Goal: Information Seeking & Learning: Compare options

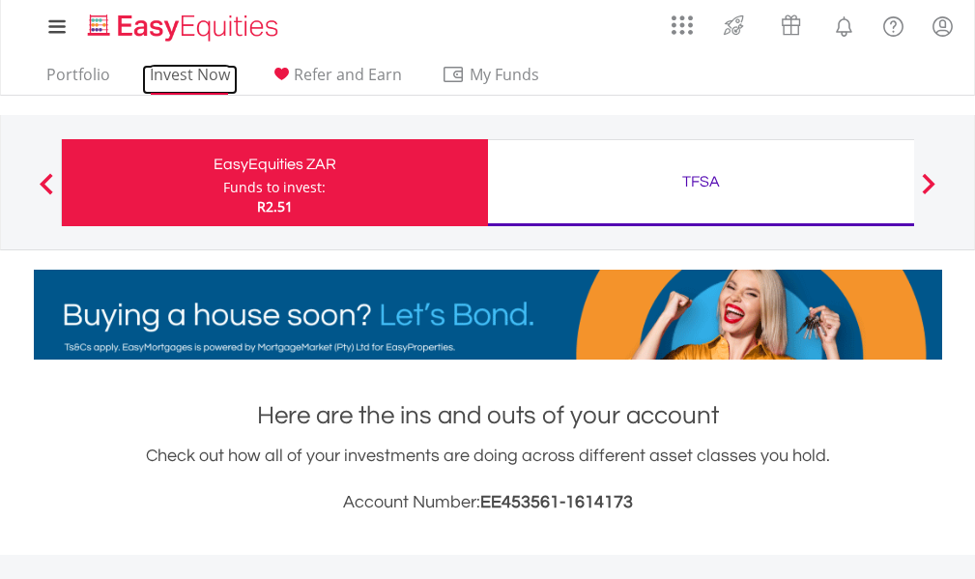
click at [210, 65] on link "Invest Now" at bounding box center [190, 80] width 96 height 30
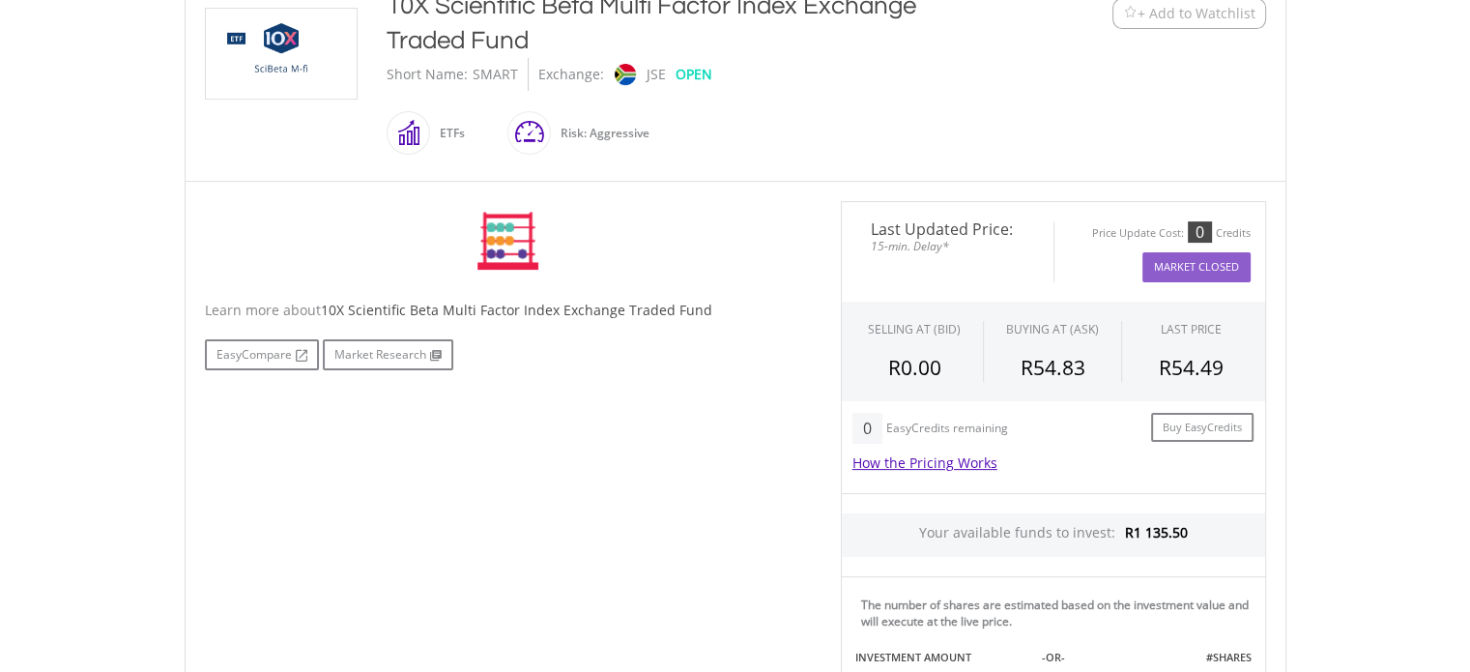
scroll to position [483, 0]
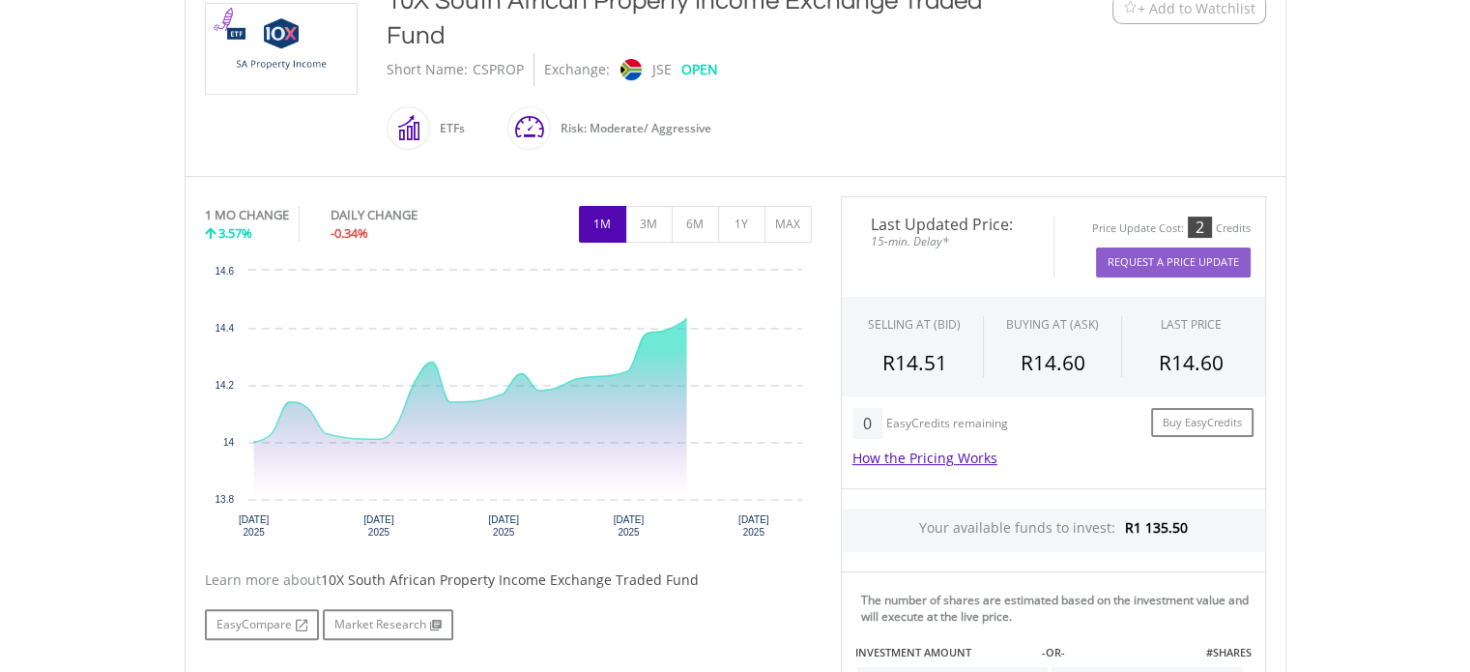
scroll to position [483, 0]
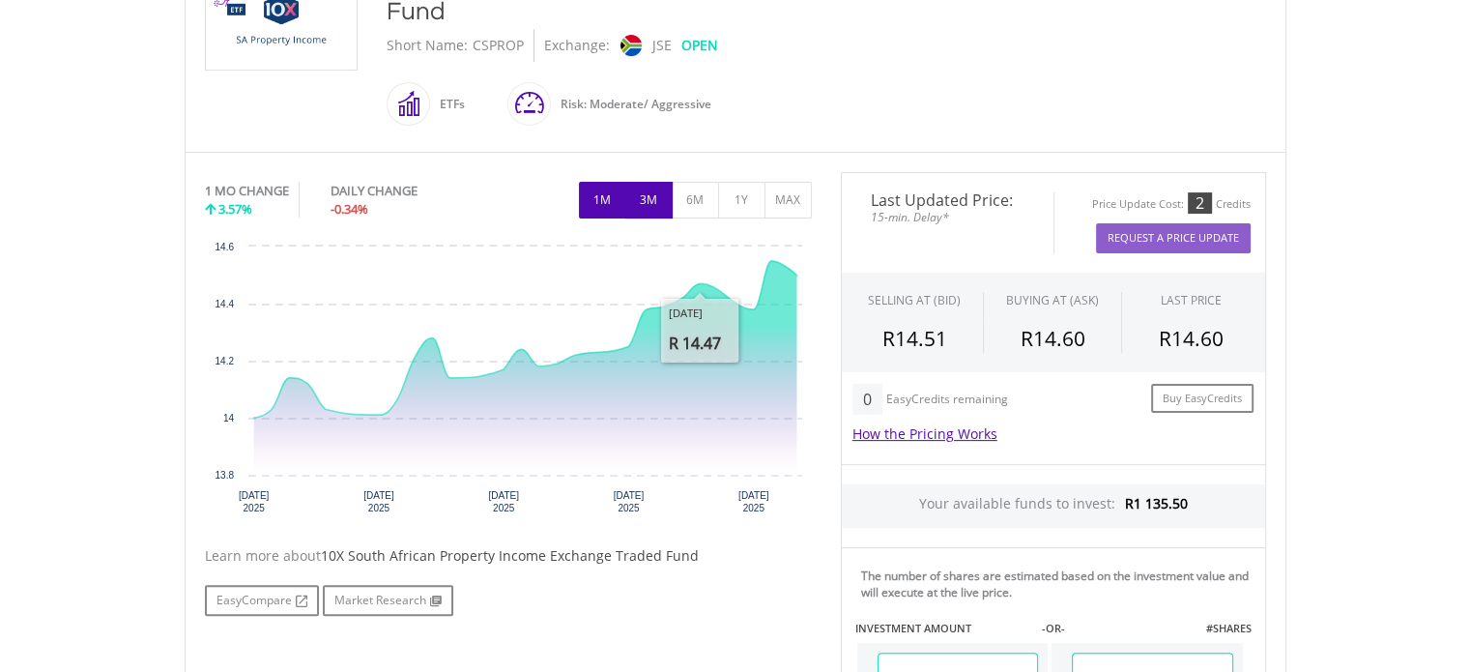
click at [665, 207] on button "3M" at bounding box center [648, 200] width 47 height 37
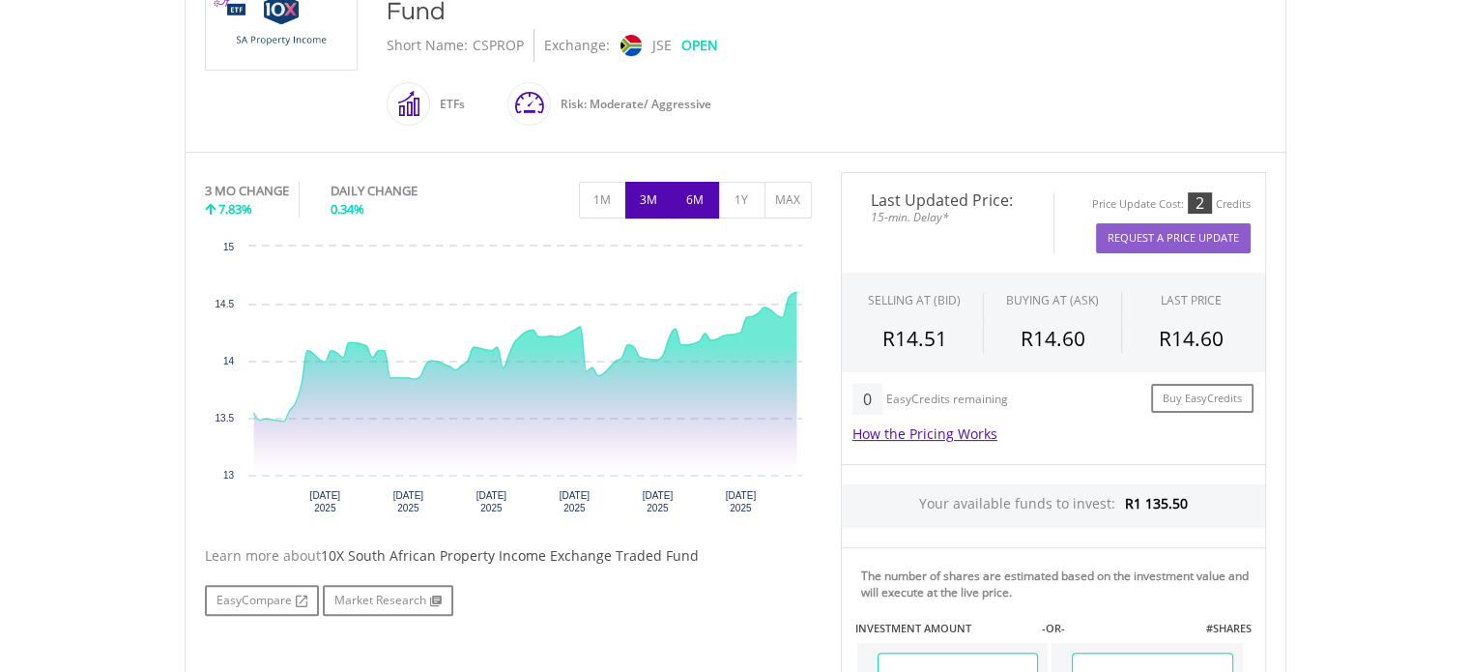
drag, startPoint x: 700, startPoint y: 198, endPoint x: 696, endPoint y: 212, distance: 14.1
click at [696, 212] on button "6M" at bounding box center [695, 200] width 47 height 37
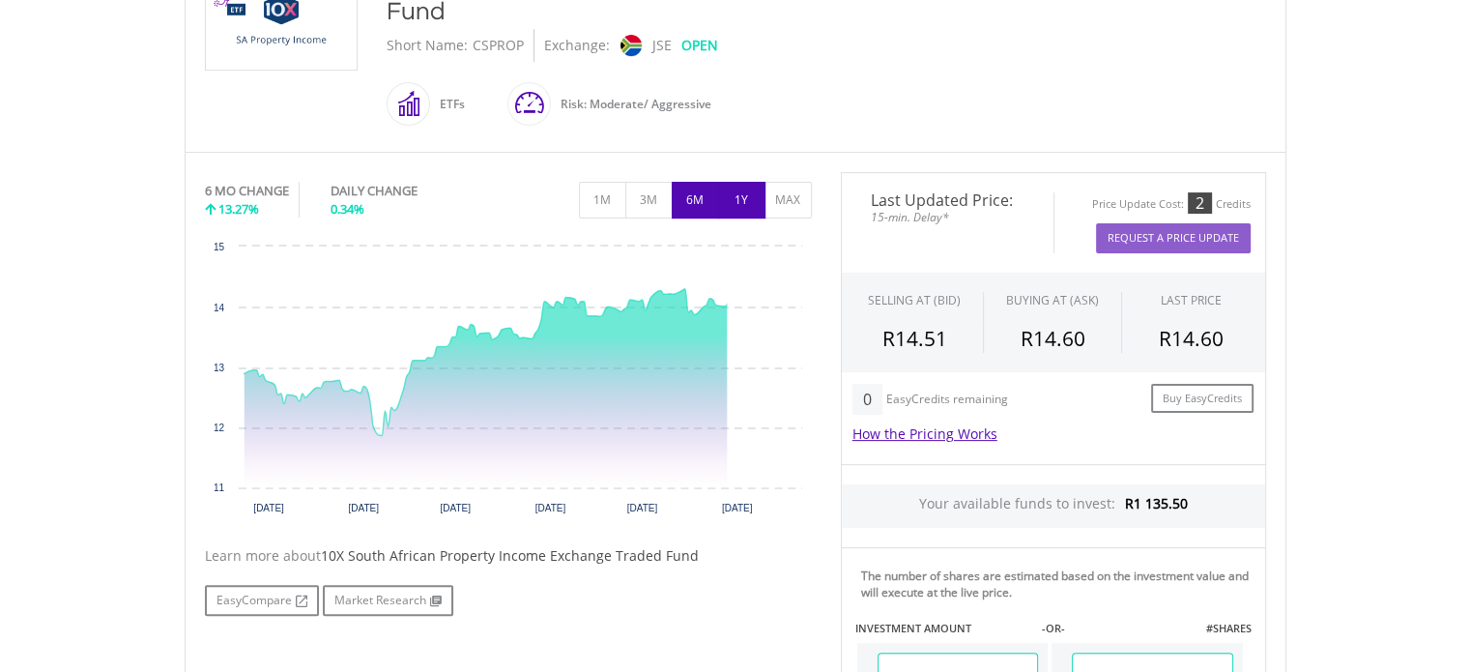
click at [722, 210] on button "1Y" at bounding box center [741, 200] width 47 height 37
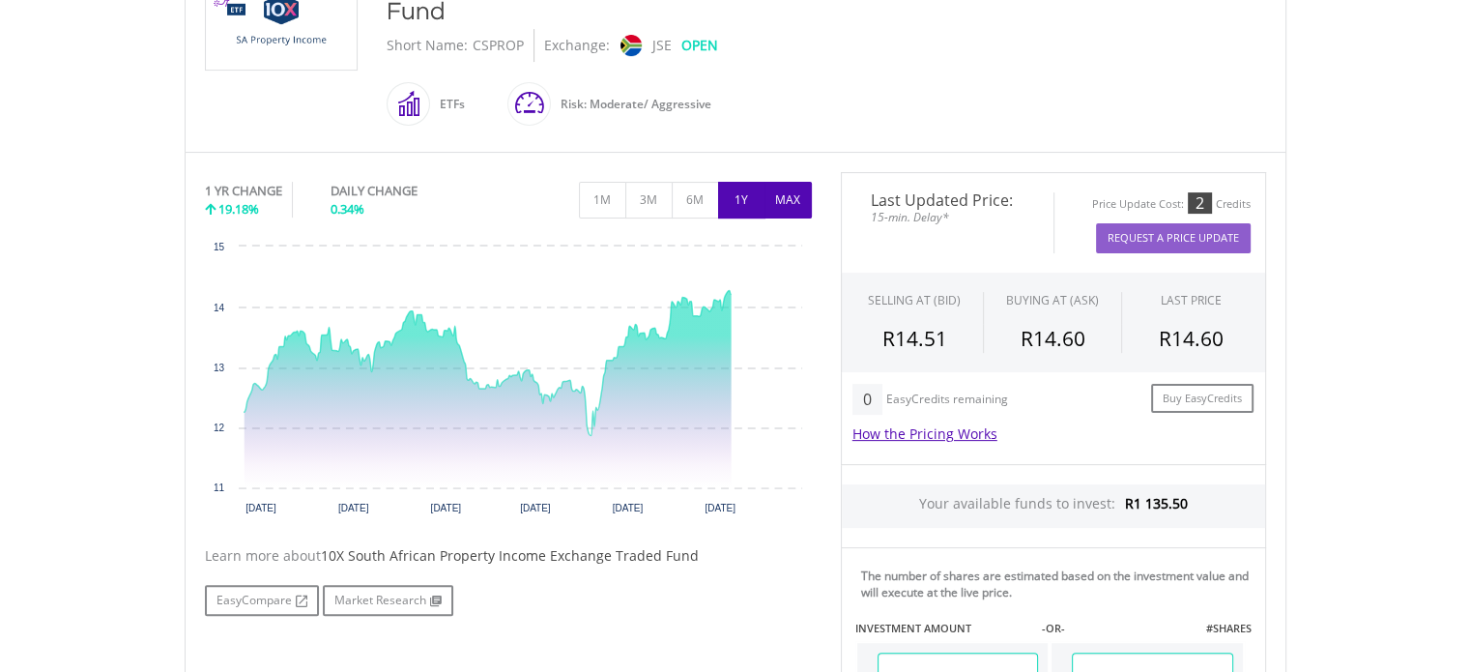
click at [770, 216] on button "MAX" at bounding box center [787, 200] width 47 height 37
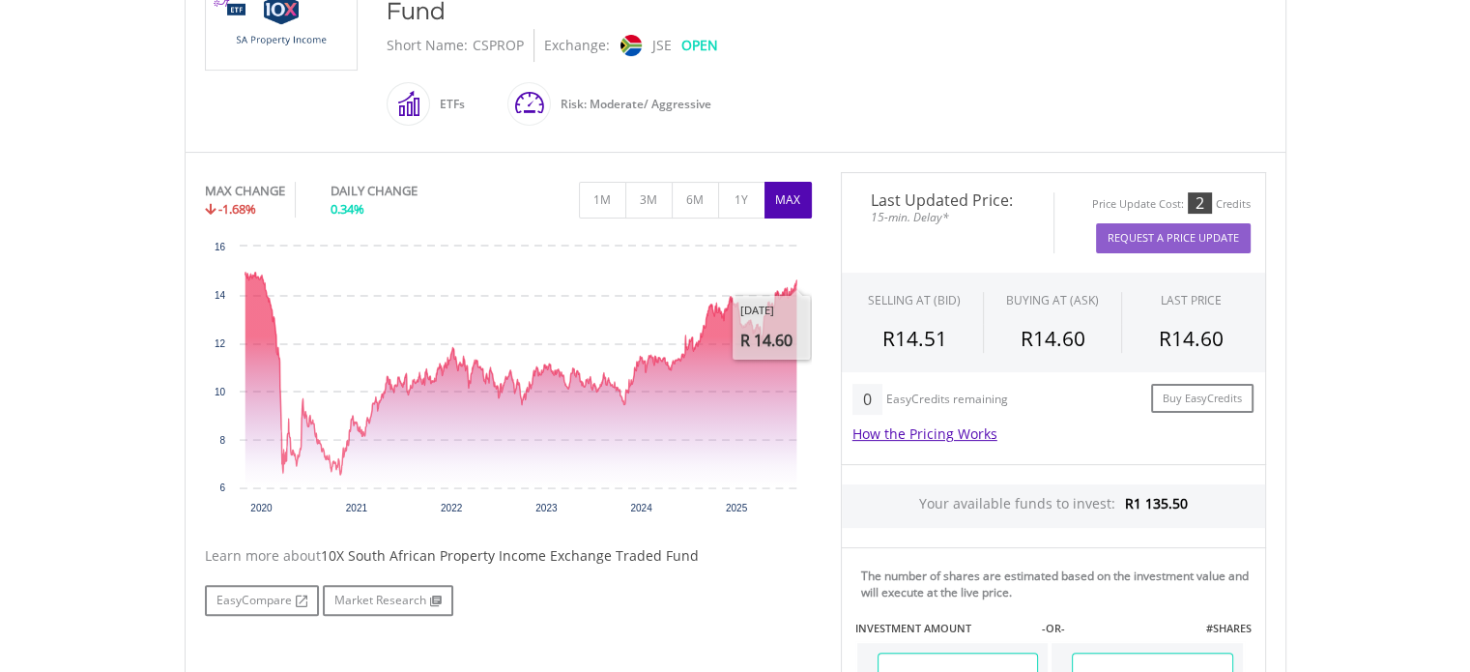
scroll to position [97, 0]
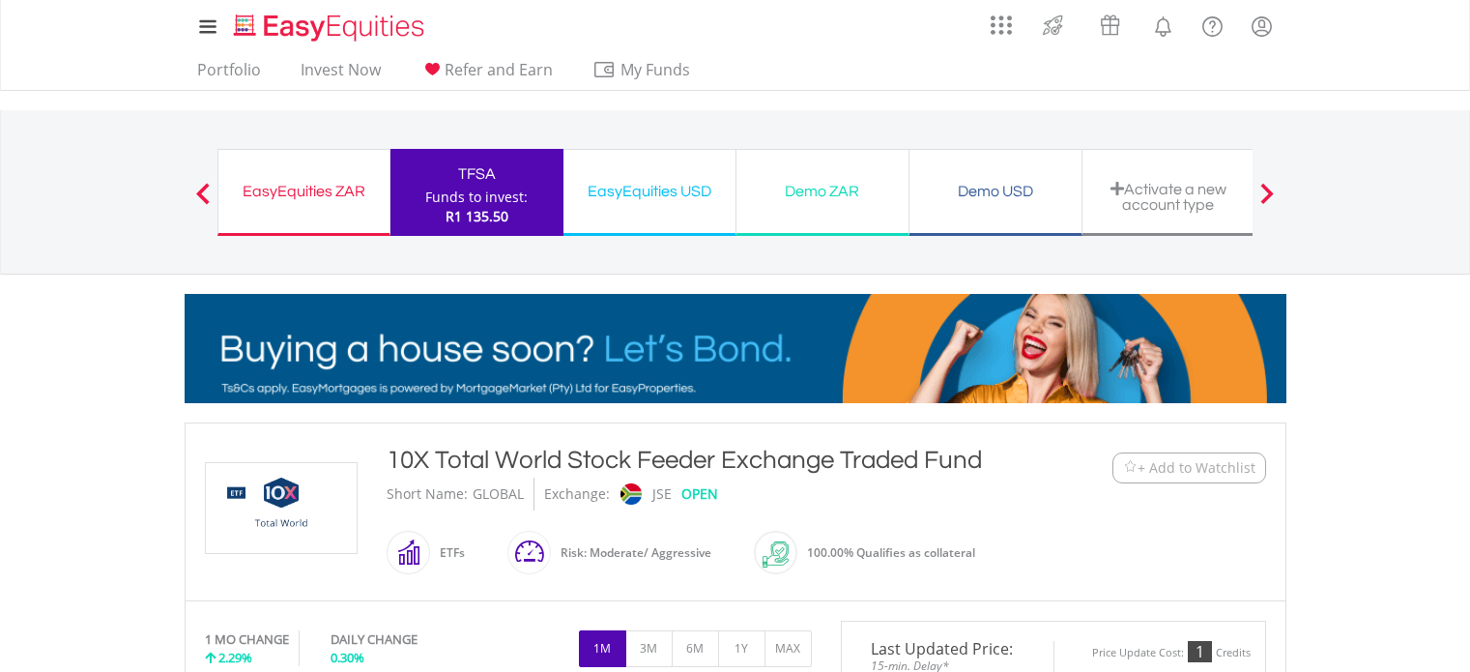
scroll to position [483, 0]
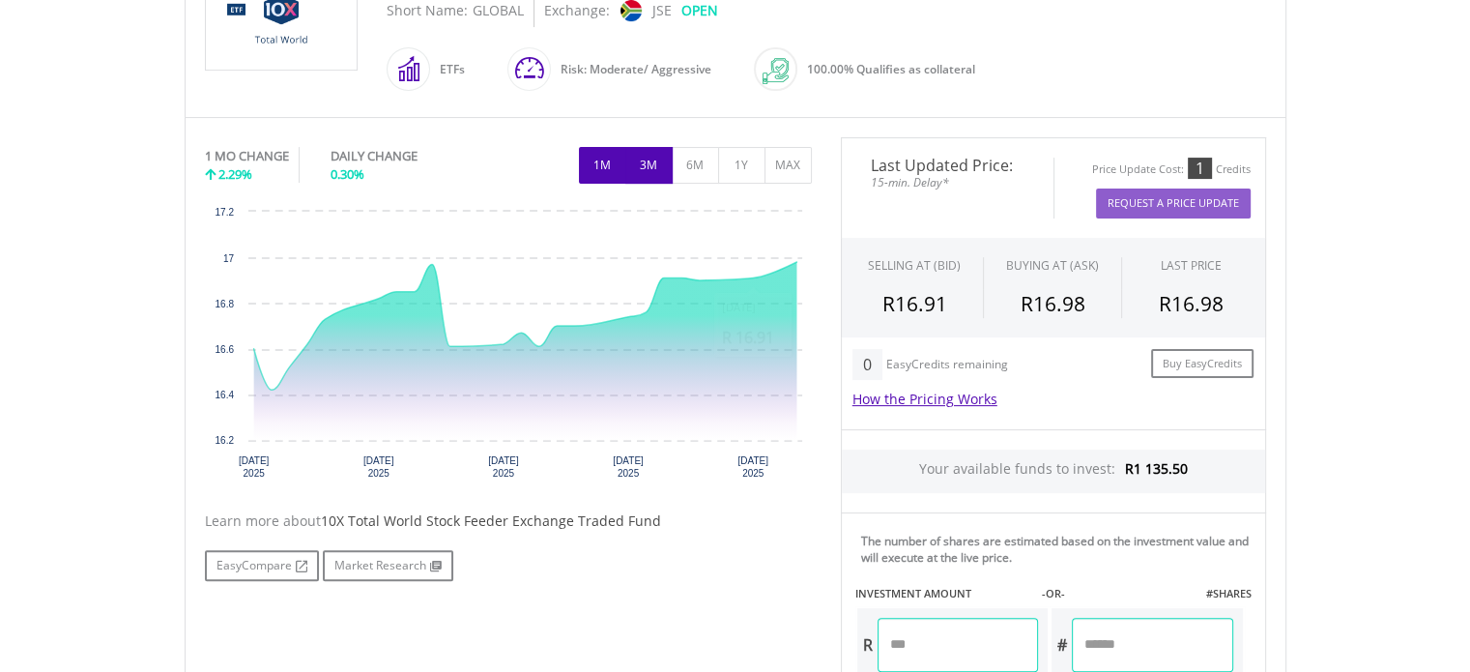
click at [651, 155] on button "3M" at bounding box center [648, 165] width 47 height 37
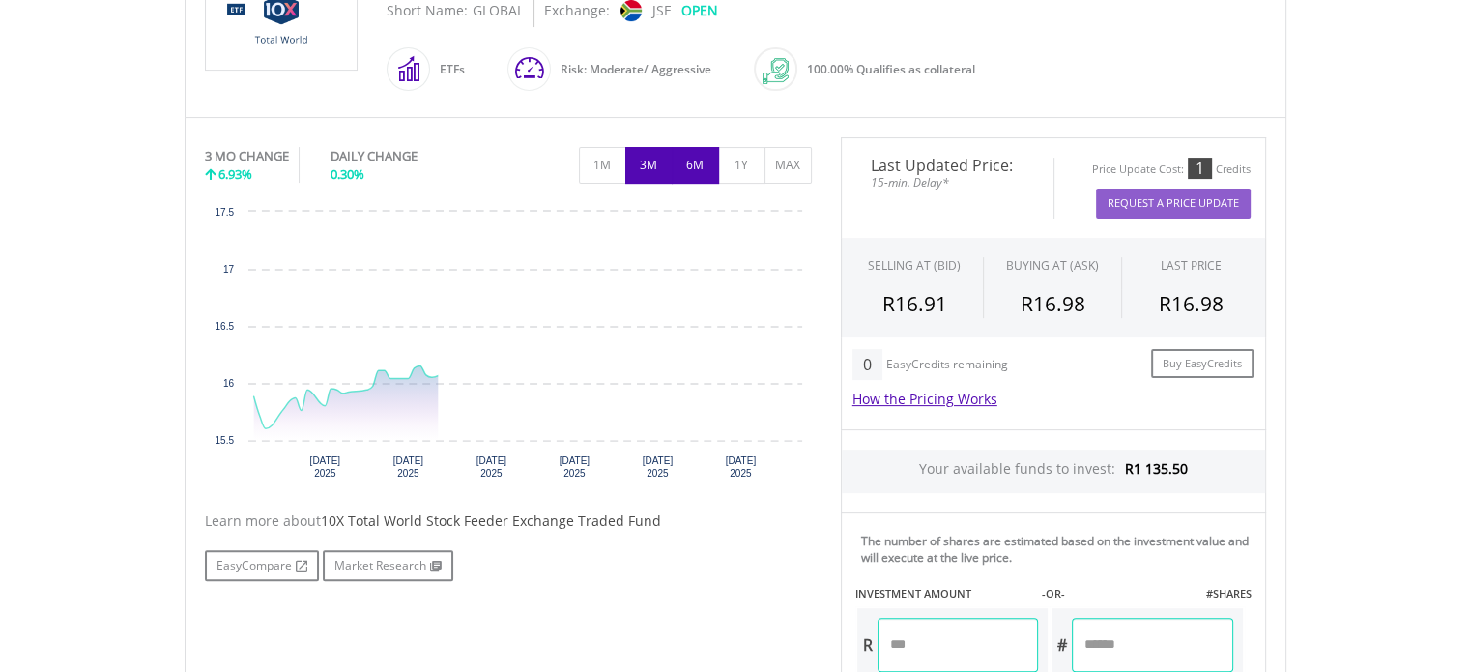
click at [693, 171] on button "6M" at bounding box center [695, 165] width 47 height 37
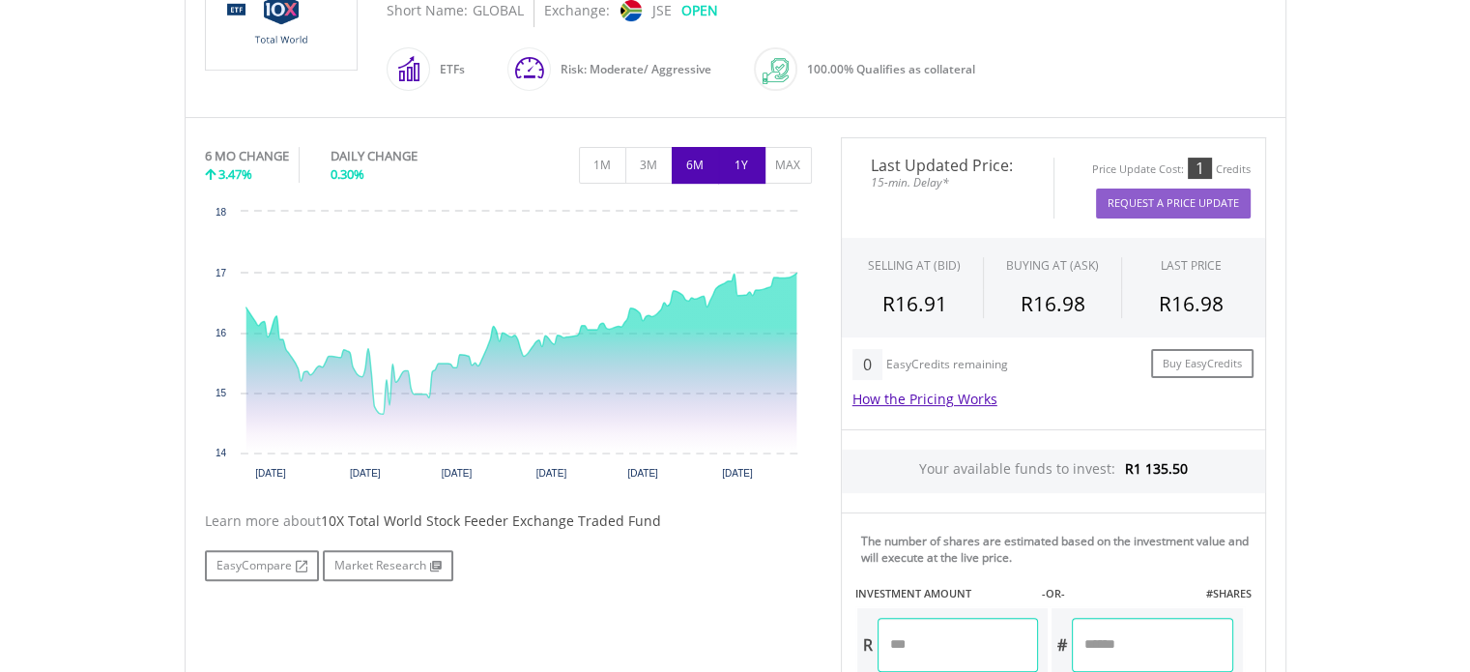
click at [758, 173] on button "1Y" at bounding box center [741, 165] width 47 height 37
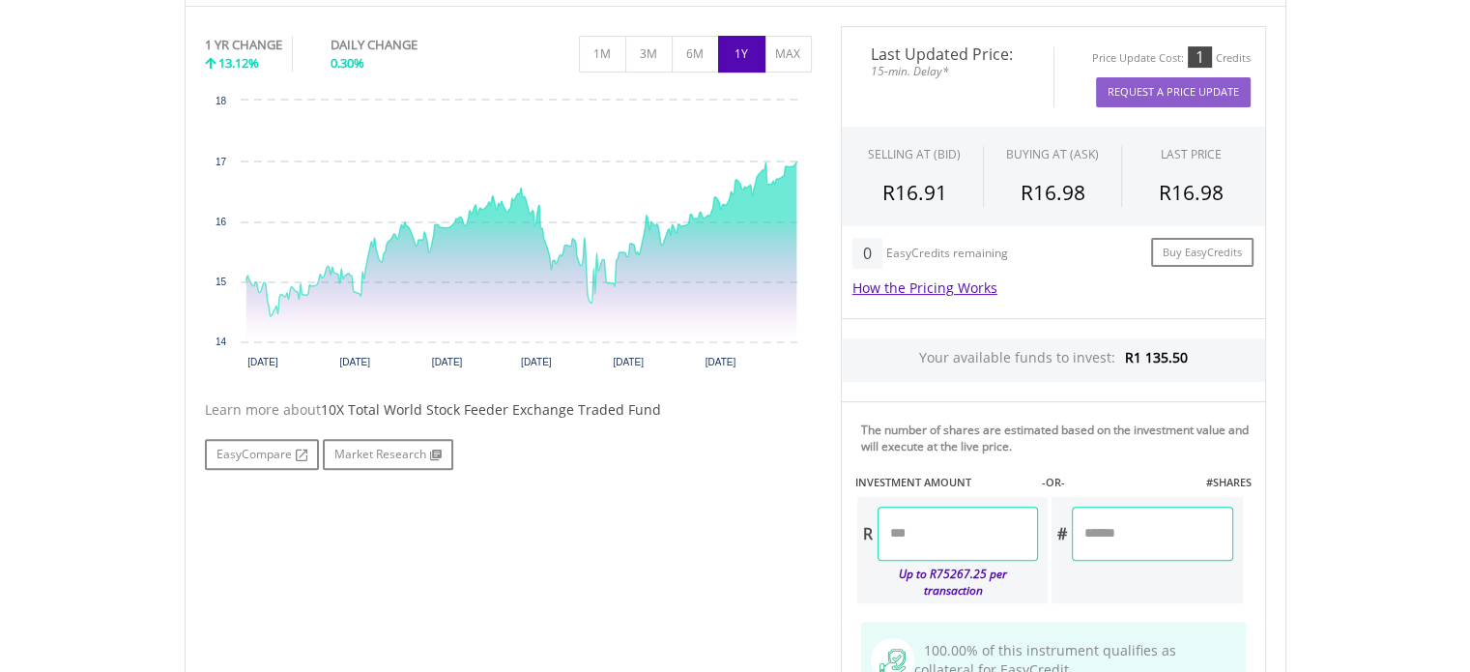
scroll to position [290, 0]
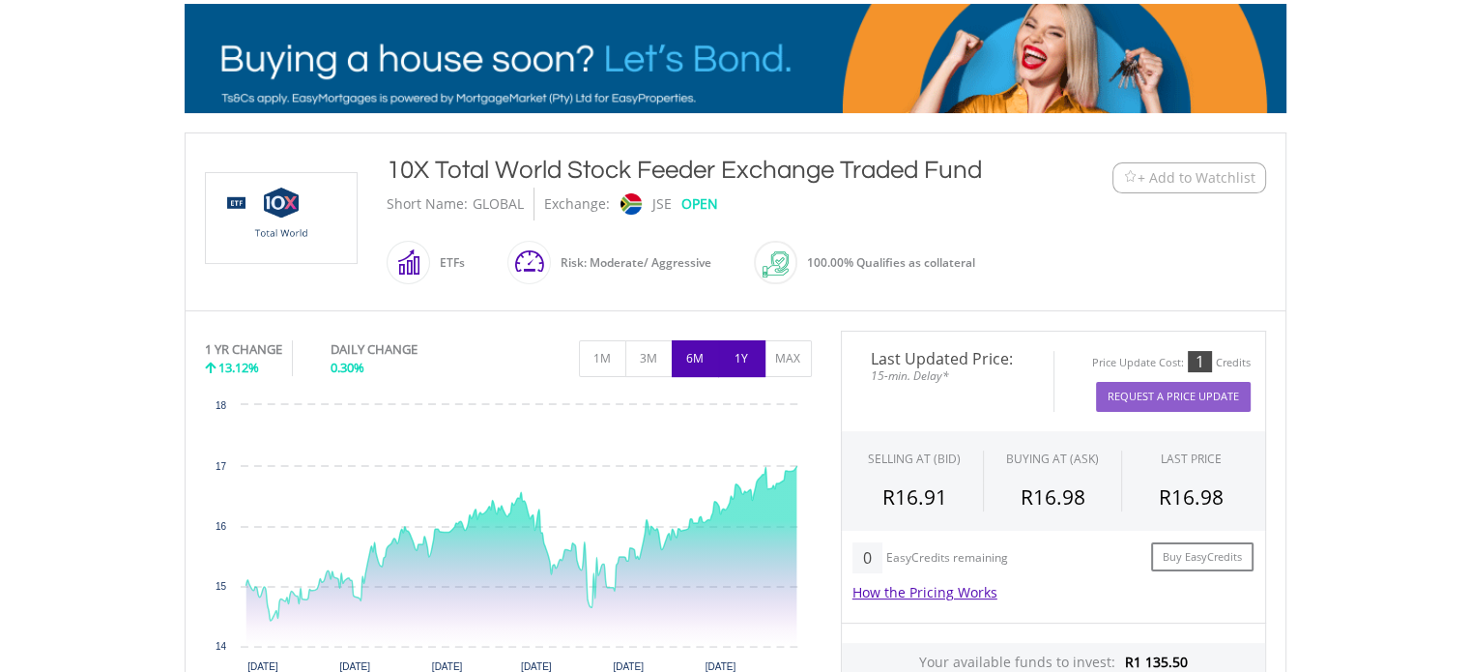
click at [688, 349] on button "6M" at bounding box center [695, 358] width 47 height 37
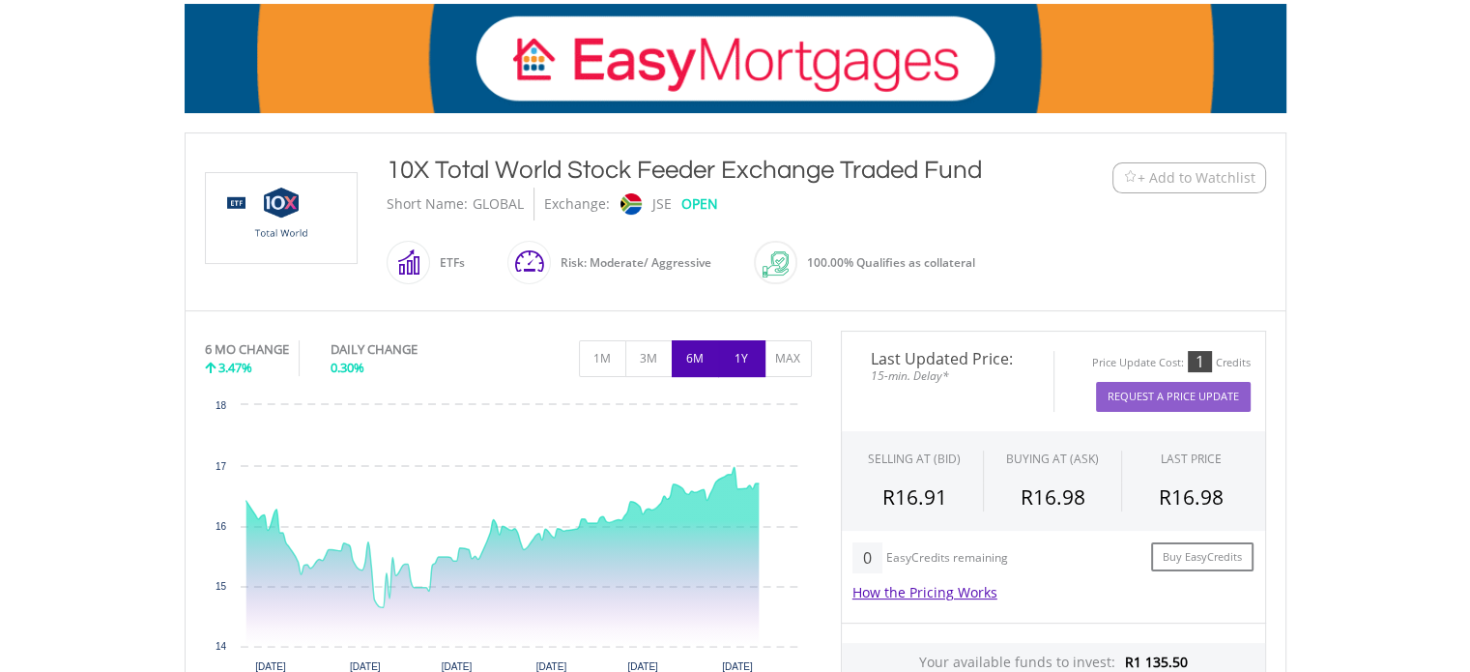
click at [735, 359] on button "1Y" at bounding box center [741, 358] width 47 height 37
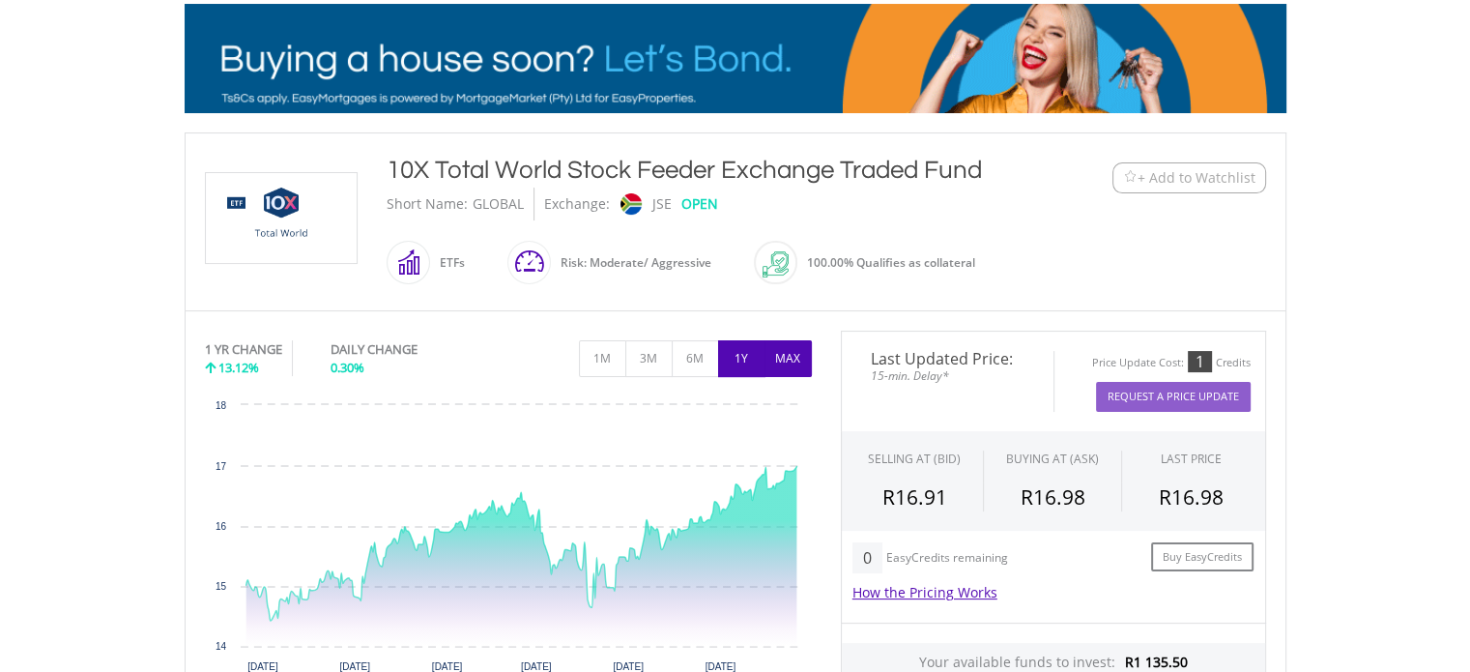
click at [786, 357] on button "MAX" at bounding box center [787, 358] width 47 height 37
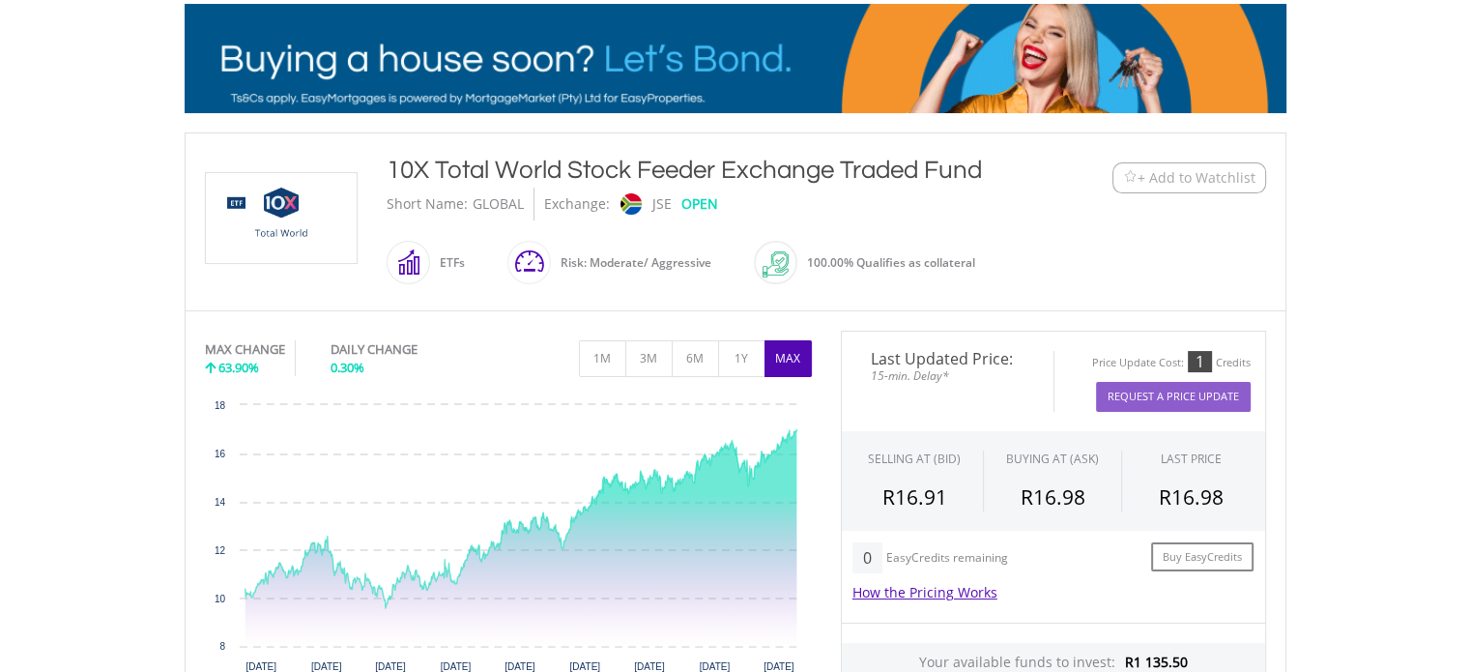
drag, startPoint x: 985, startPoint y: 158, endPoint x: 379, endPoint y: 167, distance: 606.1
click at [379, 167] on div "10X Total World Stock Feeder Exchange Traded Fund Short Name: GLOBAL Exchange: …" at bounding box center [690, 222] width 636 height 138
copy div "10X Total World Stock Feeder Exchange Traded Fund"
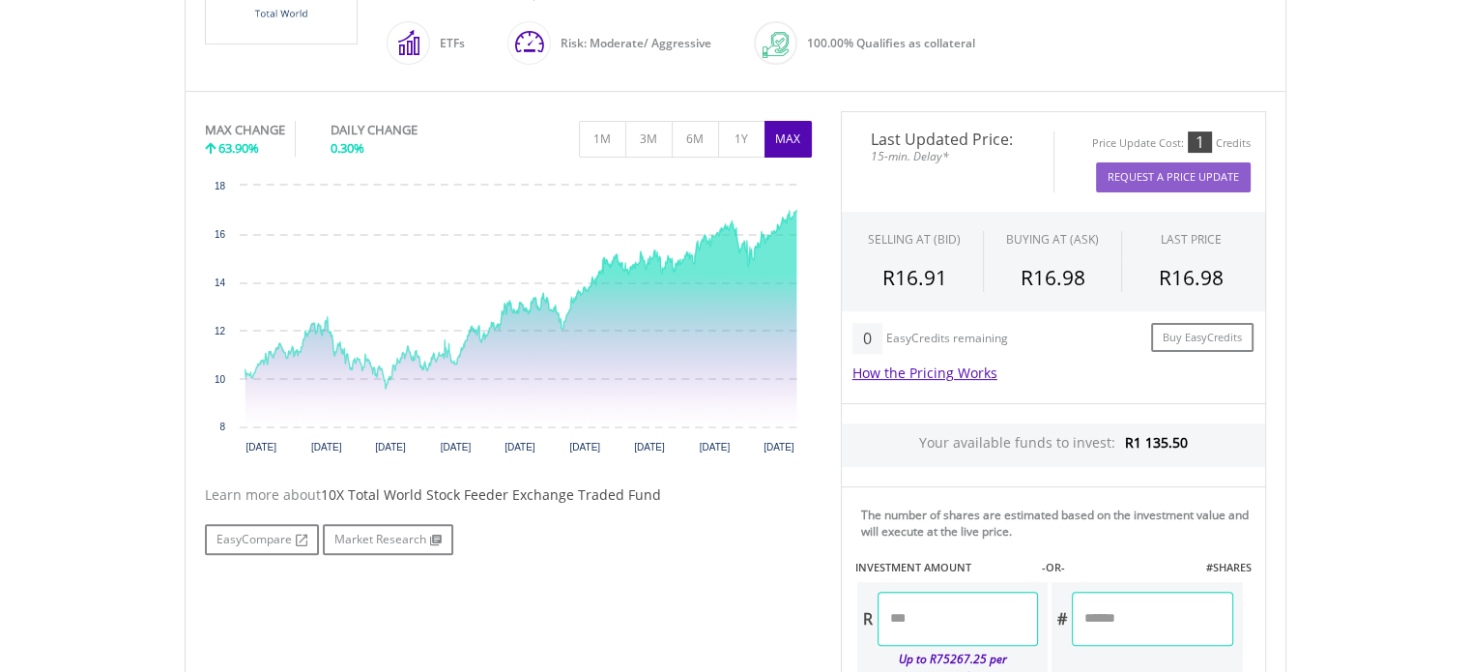
scroll to position [193, 0]
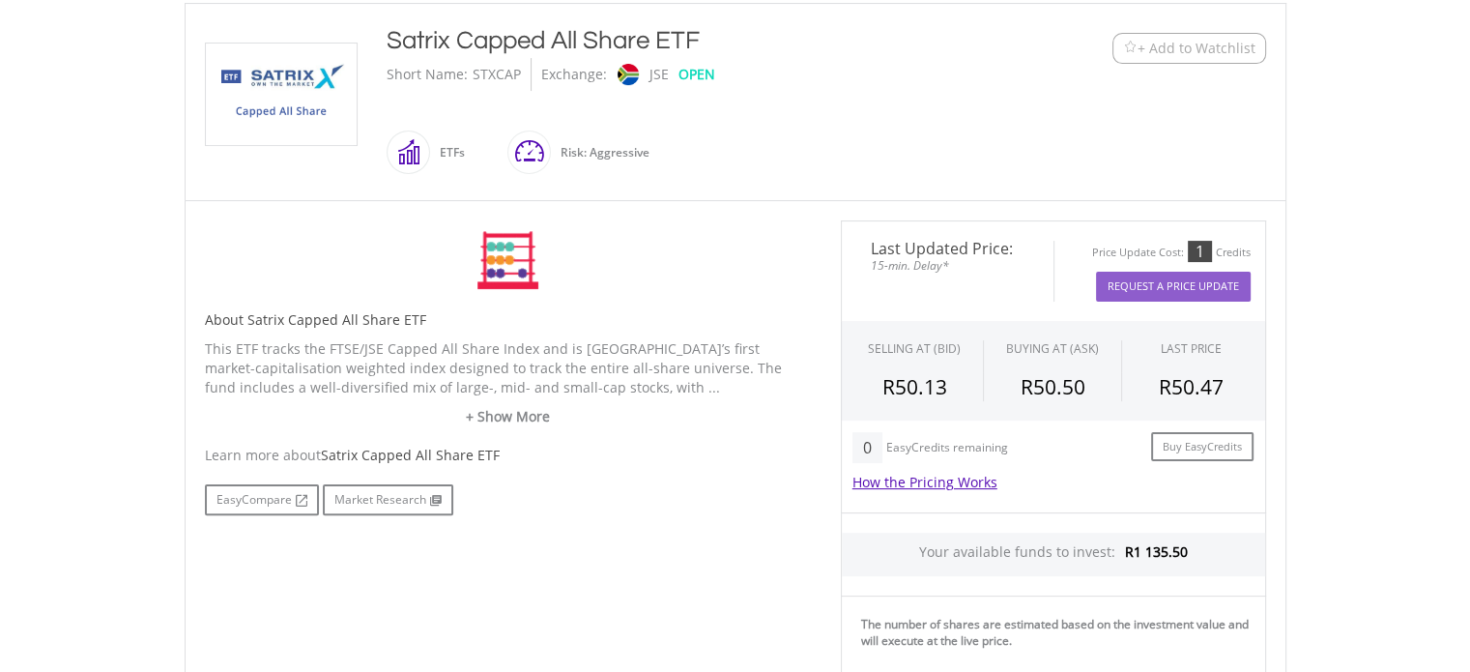
scroll to position [387, 0]
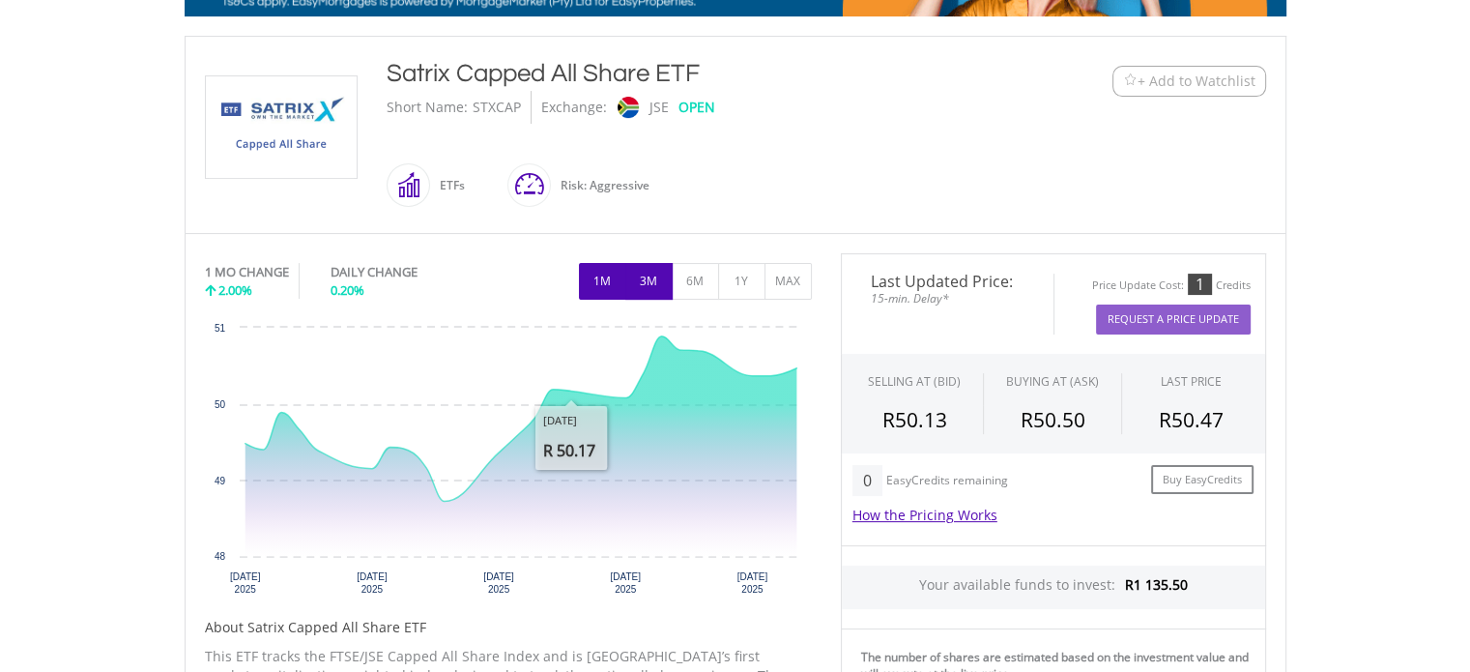
click at [639, 287] on button "3M" at bounding box center [648, 281] width 47 height 37
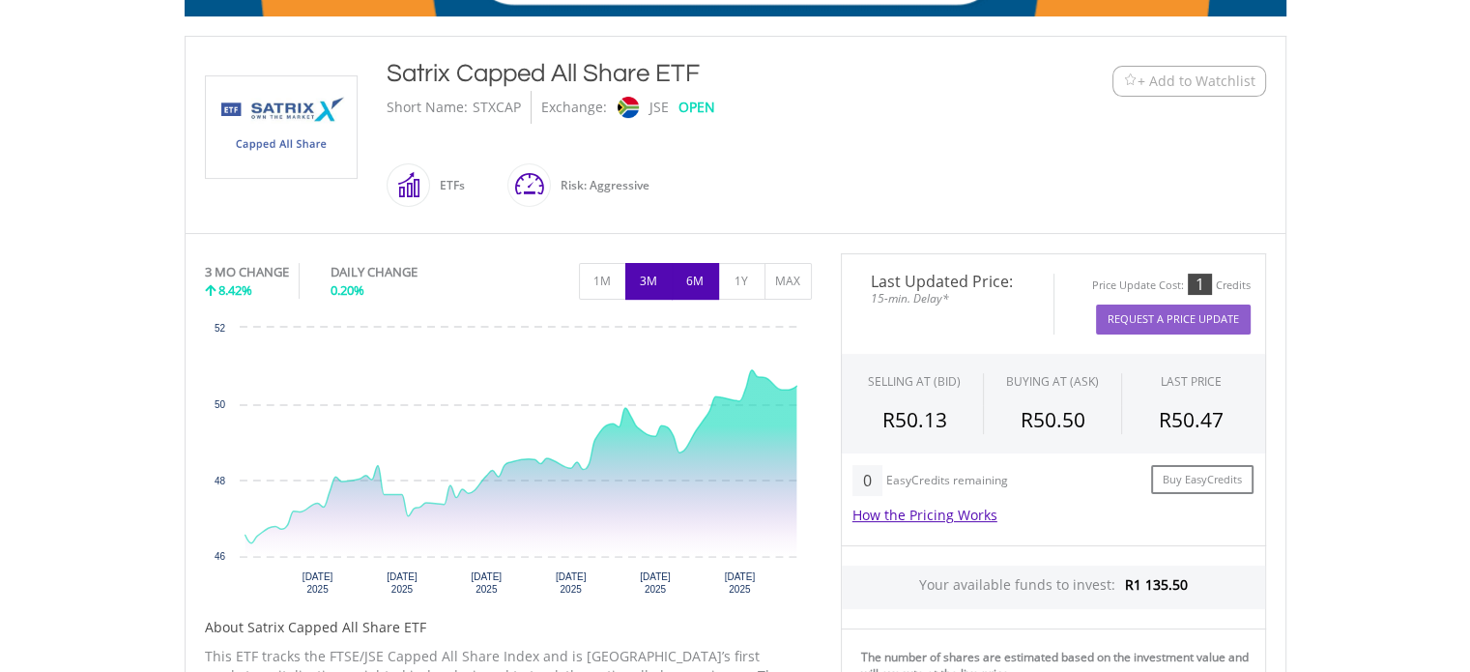
click at [704, 281] on button "6M" at bounding box center [695, 281] width 47 height 37
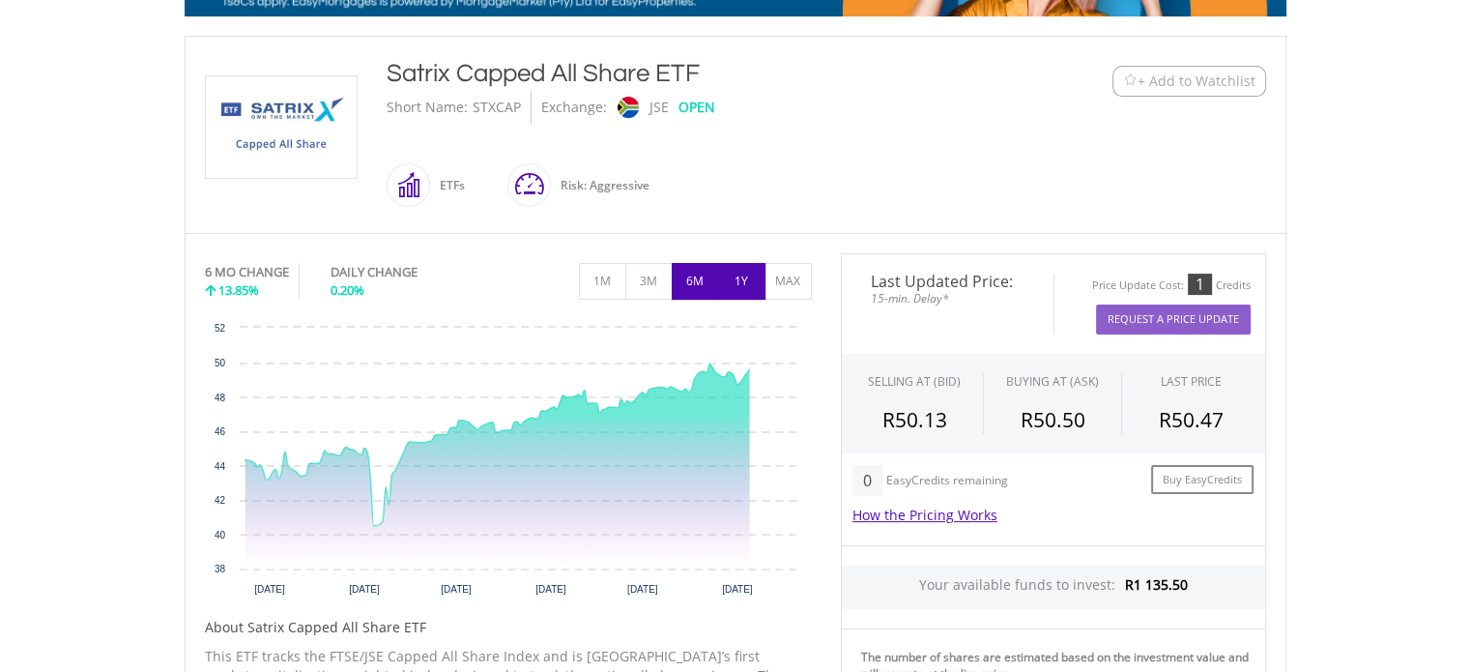
click at [745, 281] on button "1Y" at bounding box center [741, 281] width 47 height 37
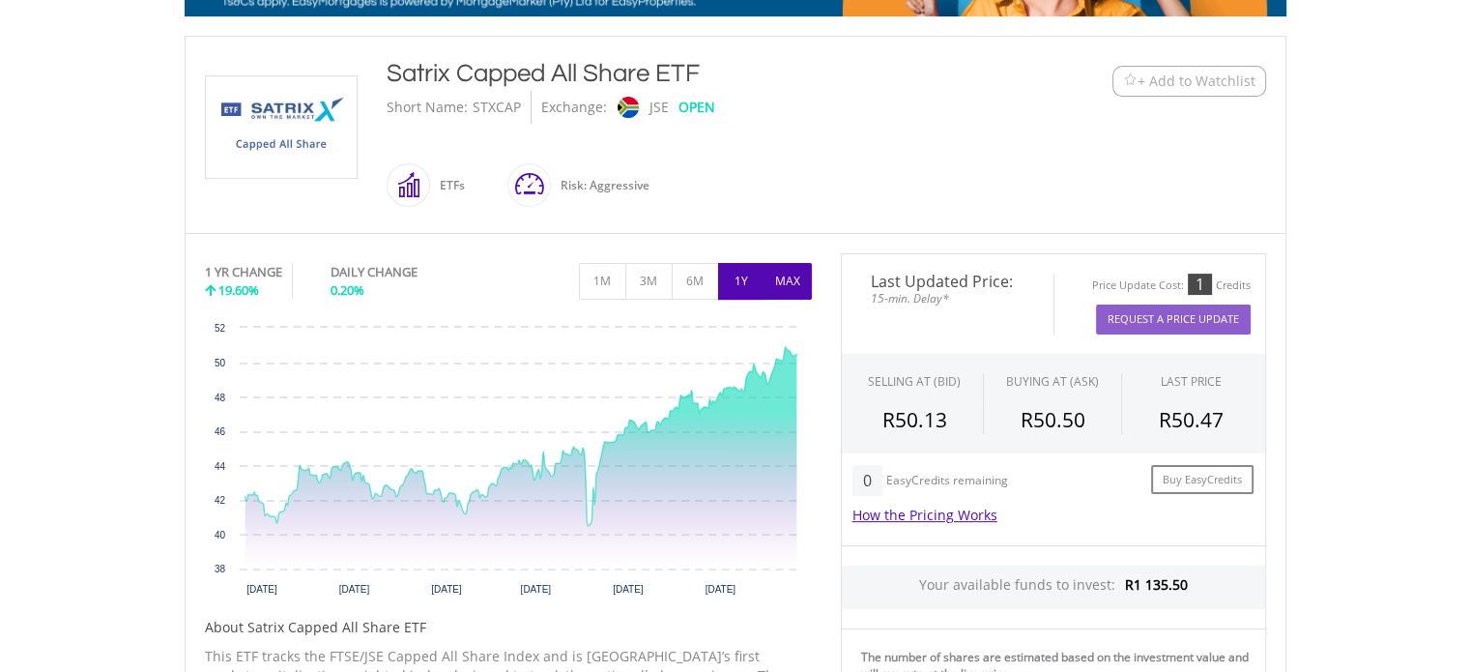
click at [785, 274] on button "MAX" at bounding box center [787, 281] width 47 height 37
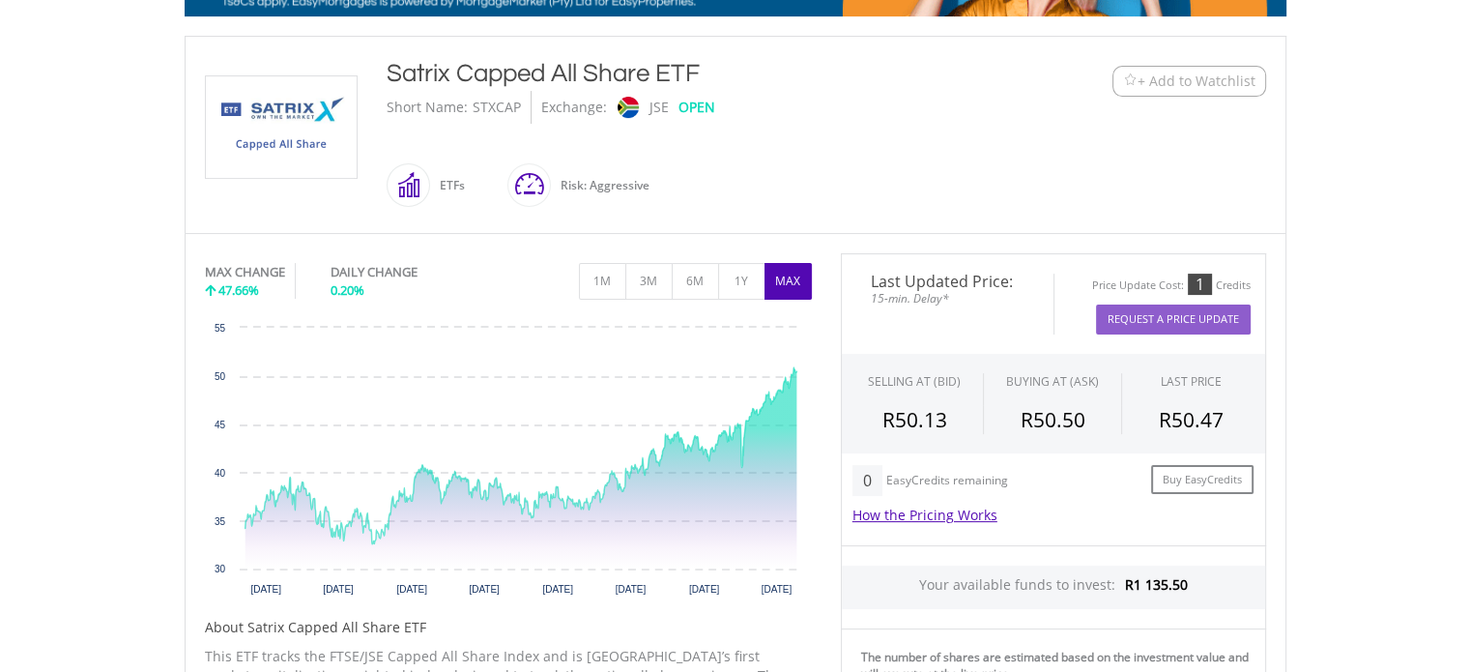
drag, startPoint x: 711, startPoint y: 76, endPoint x: 387, endPoint y: 54, distance: 325.5
click at [387, 56] on div "Satrix Capped All Share ETF" at bounding box center [690, 73] width 607 height 35
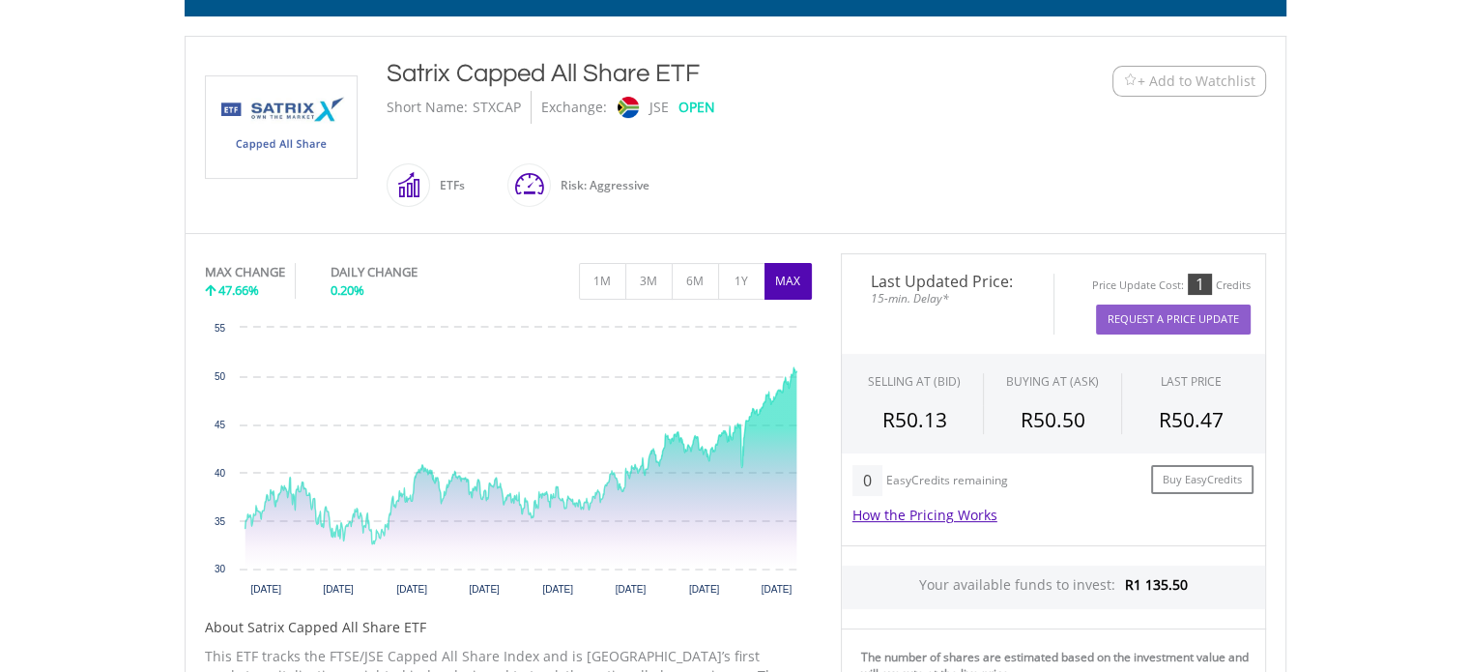
copy div "Satrix Capped All Share ETF"
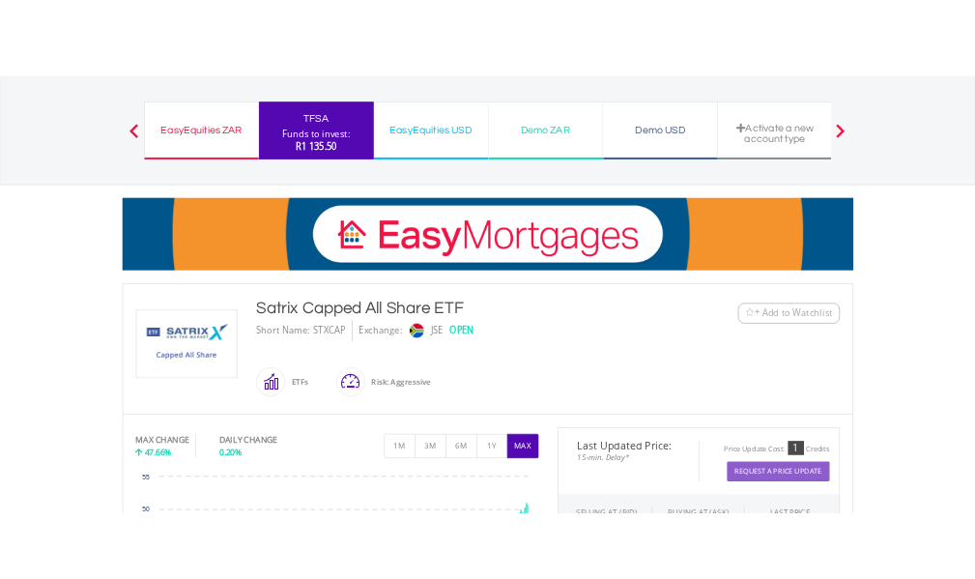
scroll to position [0, 0]
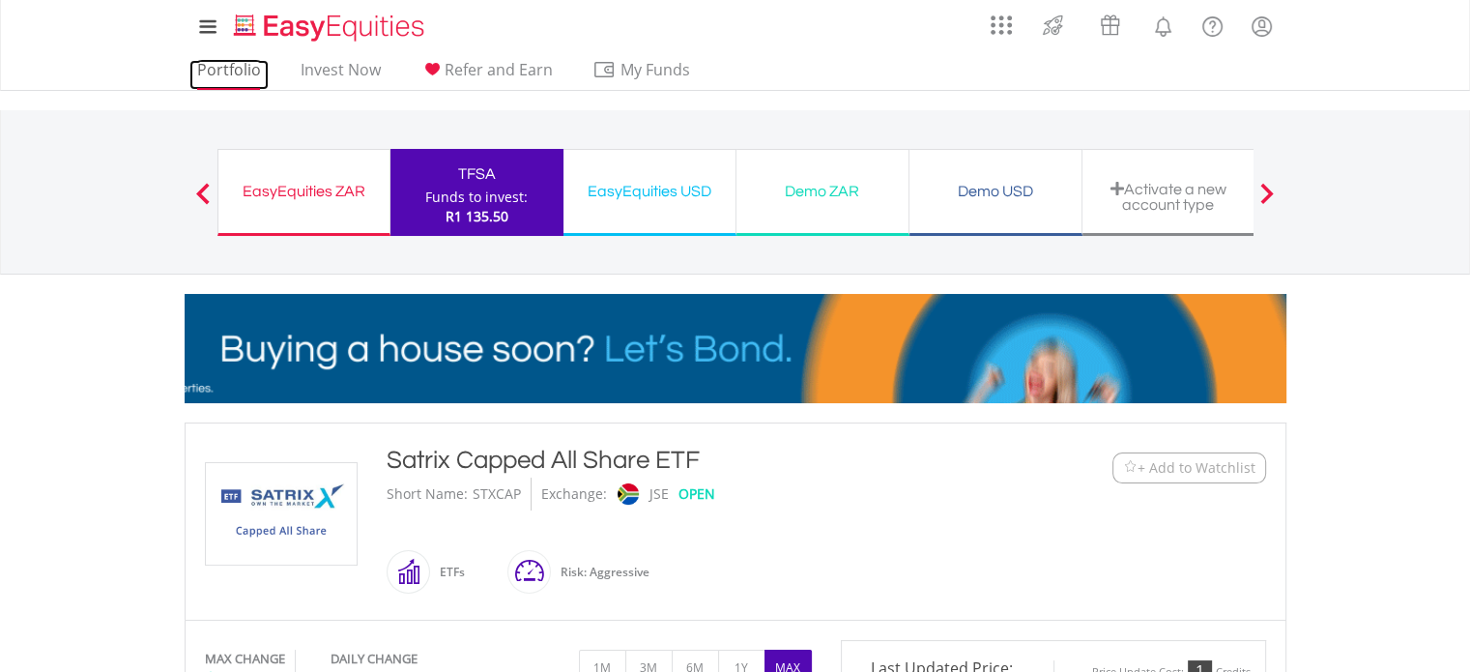
drag, startPoint x: 464, startPoint y: 196, endPoint x: 213, endPoint y: 72, distance: 280.1
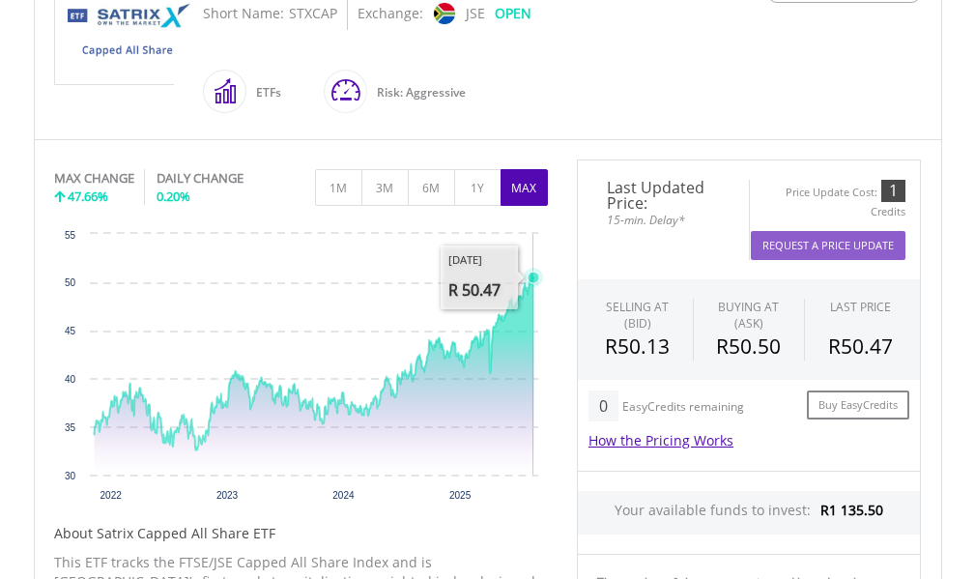
scroll to position [483, 0]
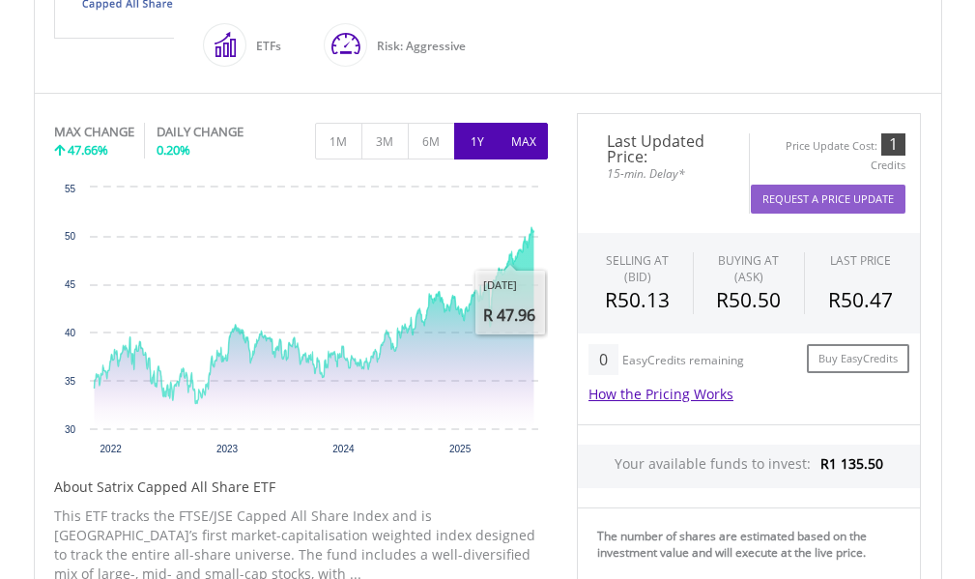
click at [490, 137] on button "1Y" at bounding box center [477, 141] width 47 height 37
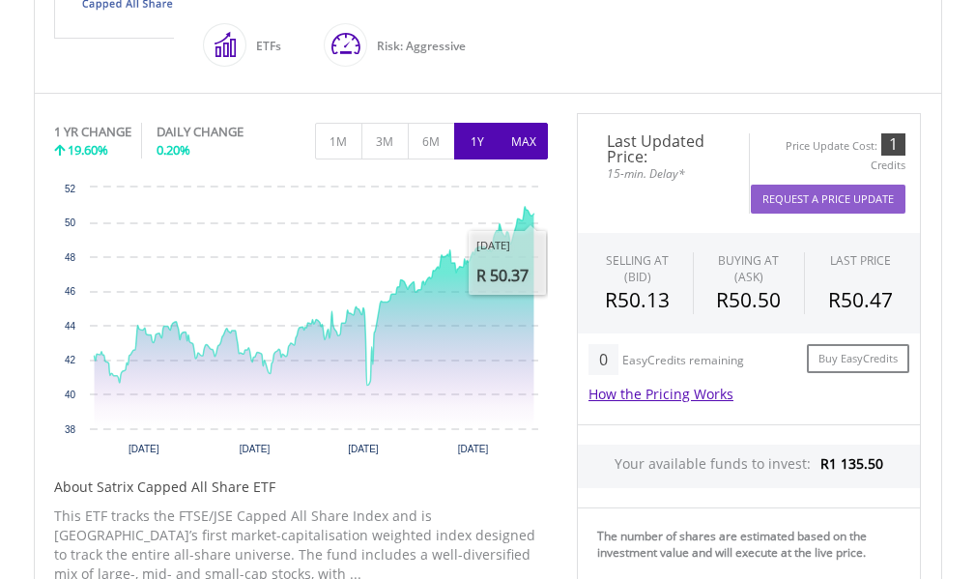
click at [542, 143] on button "MAX" at bounding box center [524, 141] width 47 height 37
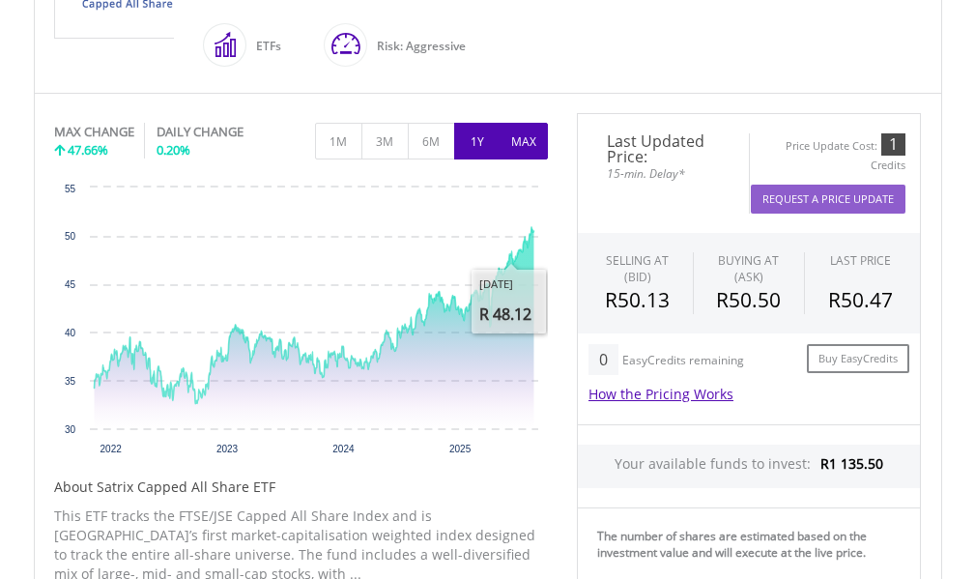
click at [486, 151] on button "1Y" at bounding box center [477, 141] width 47 height 37
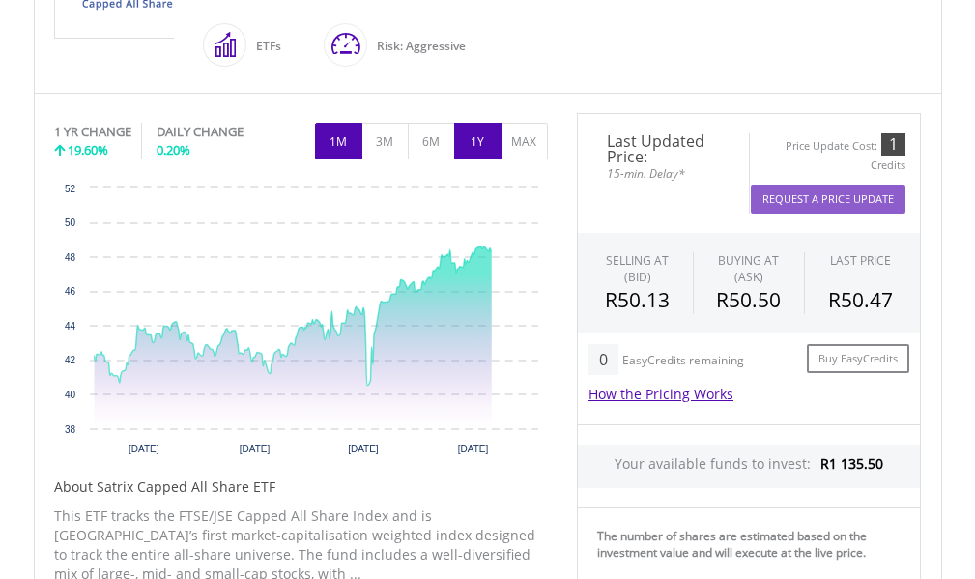
click at [354, 129] on button "1M" at bounding box center [338, 141] width 47 height 37
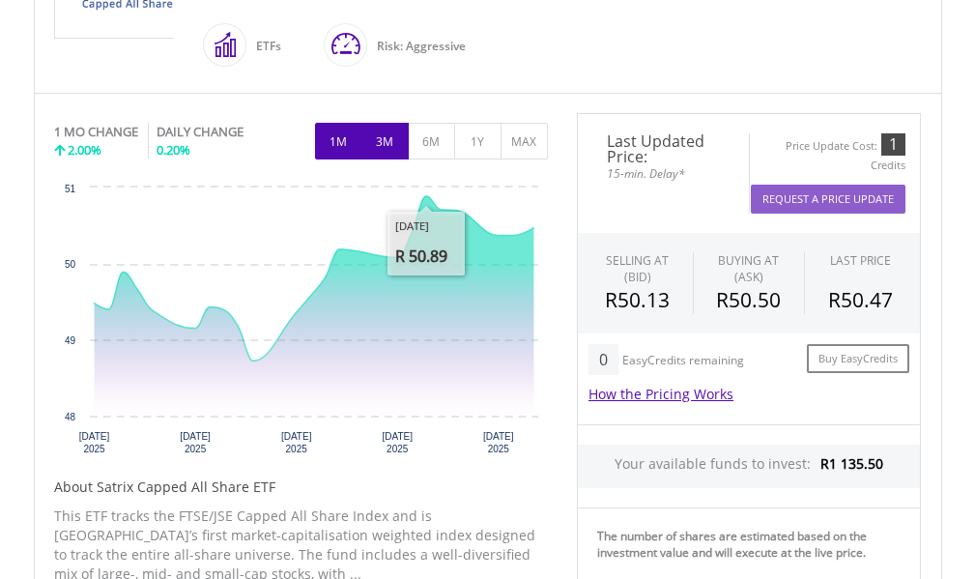
click at [390, 138] on button "3M" at bounding box center [384, 141] width 47 height 37
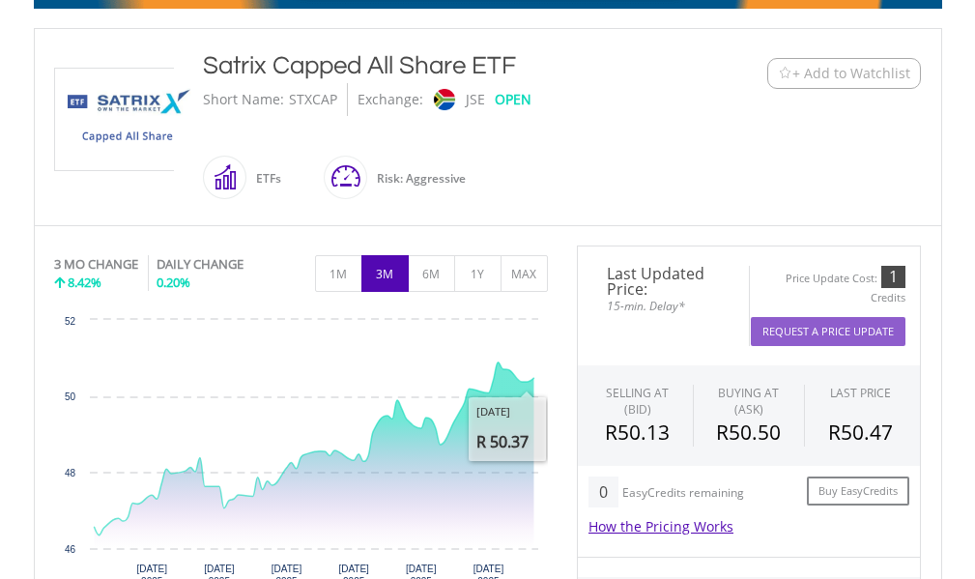
scroll to position [290, 0]
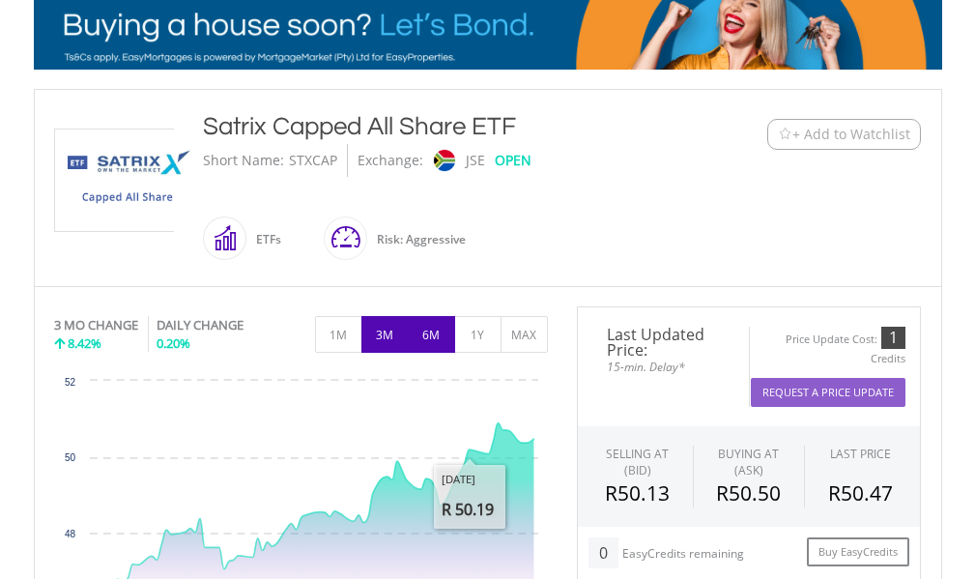
click at [438, 332] on button "6M" at bounding box center [431, 334] width 47 height 37
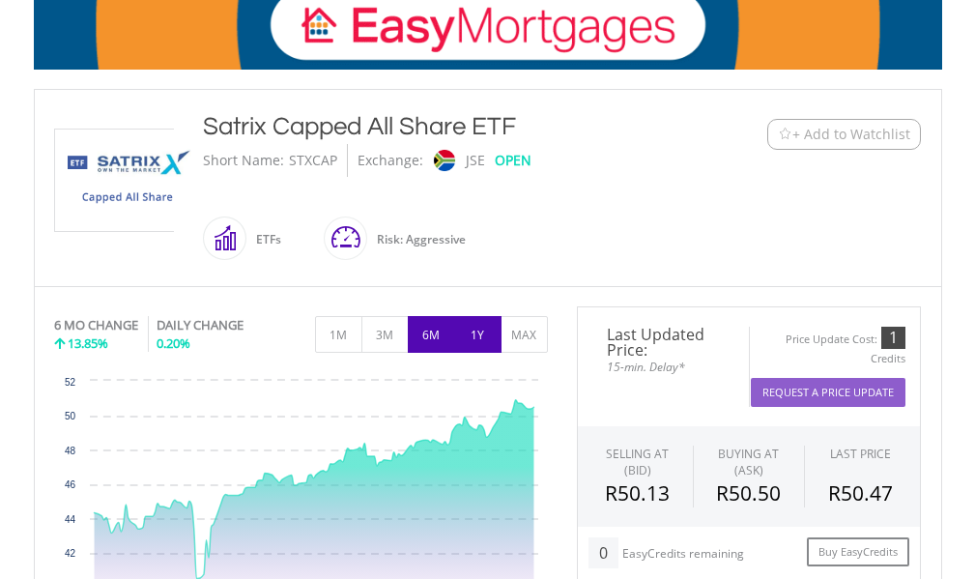
click at [472, 349] on button "1Y" at bounding box center [477, 334] width 47 height 37
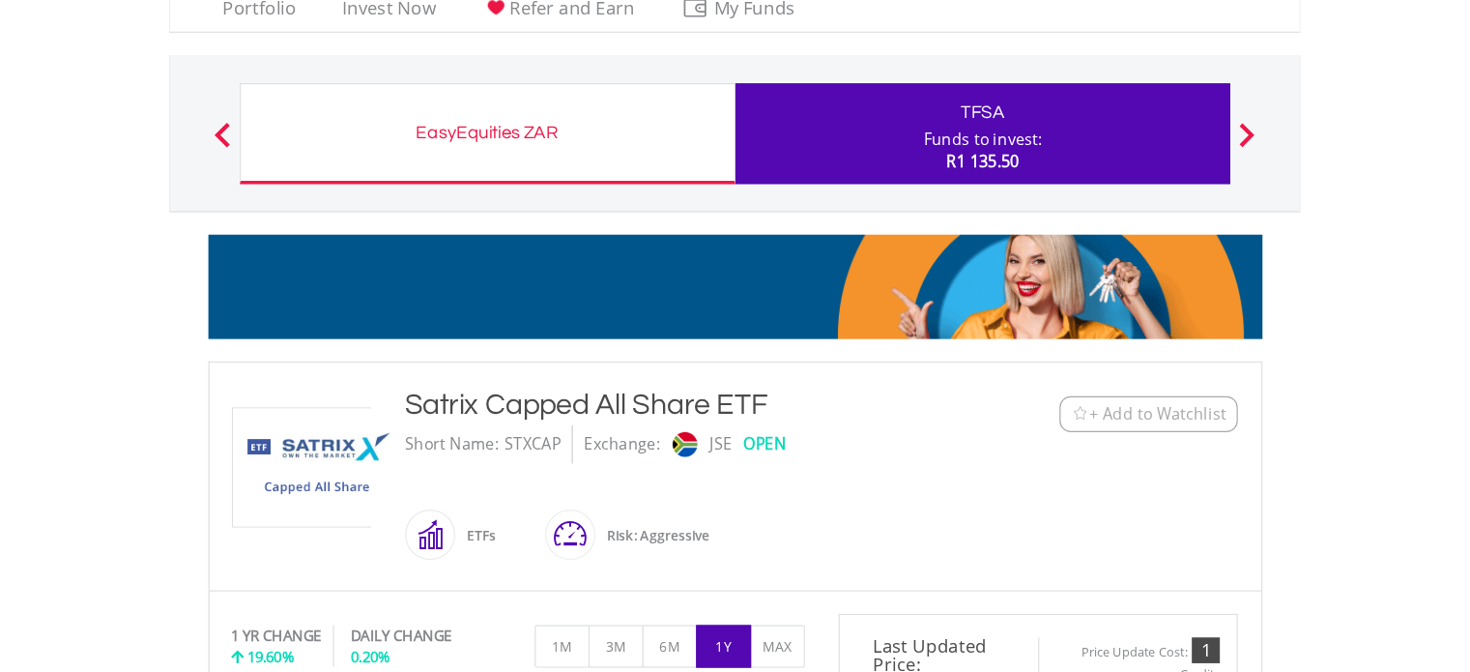
scroll to position [0, 0]
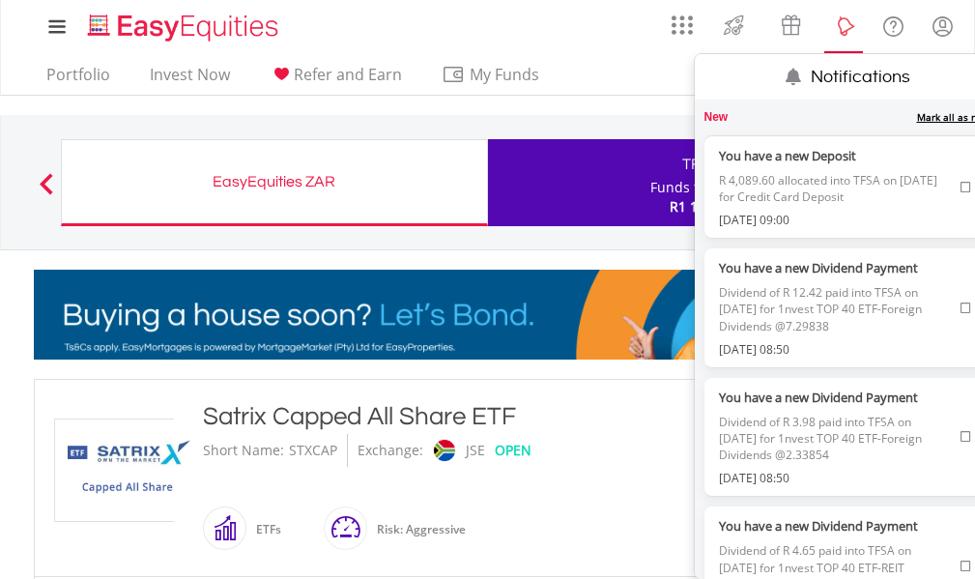
click at [842, 31] on lord-icon "Notifications" at bounding box center [844, 26] width 24 height 24
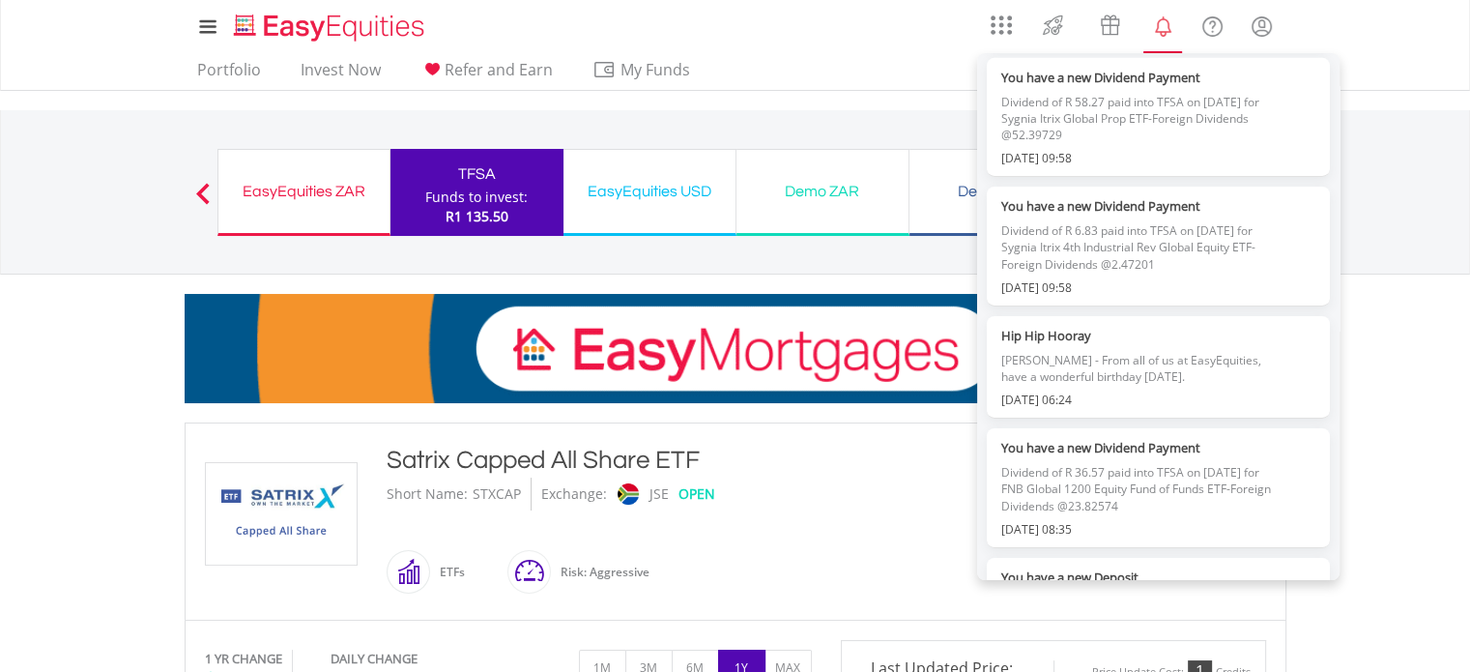
scroll to position [6214, 0]
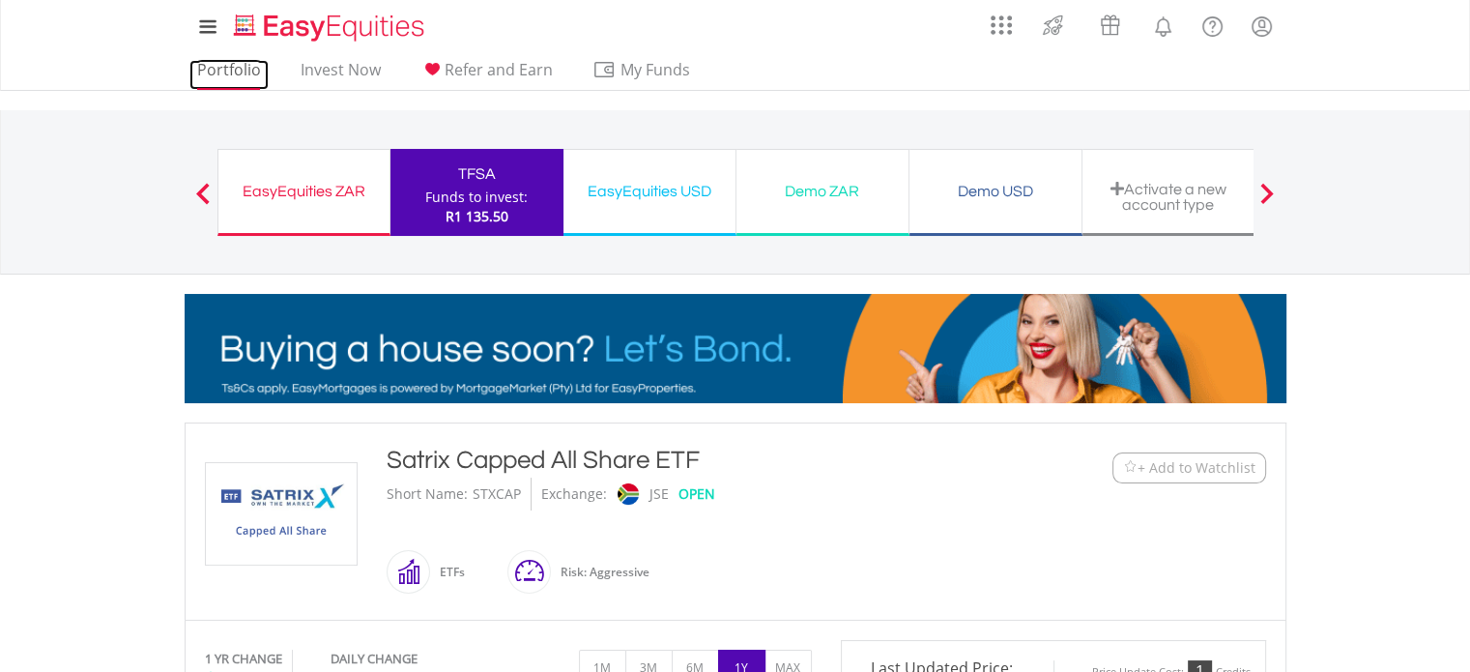
click at [240, 69] on link "Portfolio" at bounding box center [228, 75] width 79 height 30
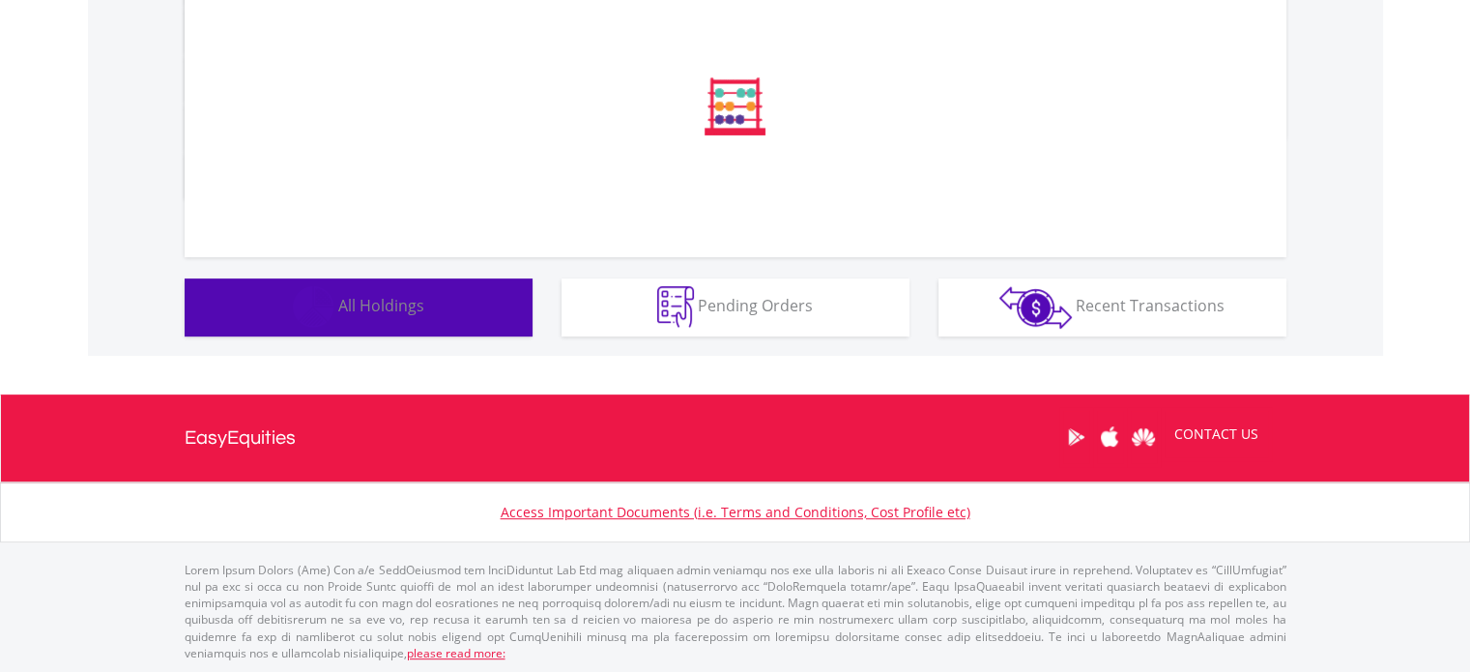
click at [451, 308] on button "Holdings All Holdings" at bounding box center [359, 307] width 348 height 58
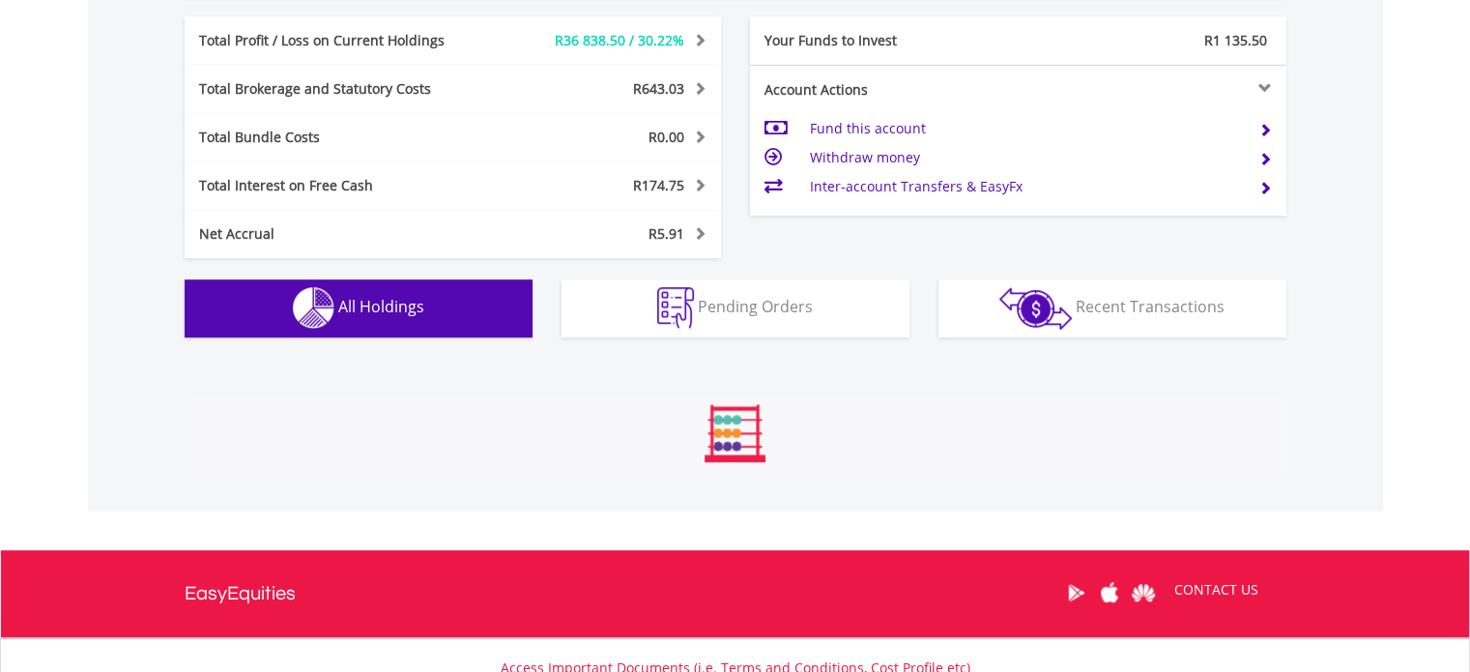
scroll to position [1431, 0]
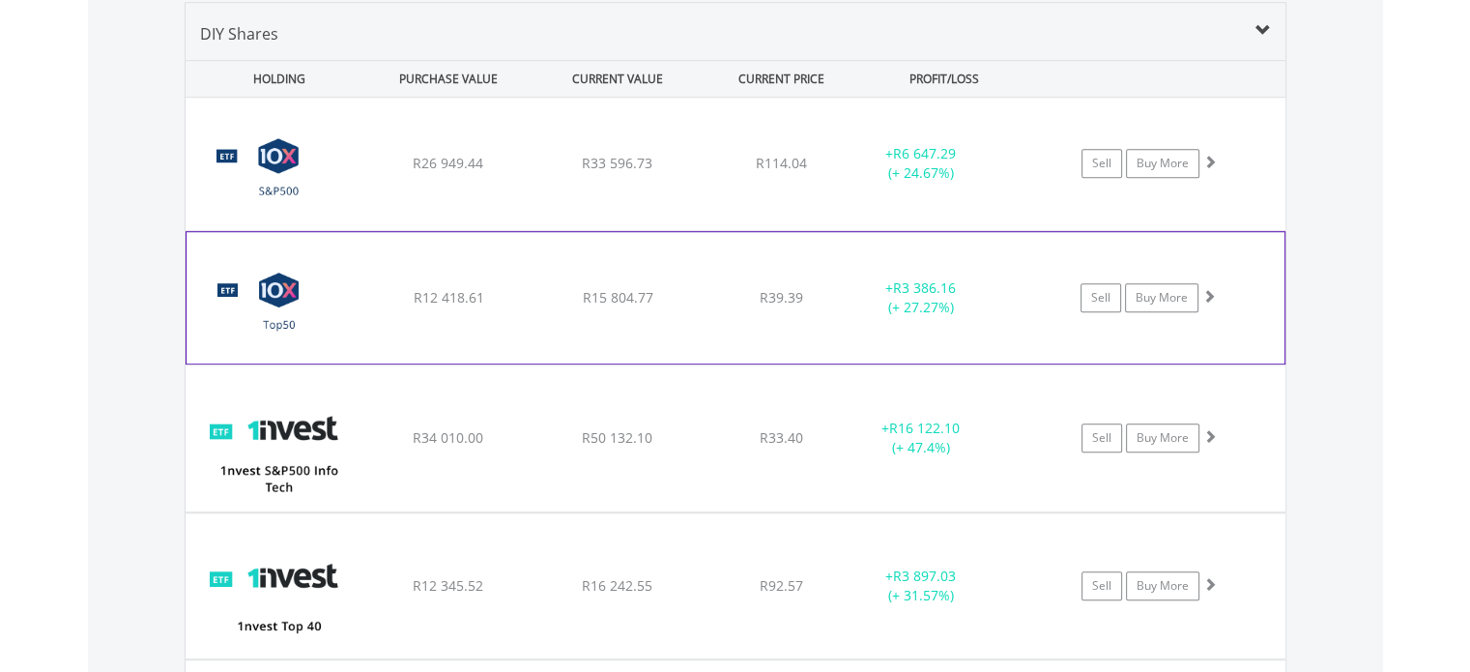
click at [672, 230] on div "﻿ 10X S&P [GEOGRAPHIC_DATA] Top50 Index Exchange Traded Fund R12 418.61 R15 804…" at bounding box center [736, 164] width 1100 height 132
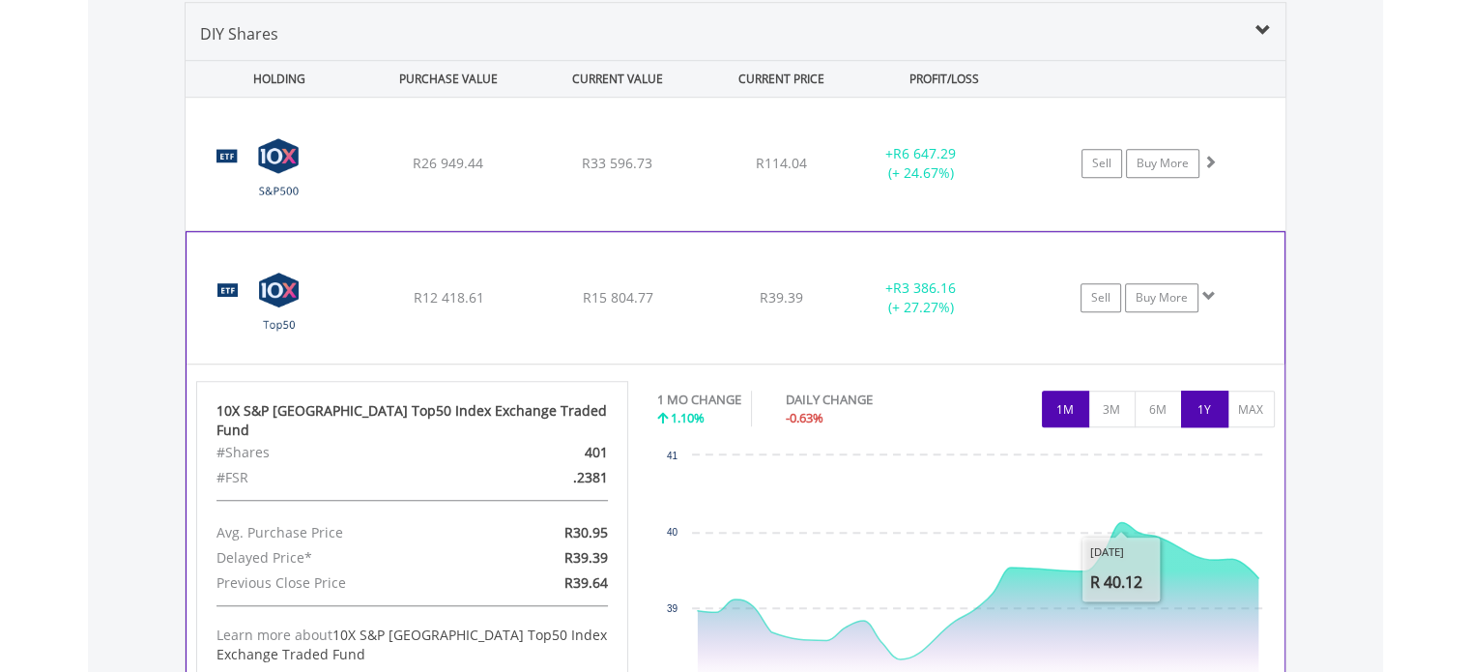
click at [1196, 415] on button "1Y" at bounding box center [1204, 408] width 47 height 37
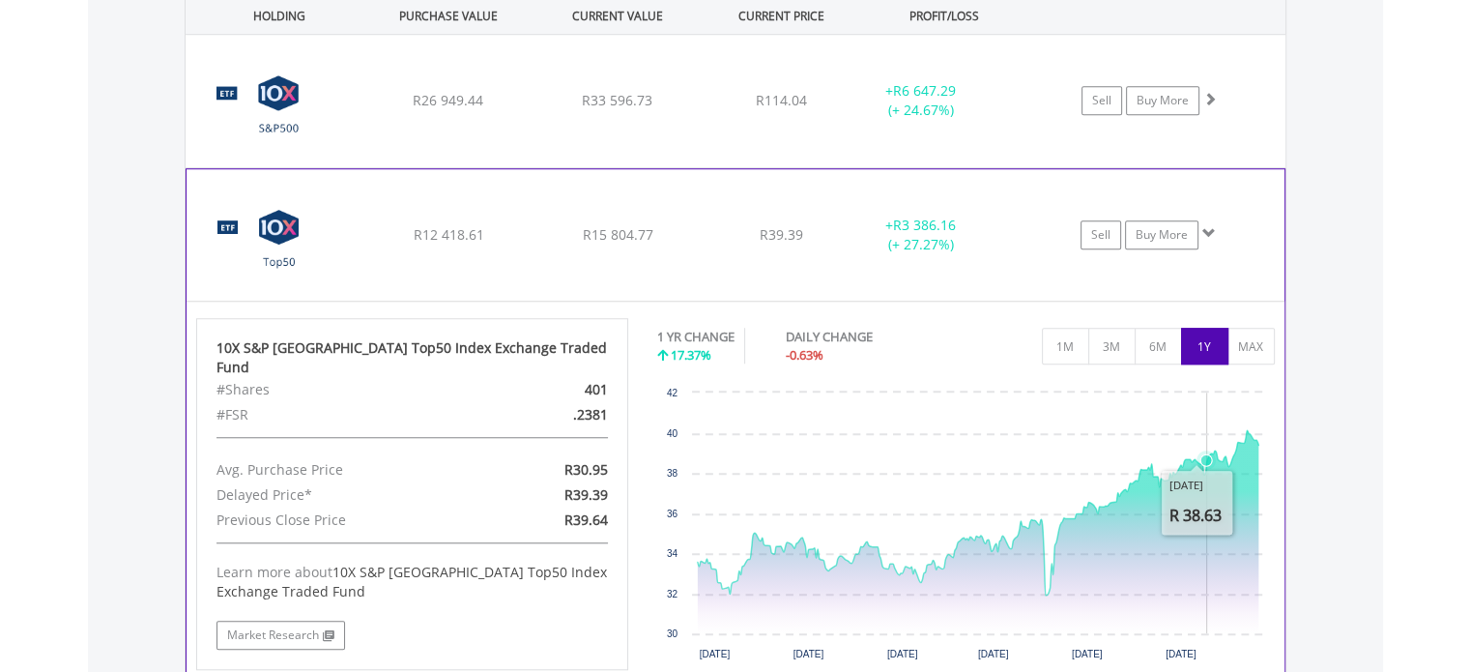
scroll to position [1528, 0]
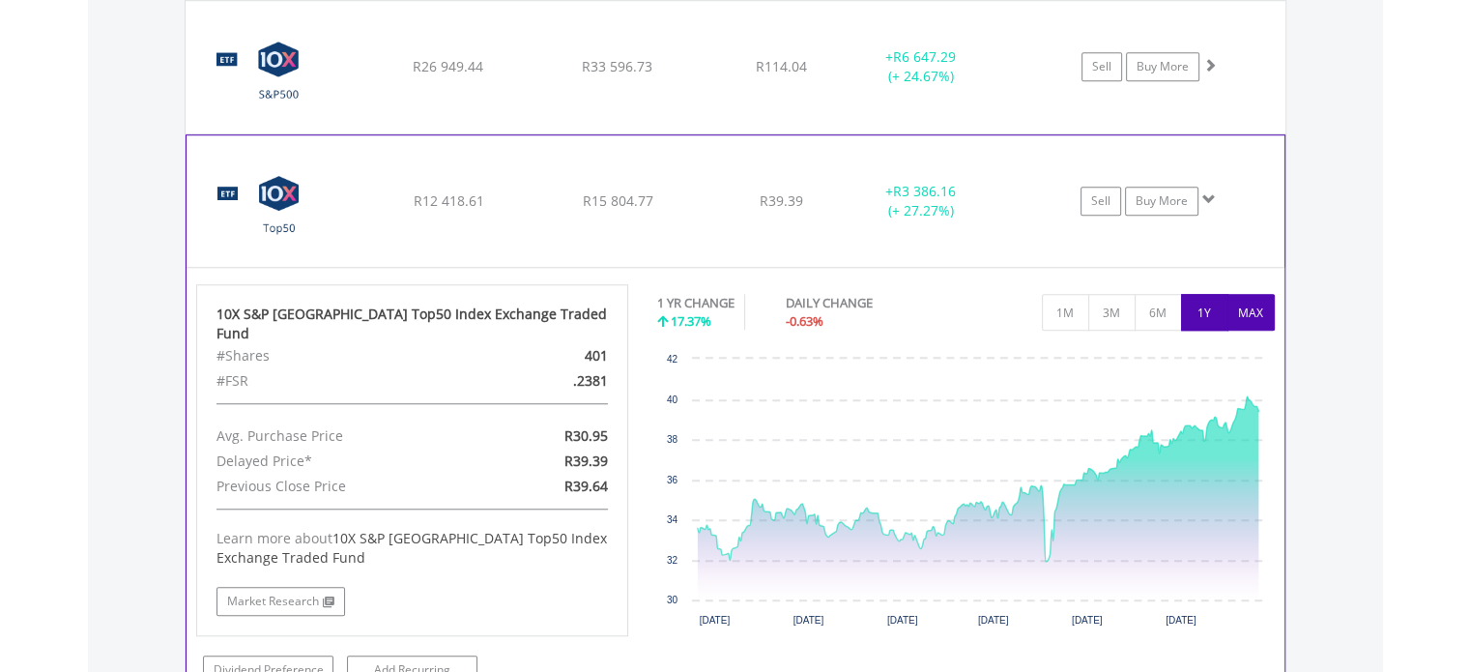
click at [1240, 311] on button "MAX" at bounding box center [1250, 312] width 47 height 37
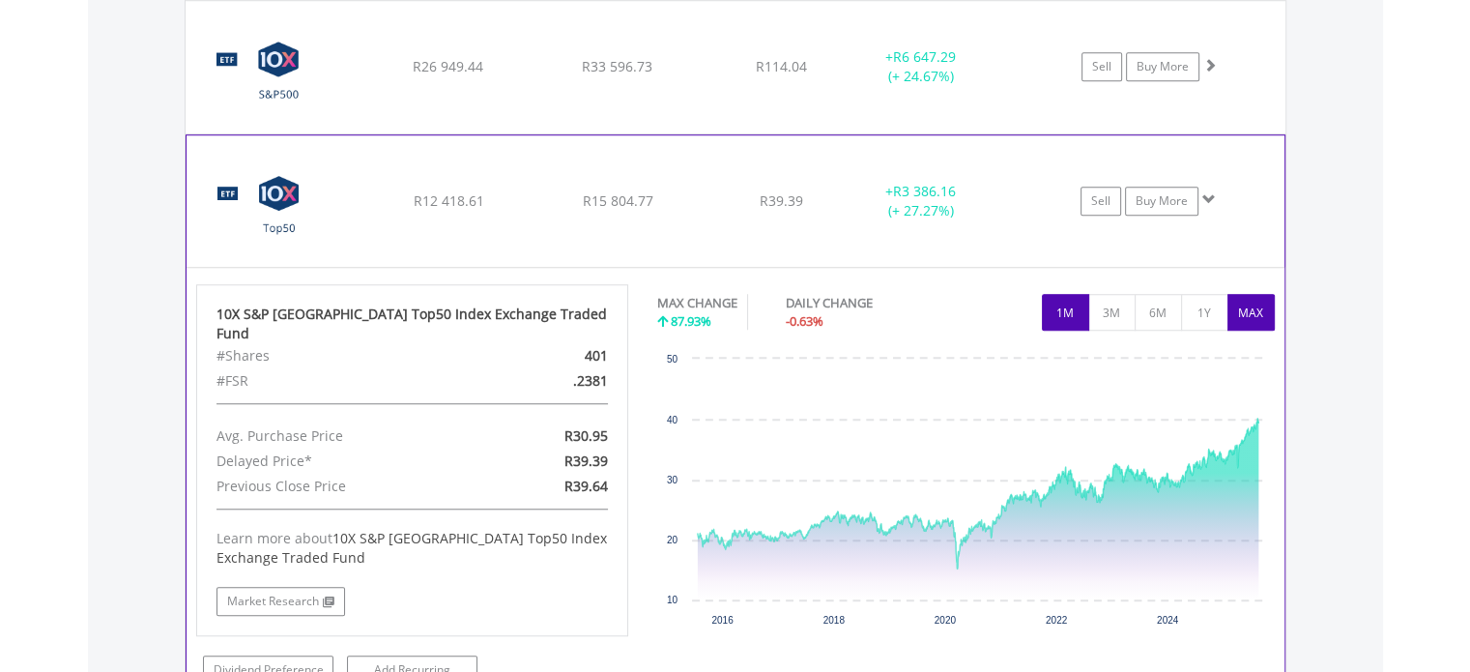
click at [1076, 305] on button "1M" at bounding box center [1065, 312] width 47 height 37
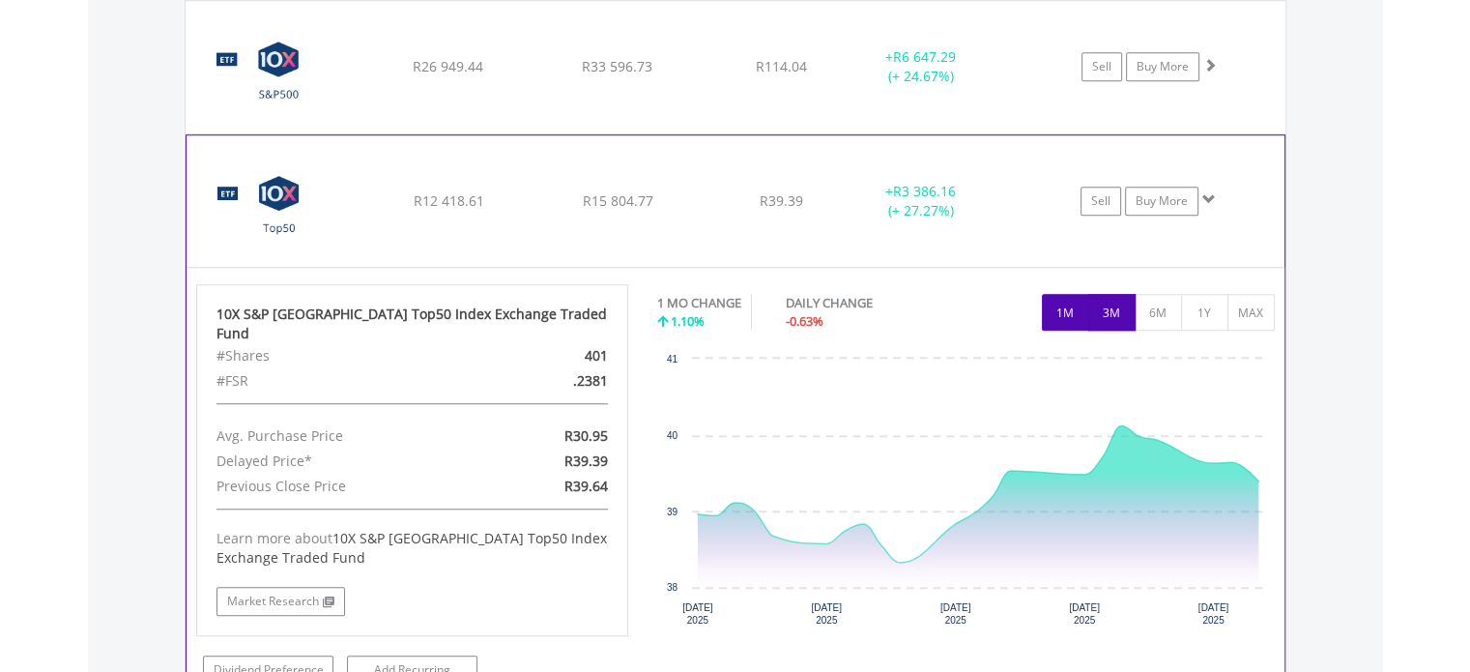
click at [1113, 322] on button "3M" at bounding box center [1111, 312] width 47 height 37
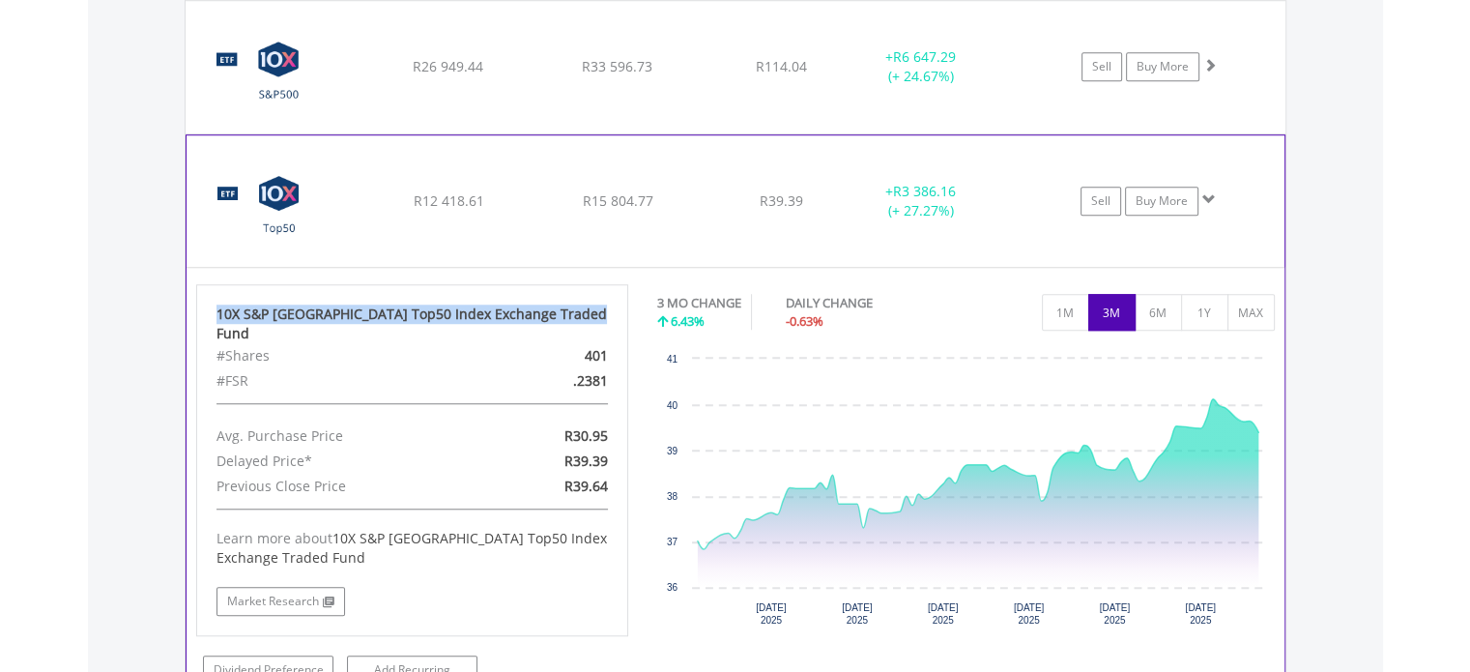
drag, startPoint x: 575, startPoint y: 311, endPoint x: 213, endPoint y: 309, distance: 362.4
click at [213, 309] on div "10X S&P [GEOGRAPHIC_DATA] Top50 Index Exchange Traded Fund #Shares 401 #FSR .23…" at bounding box center [412, 460] width 433 height 352
copy div "10X S&P [GEOGRAPHIC_DATA] Top50 Index Exchange Traded Fund"
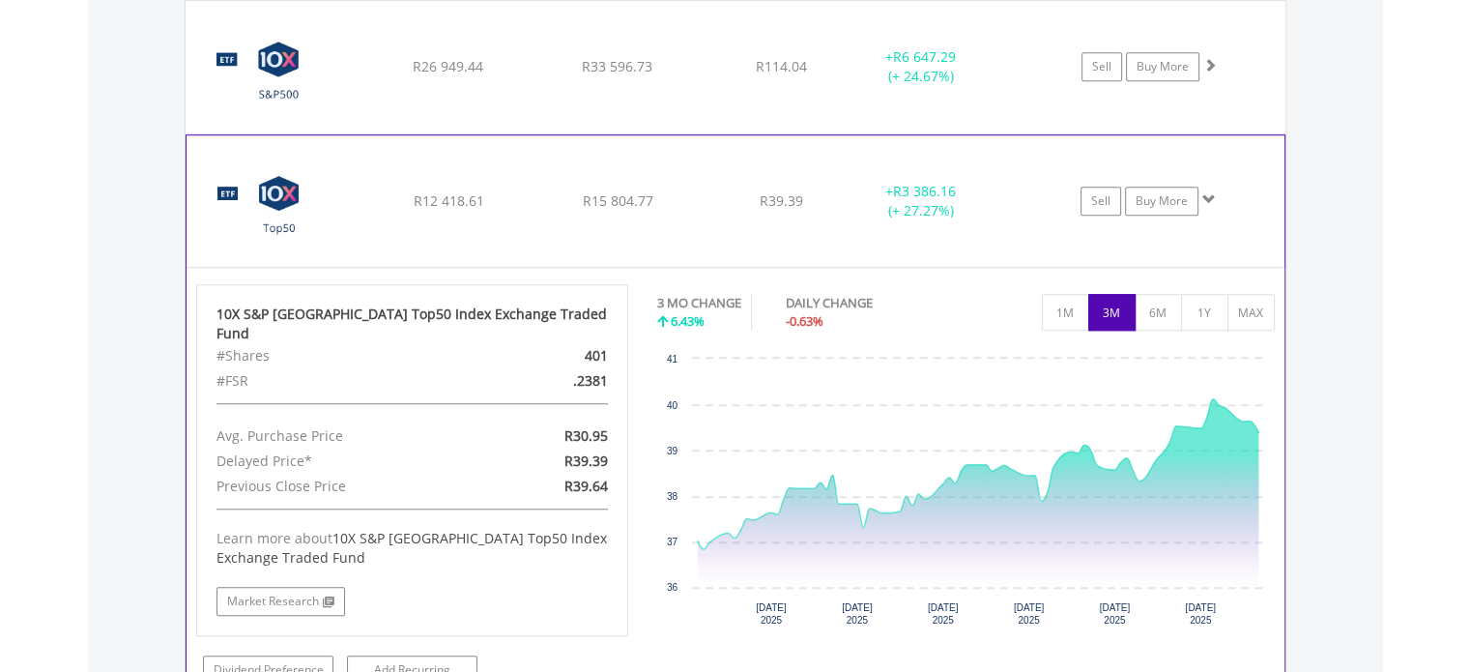
click at [835, 133] on div "﻿ 10X S&P [GEOGRAPHIC_DATA] Top50 Index Exchange Traded Fund R12 418.61 R15 804…" at bounding box center [736, 67] width 1100 height 132
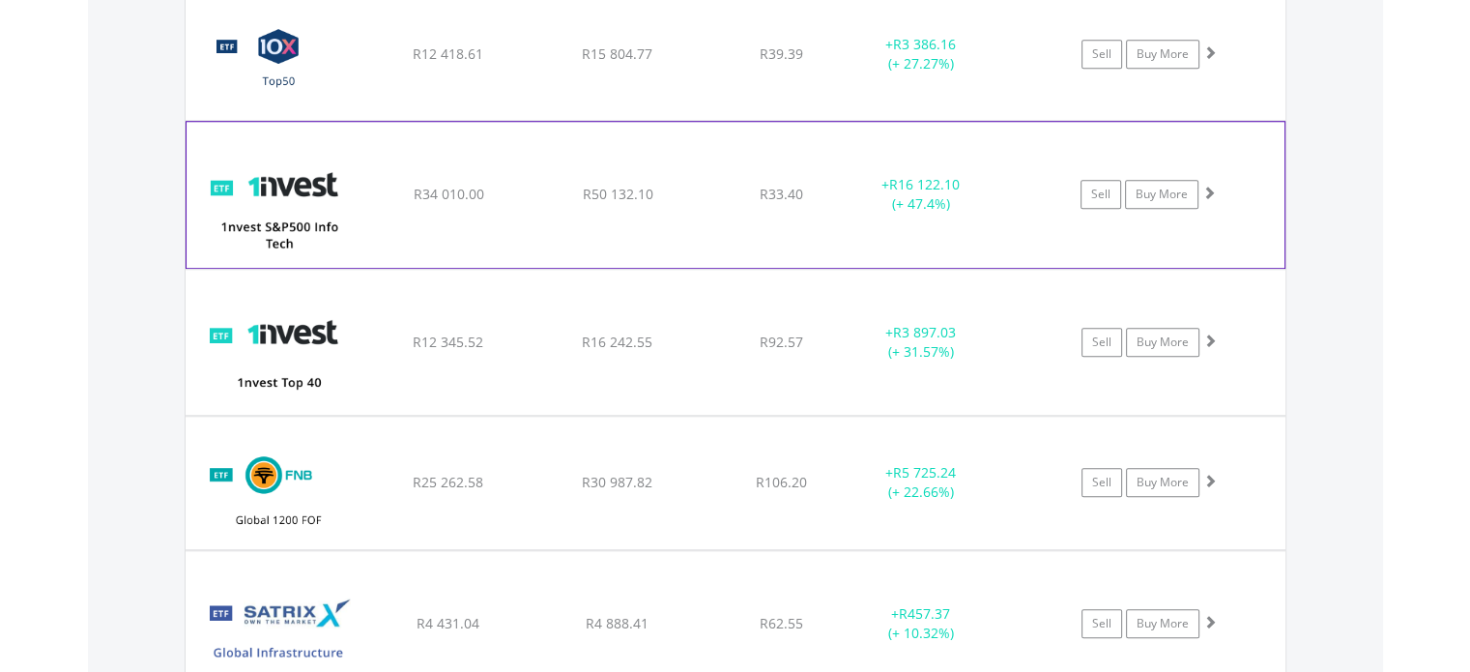
scroll to position [1721, 0]
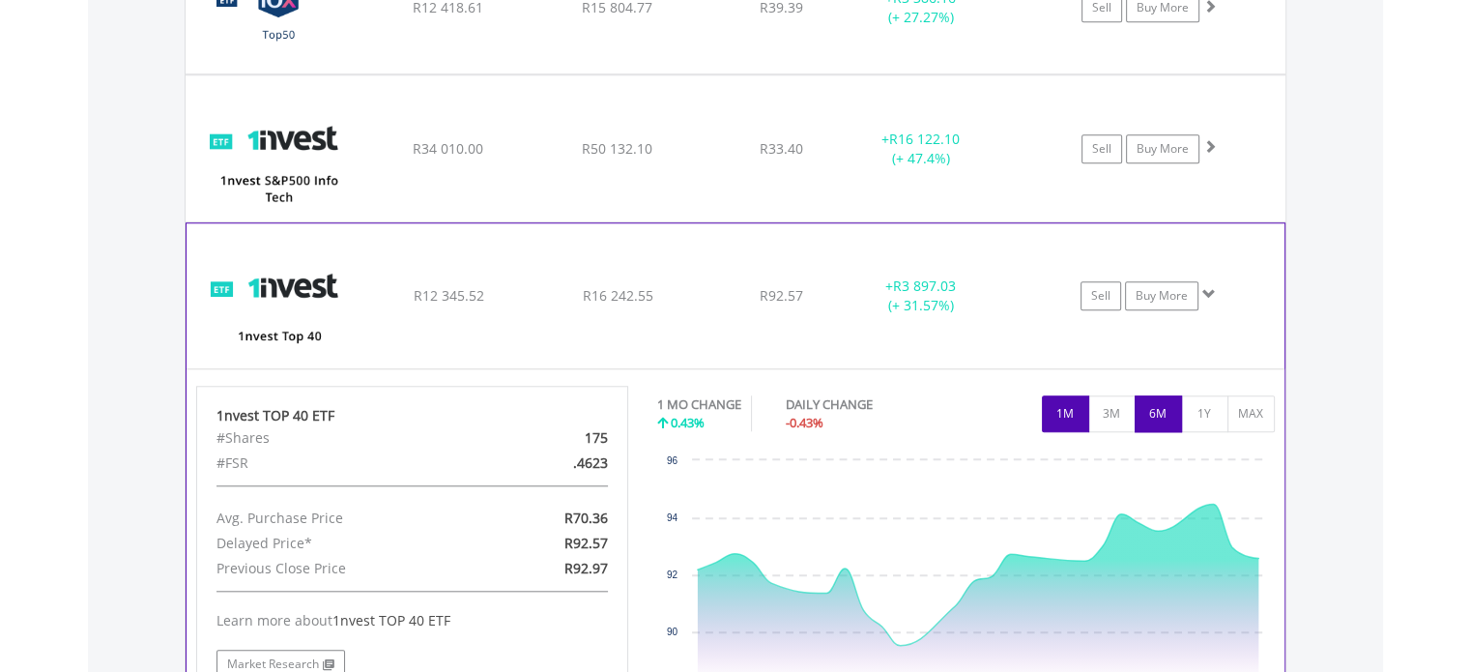
click at [1179, 408] on button "6M" at bounding box center [1158, 413] width 47 height 37
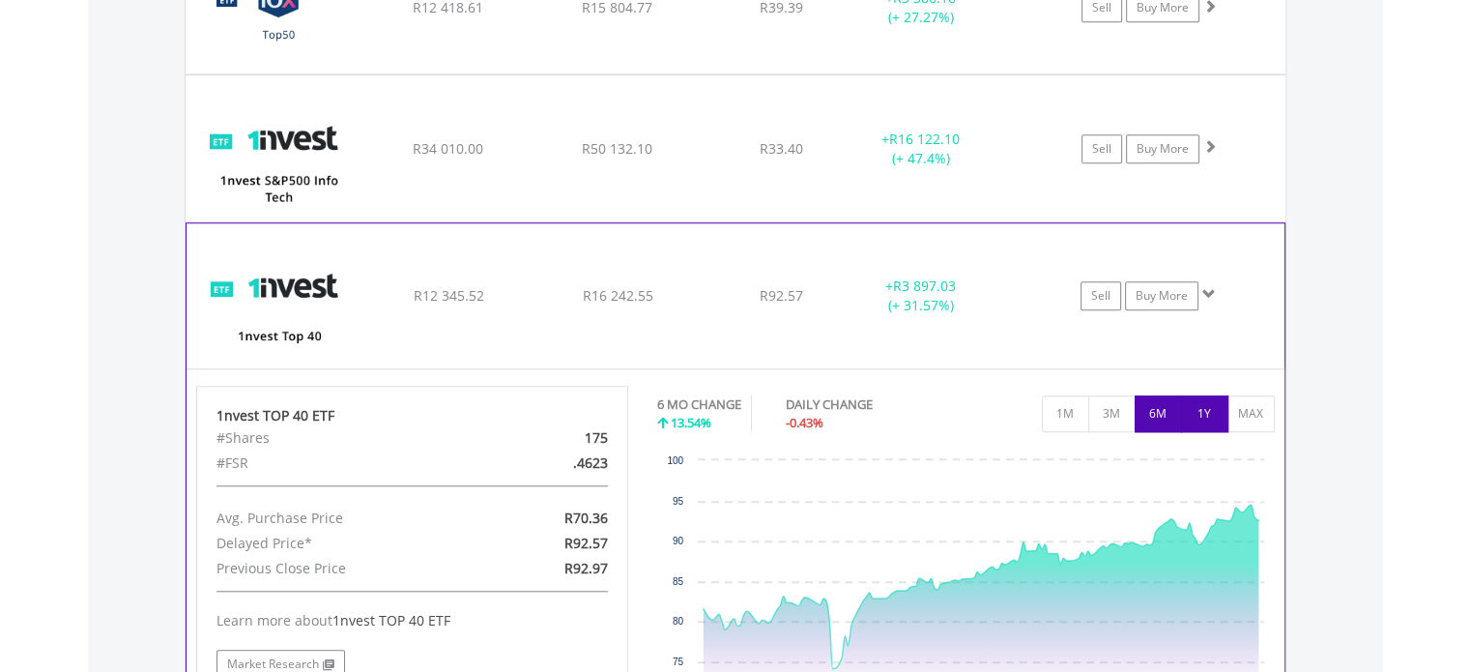
click at [1196, 413] on button "1Y" at bounding box center [1204, 413] width 47 height 37
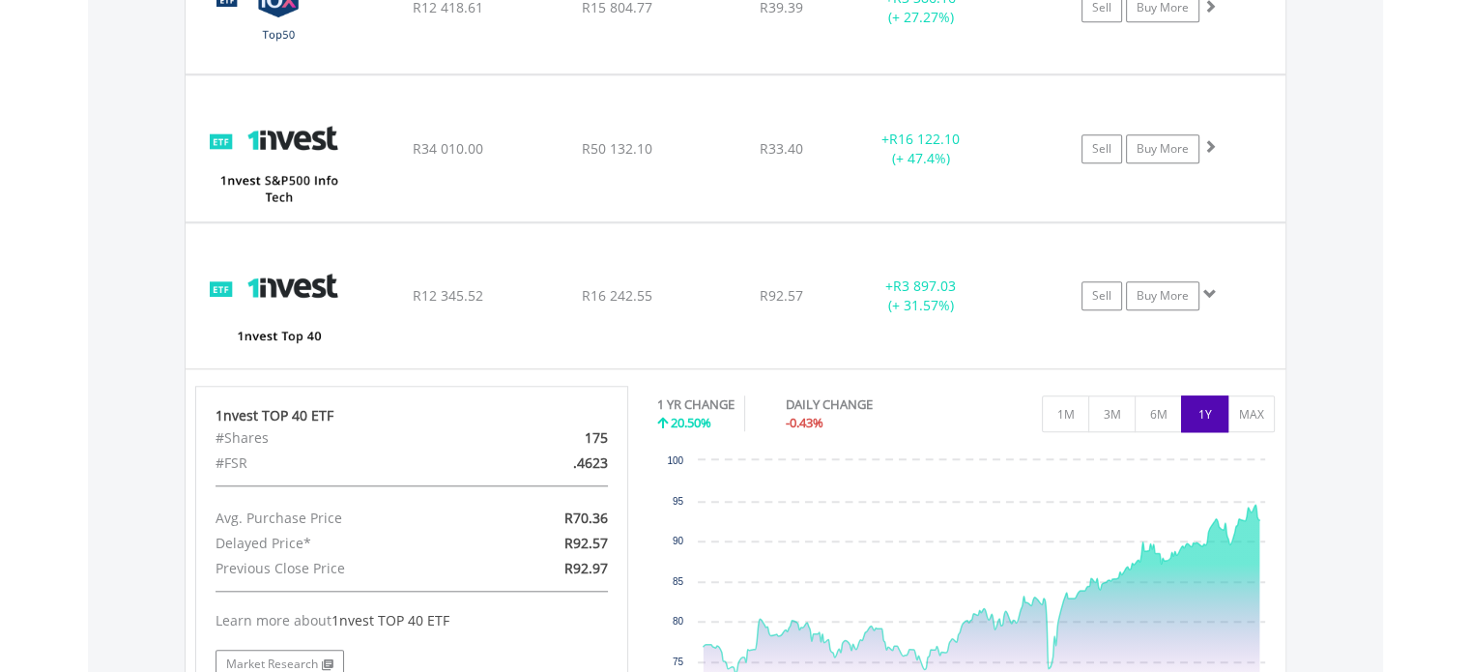
scroll to position [1818, 0]
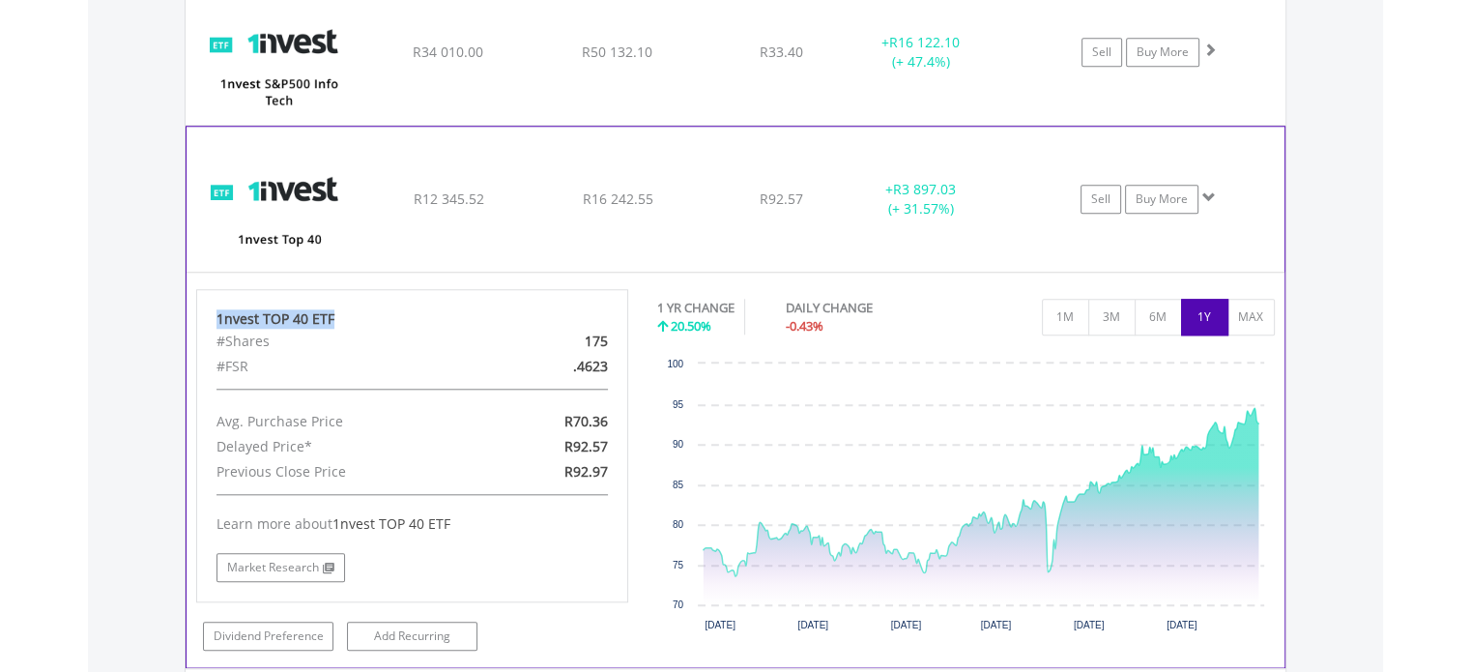
drag, startPoint x: 346, startPoint y: 307, endPoint x: 183, endPoint y: 308, distance: 163.3
click at [183, 308] on div "1nvest TOP 40 ETF #Shares 175 #FSR .4623 Avg. Purchase Price R70.36 Delayed Pri…" at bounding box center [413, 469] width 462 height 361
copy div "1nvest TOP 40 ETF"
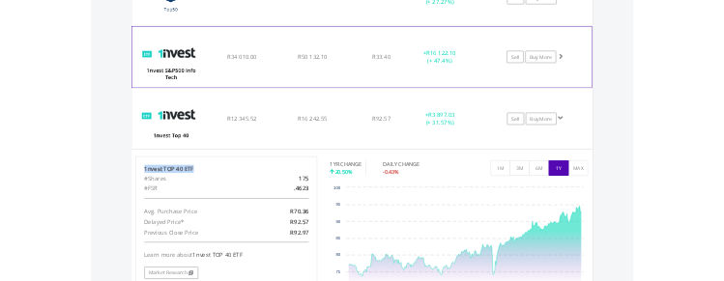
scroll to position [1546, 0]
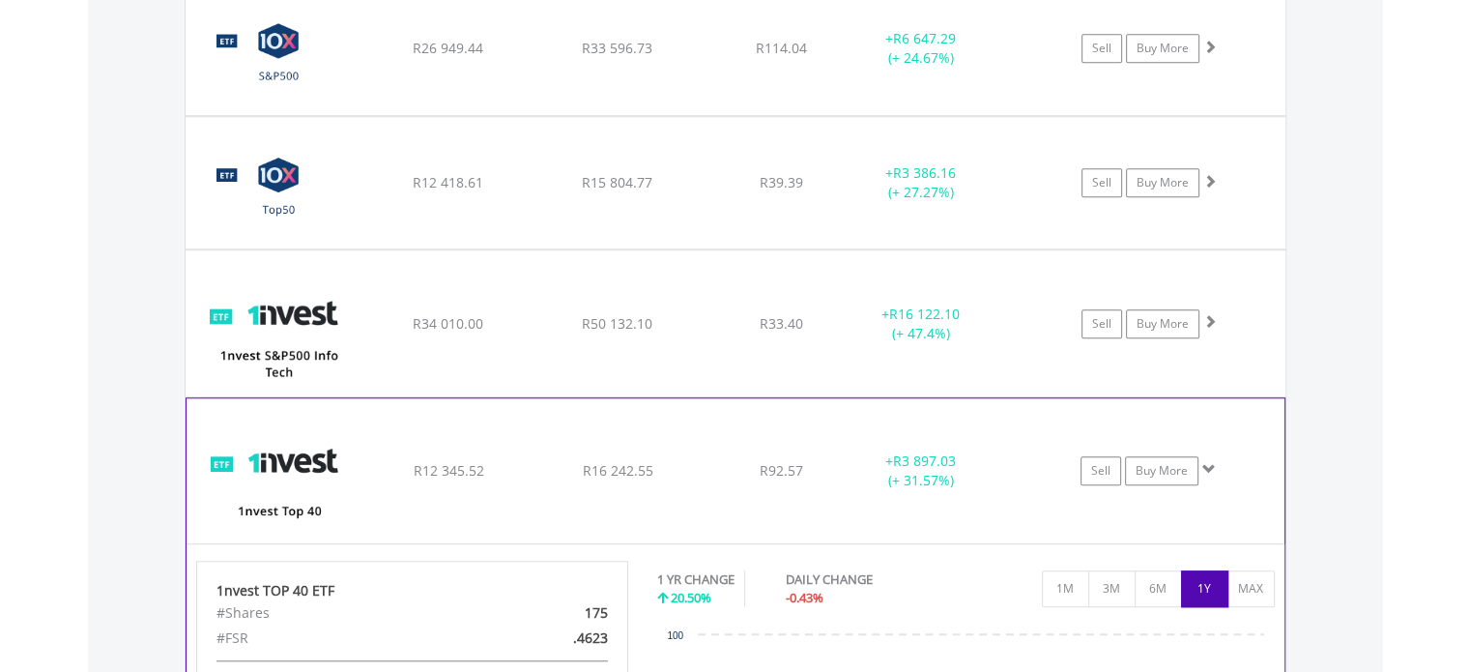
click at [503, 58] on div "R12 345.52" at bounding box center [447, 48] width 165 height 19
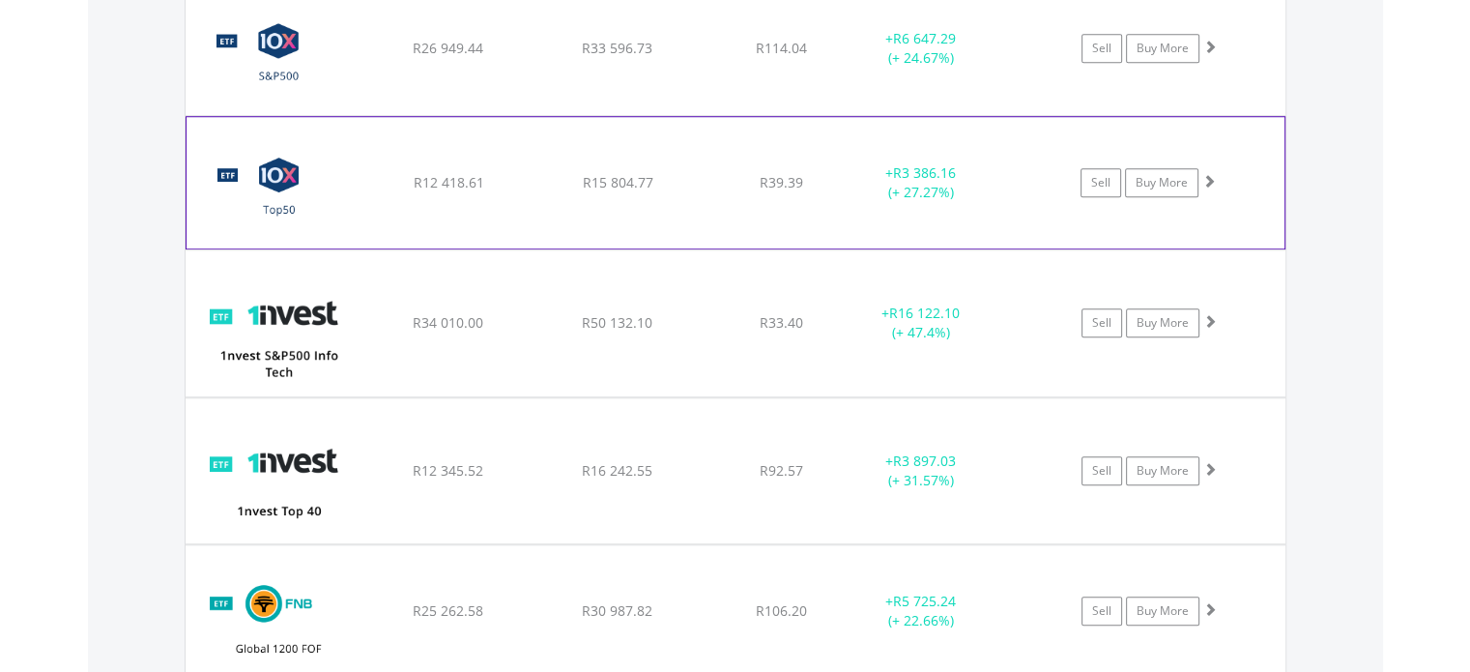
click at [438, 57] on span "R12 418.61" at bounding box center [448, 48] width 71 height 18
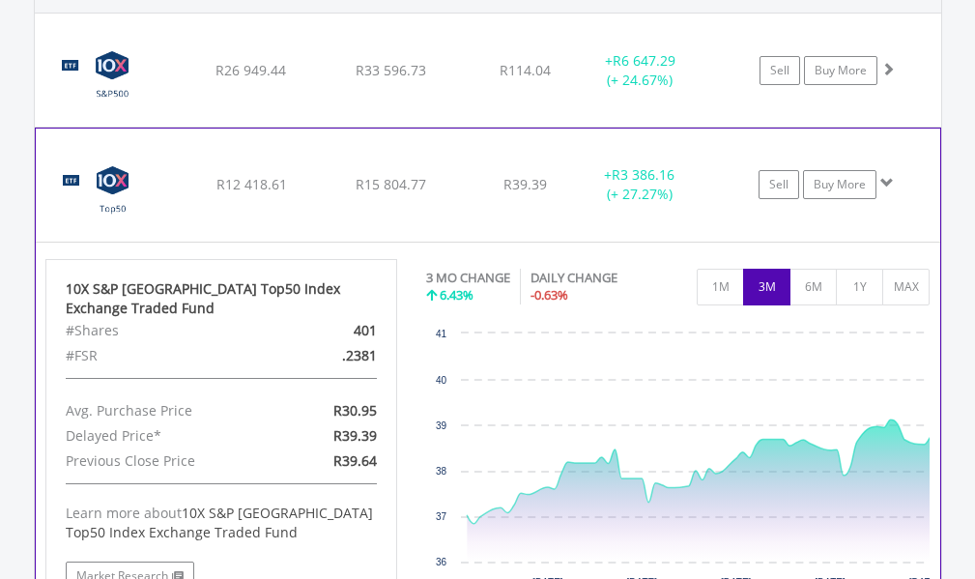
scroll to position [966286, 966169]
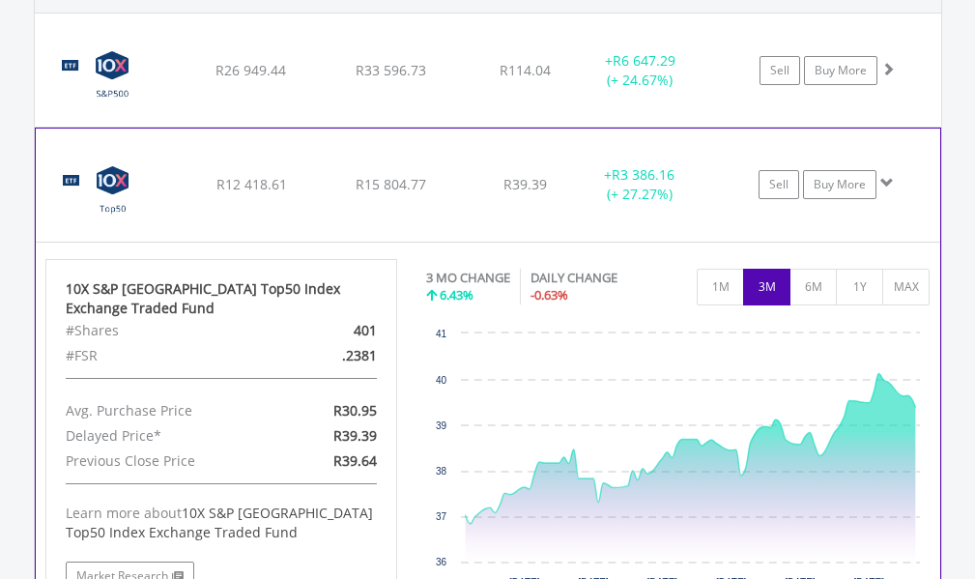
click at [256, 127] on div "﻿ 10X S&P South Africa Top50 Index Exchange Traded Fund R12 418.61 R15 804.77 R…" at bounding box center [488, 70] width 907 height 113
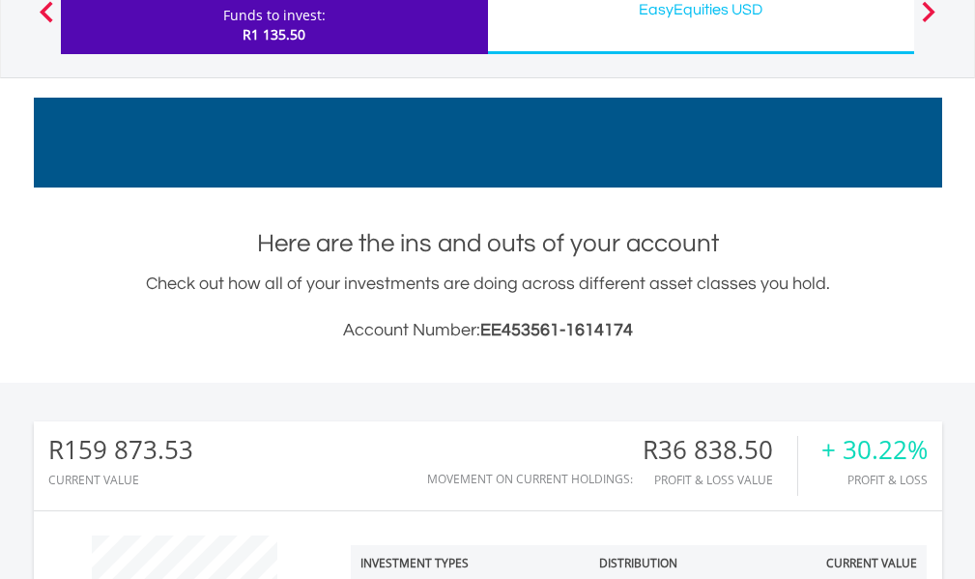
scroll to position [0, 0]
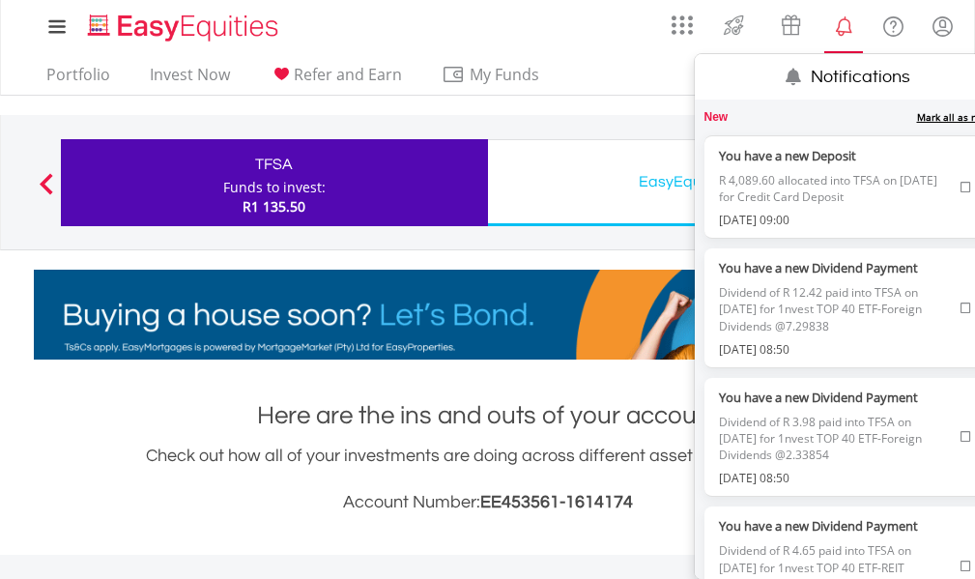
click at [835, 28] on lord-icon "Notifications" at bounding box center [844, 26] width 24 height 24
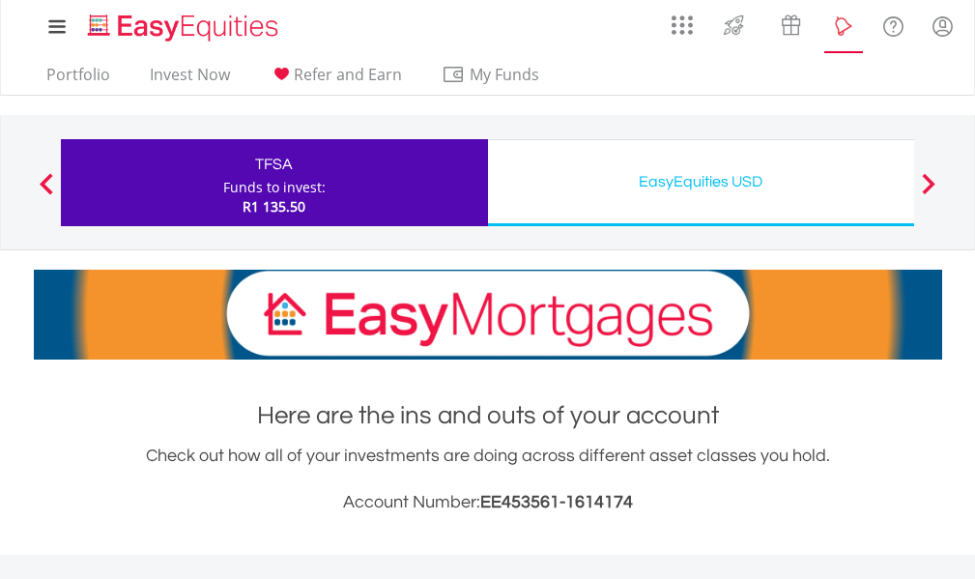
click at [835, 28] on lord-icon "Notifications" at bounding box center [844, 26] width 24 height 24
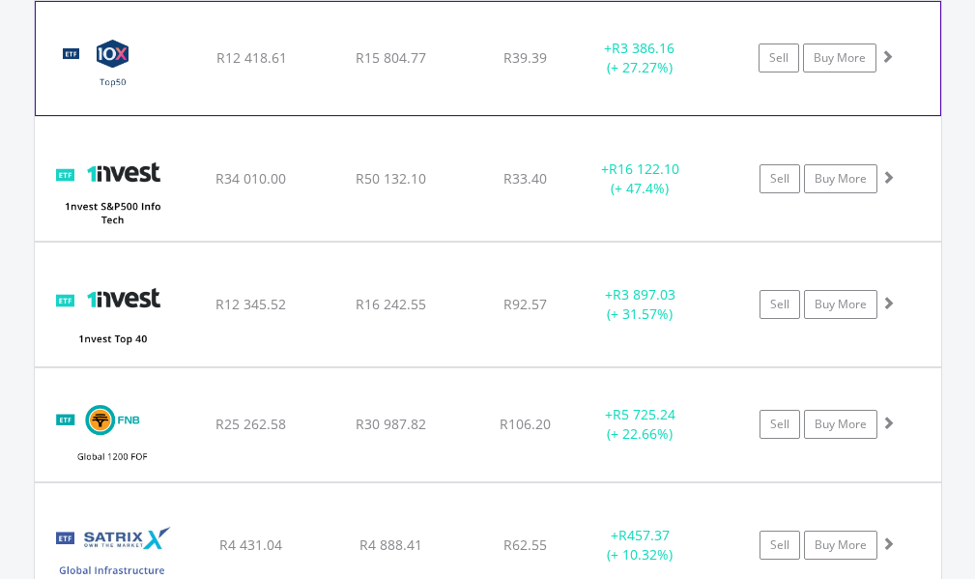
scroll to position [1740, 0]
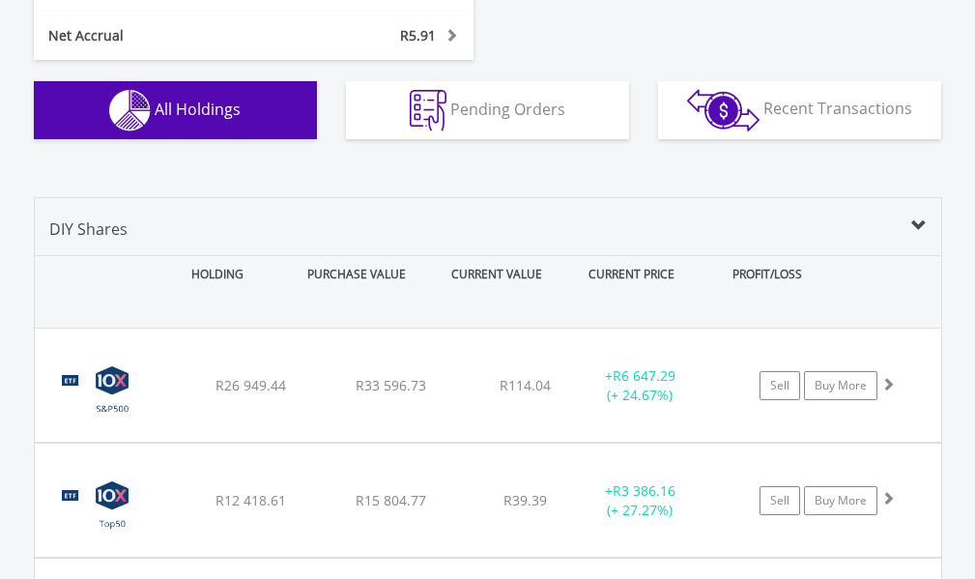
scroll to position [1256, 0]
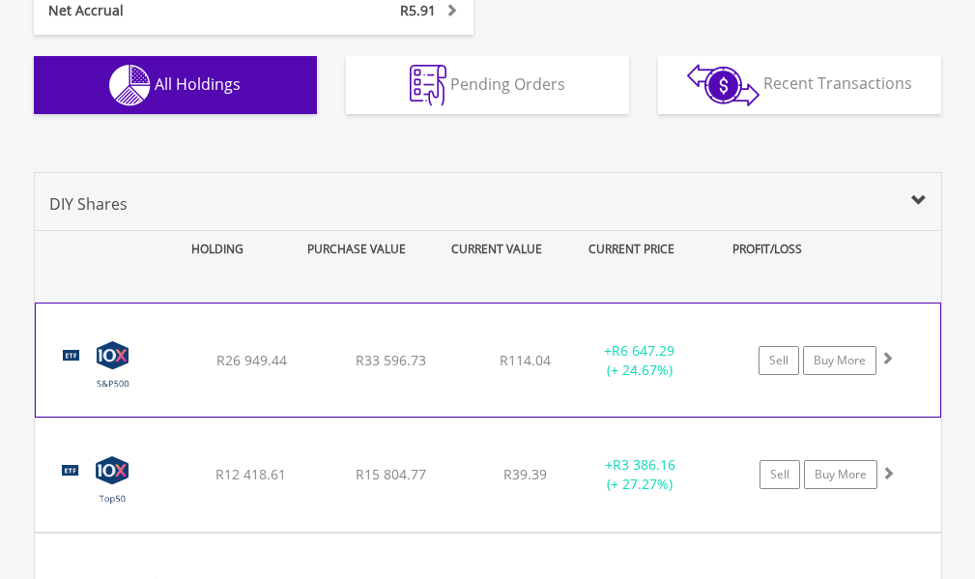
click at [340, 338] on div "﻿ 10X S&P 500 Exchange Traded Fund R26 949.44 R33 596.73 R114.04 + R6 647.29 (+…" at bounding box center [488, 359] width 905 height 113
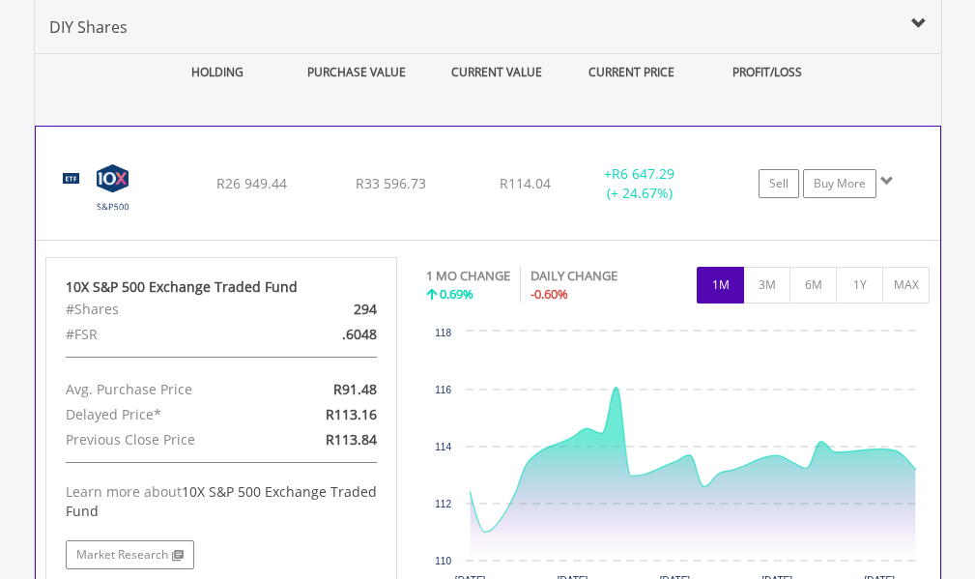
scroll to position [1450, 0]
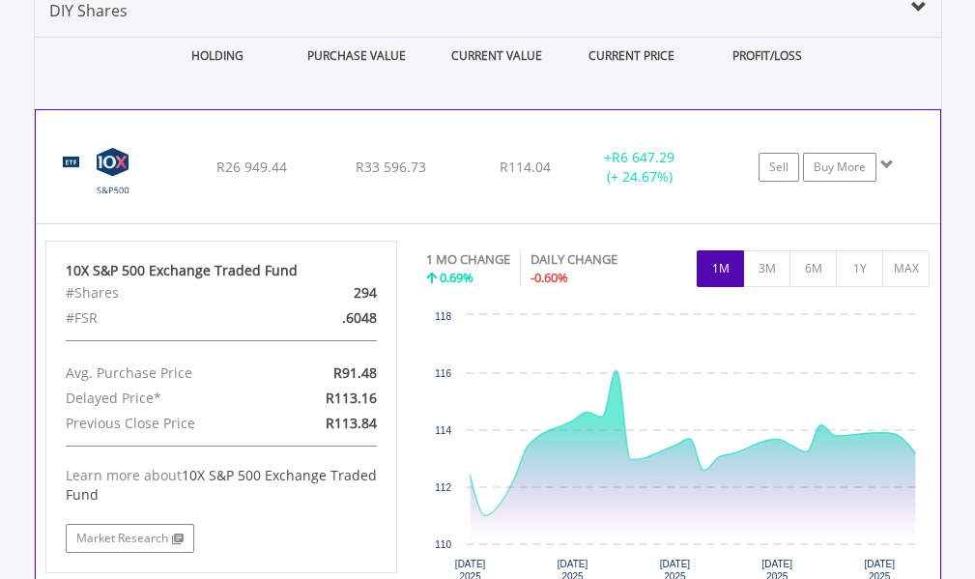
click at [440, 158] on div "R33 596.73" at bounding box center [390, 167] width 135 height 19
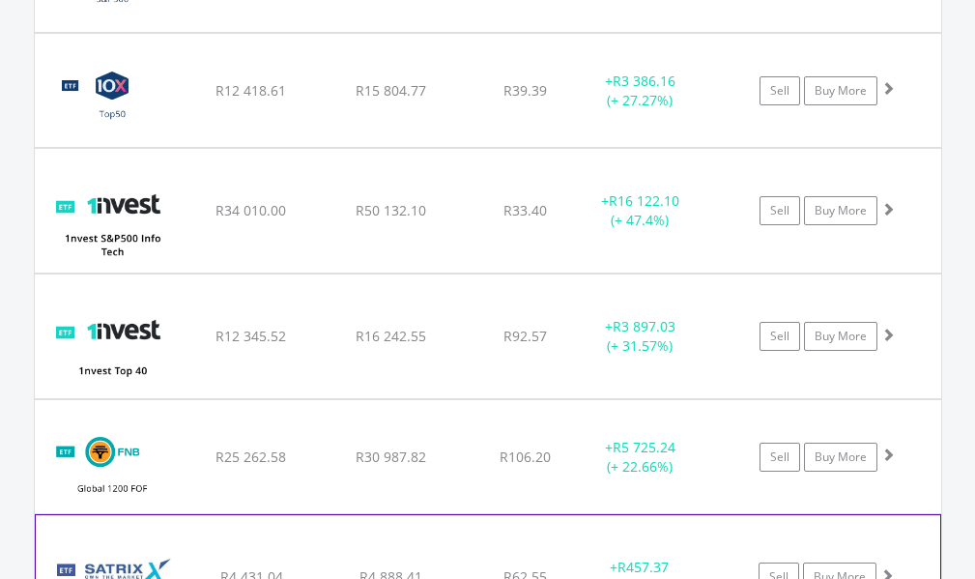
scroll to position [1643, 0]
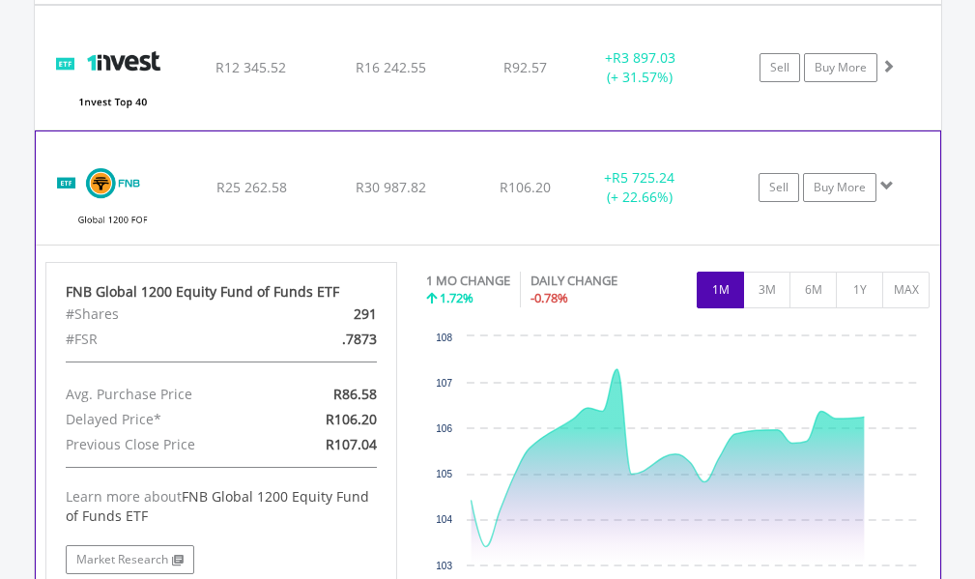
scroll to position [1933, 0]
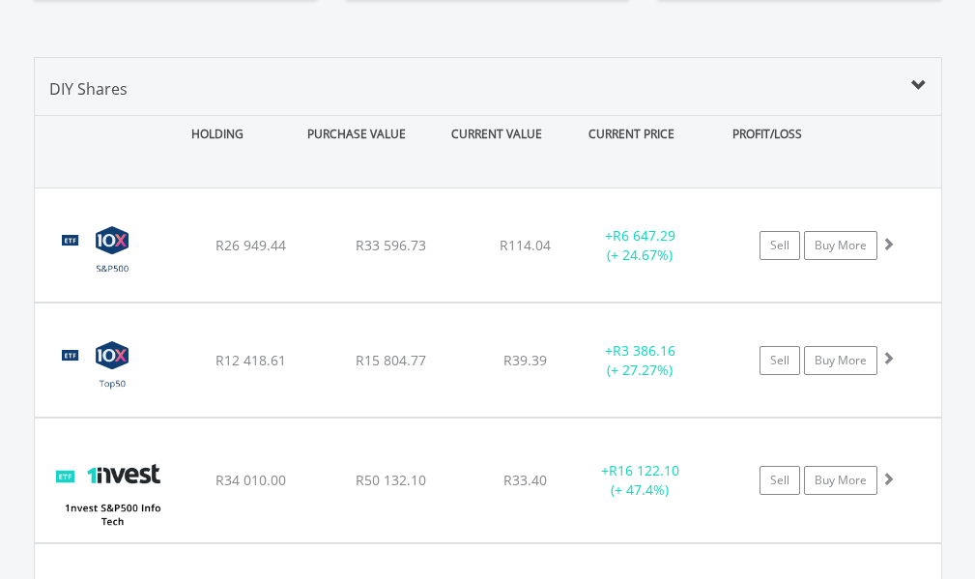
scroll to position [1353, 0]
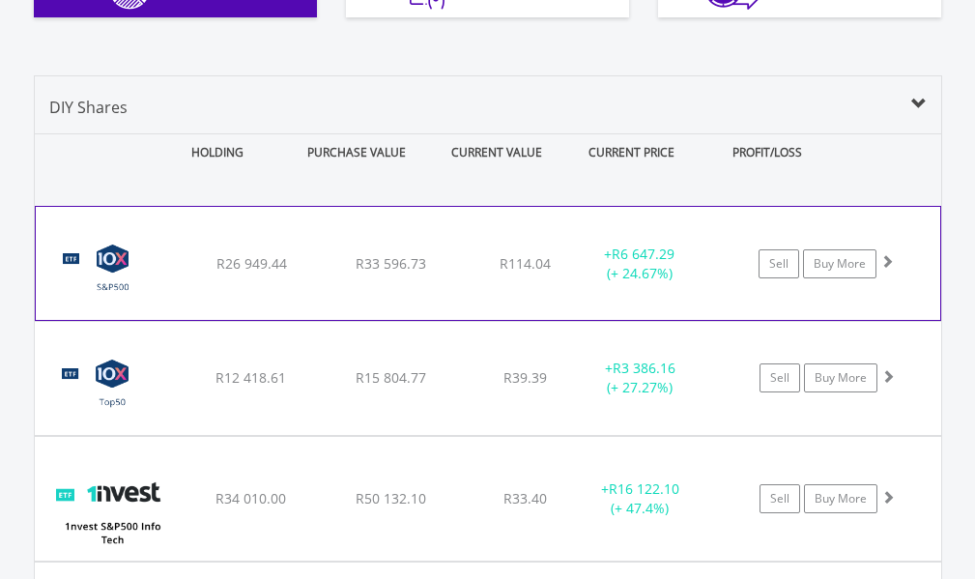
click at [267, 207] on div "﻿ 10X S&P 500 Exchange Traded Fund R26 949.44 R33 596.73 R114.04 + R6 647.29 (+…" at bounding box center [488, 263] width 905 height 113
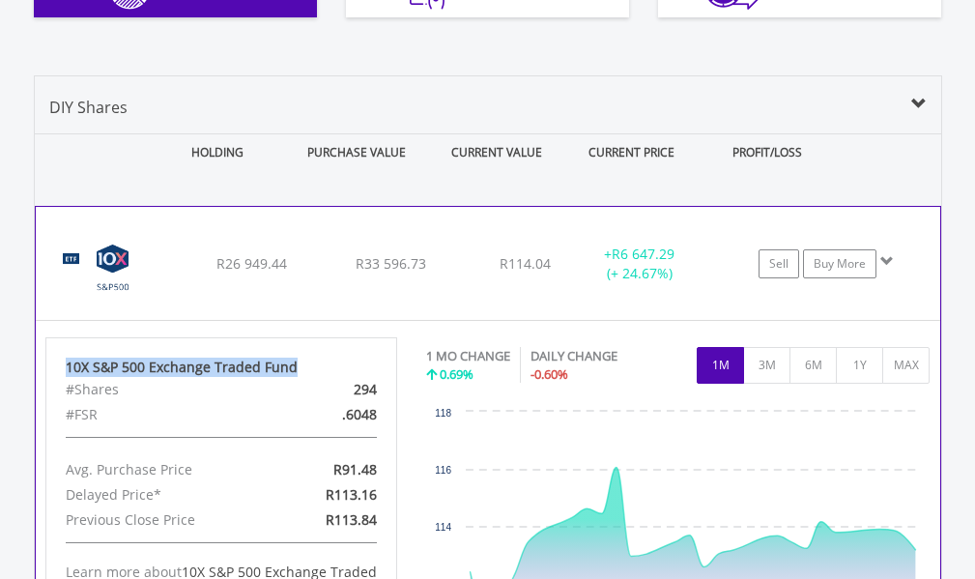
drag, startPoint x: 299, startPoint y: 311, endPoint x: 62, endPoint y: 311, distance: 236.8
click at [62, 337] on div "10X S&P 500 Exchange Traded Fund #Shares 294 #FSR .6048 Avg. Purchase Price R91…" at bounding box center [221, 503] width 352 height 332
copy div "10X S&P 500 Exchange Traded Fund"
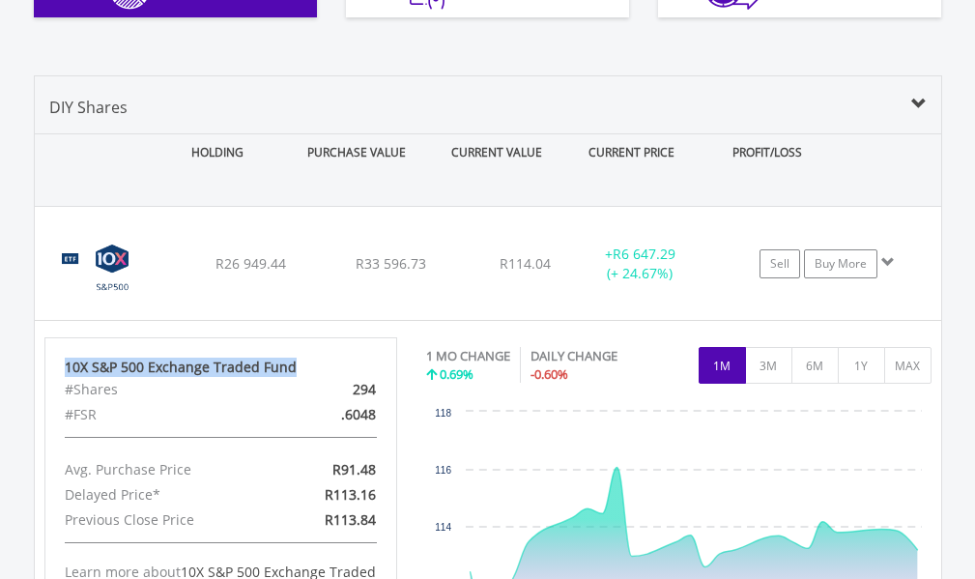
scroll to position [186, 303]
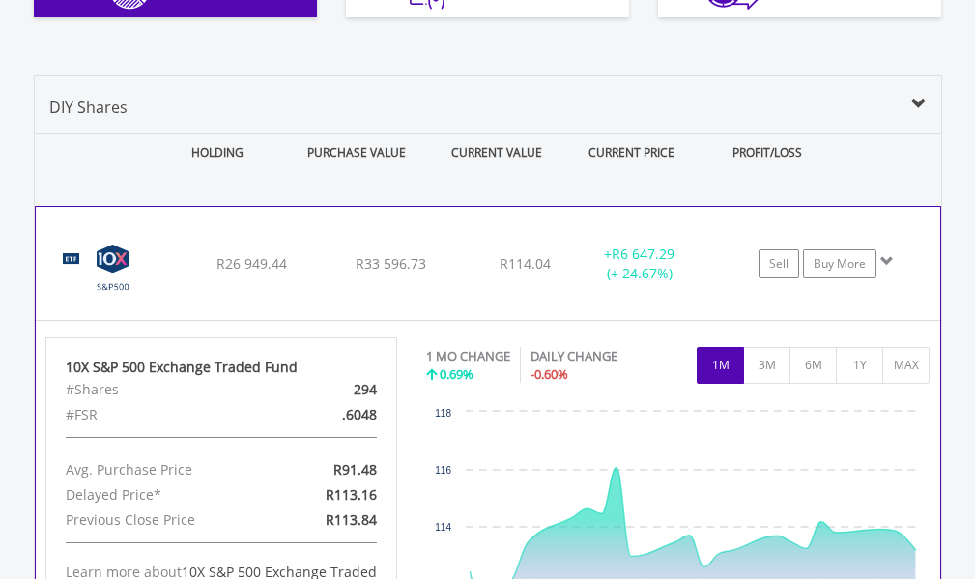
click at [307, 254] on div "R26 949.44" at bounding box center [251, 263] width 135 height 19
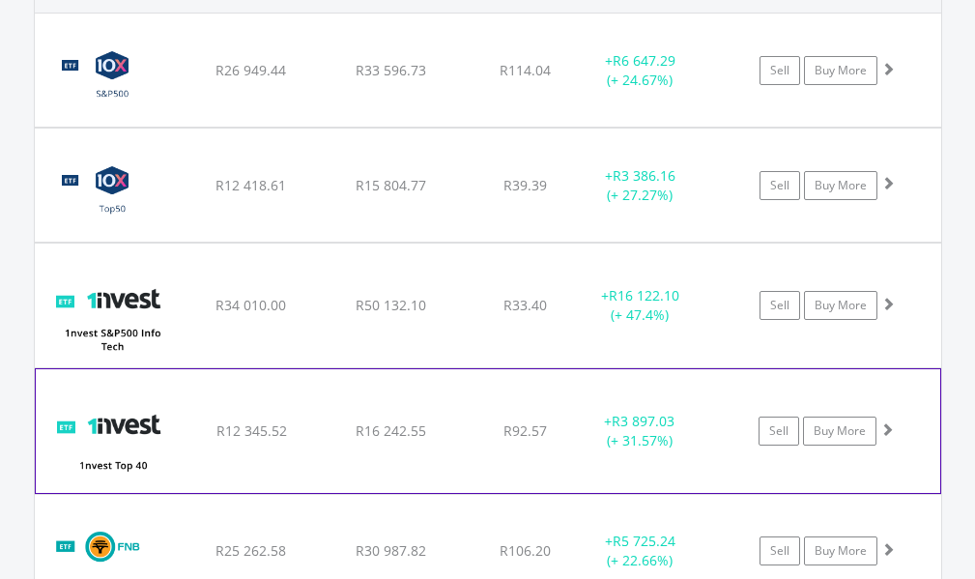
scroll to position [1643, 0]
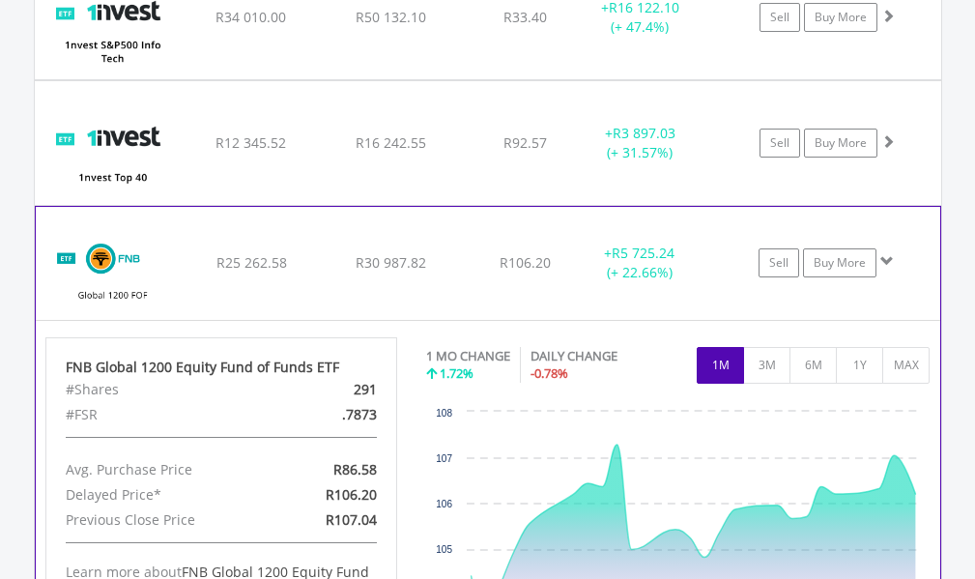
scroll to position [1836, 0]
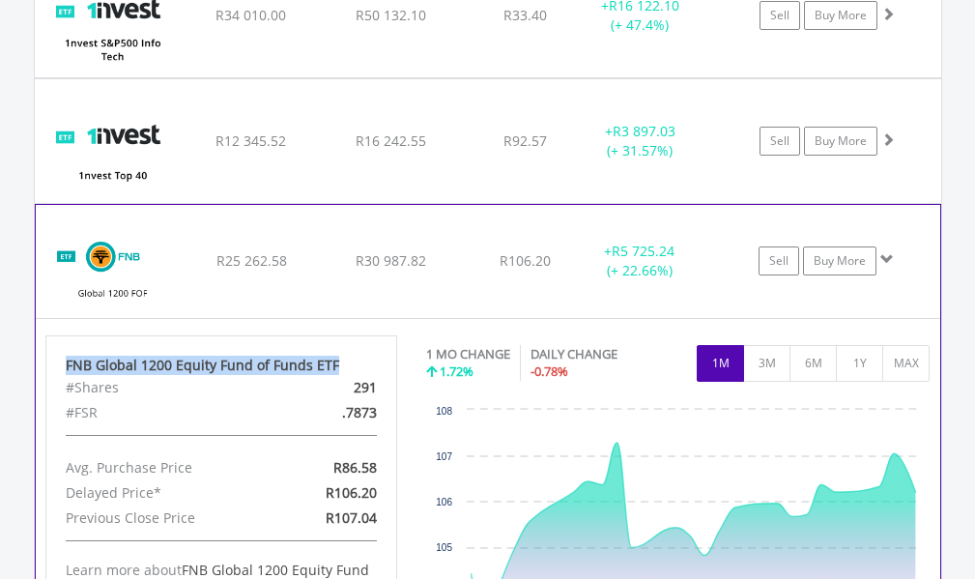
drag, startPoint x: 331, startPoint y: 313, endPoint x: 64, endPoint y: 311, distance: 267.7
click at [64, 335] on div "FNB Global 1200 Equity Fund of Funds ETF #Shares 291 #FSR .7873 Avg. Purchase P…" at bounding box center [221, 501] width 352 height 332
copy div "FNB Global 1200 Equity Fund of Funds ETF"
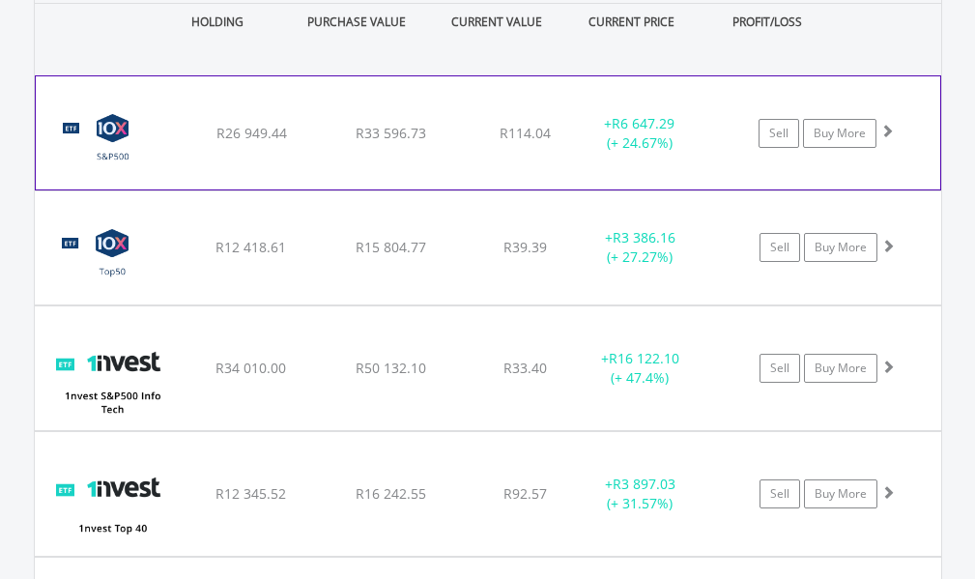
scroll to position [1450, 0]
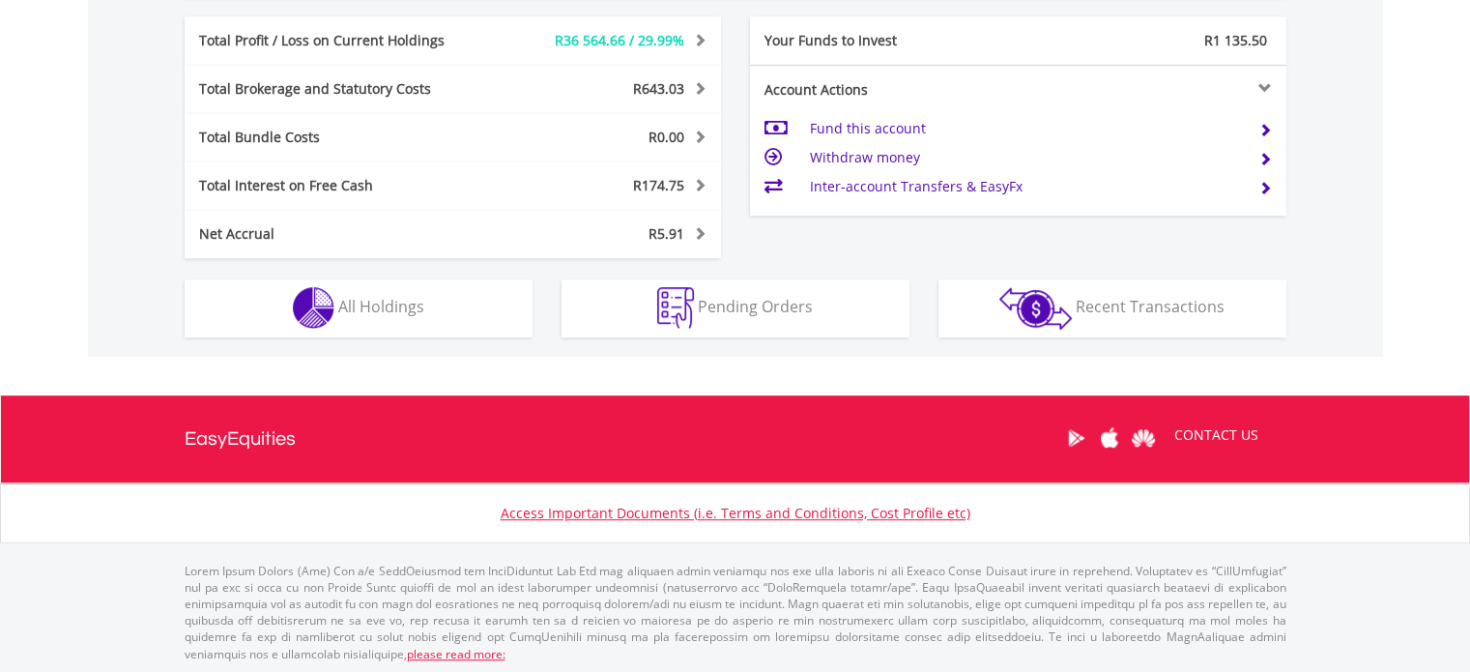
scroll to position [186, 367]
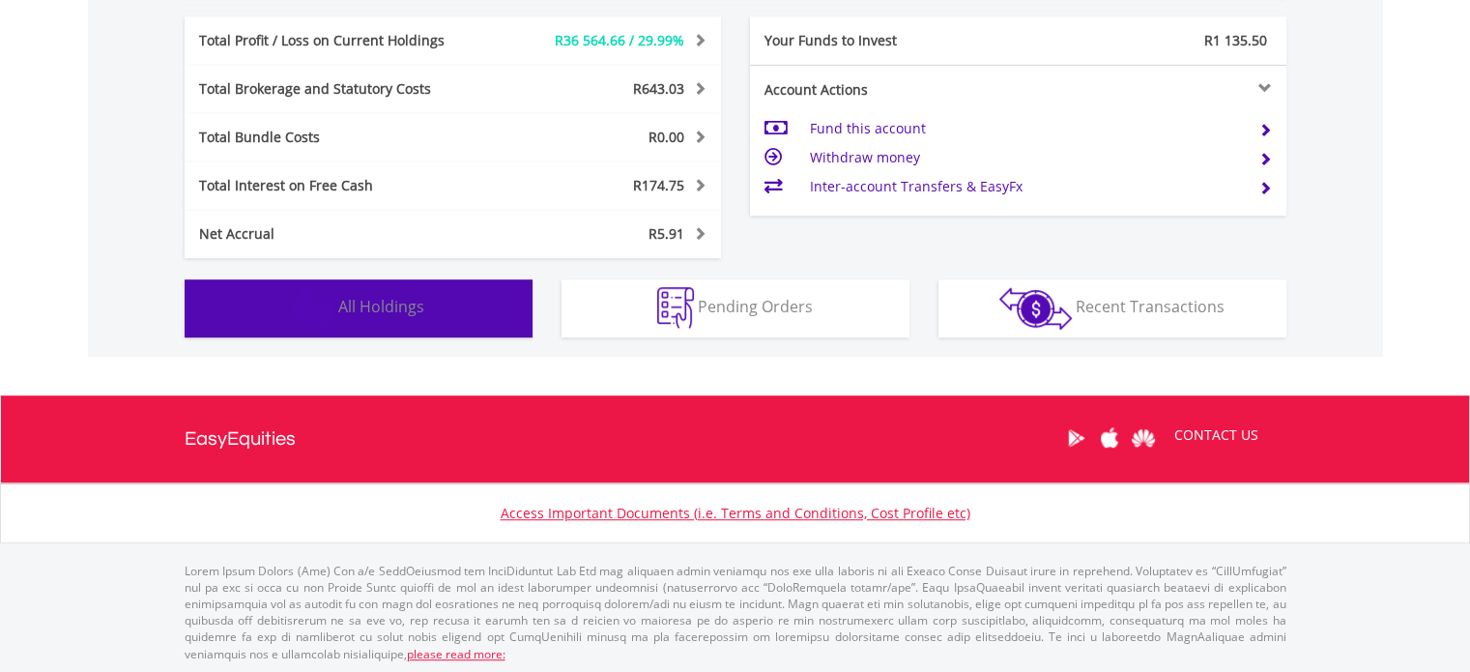
click at [413, 311] on span "All Holdings" at bounding box center [381, 306] width 86 height 21
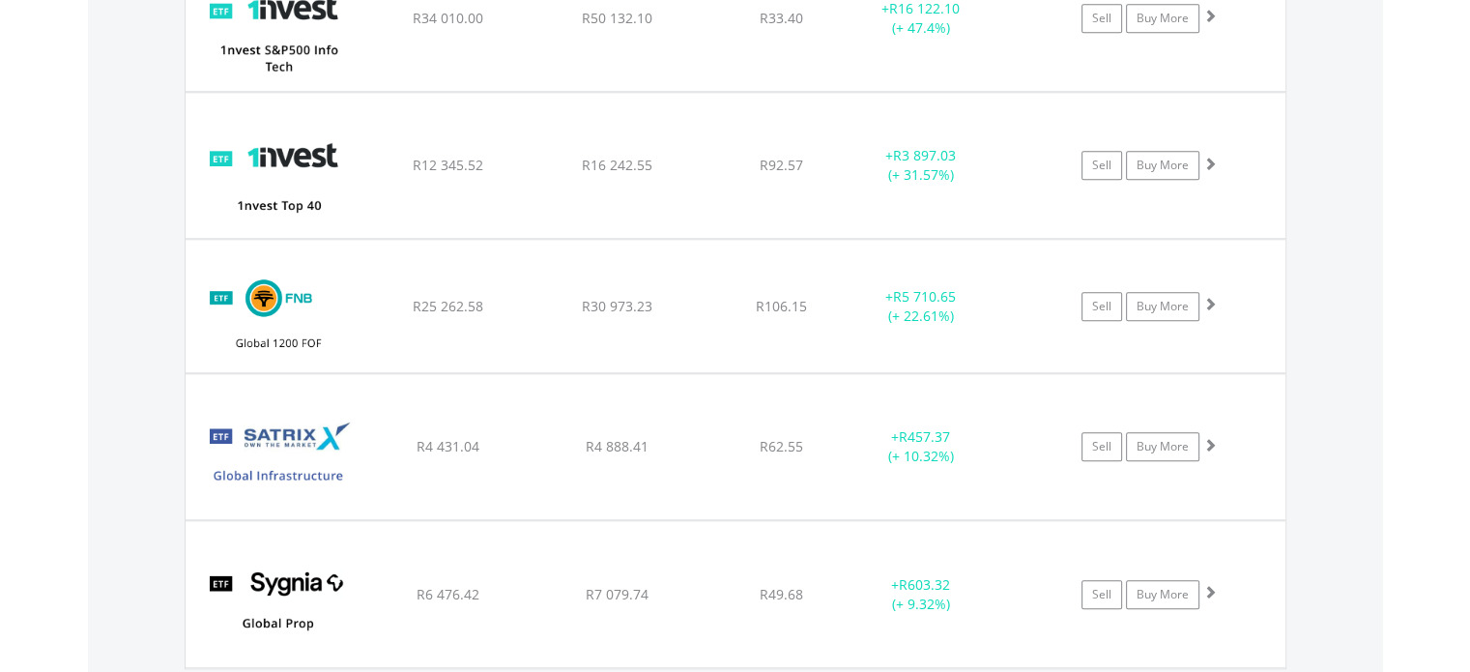
scroll to position [1915, 0]
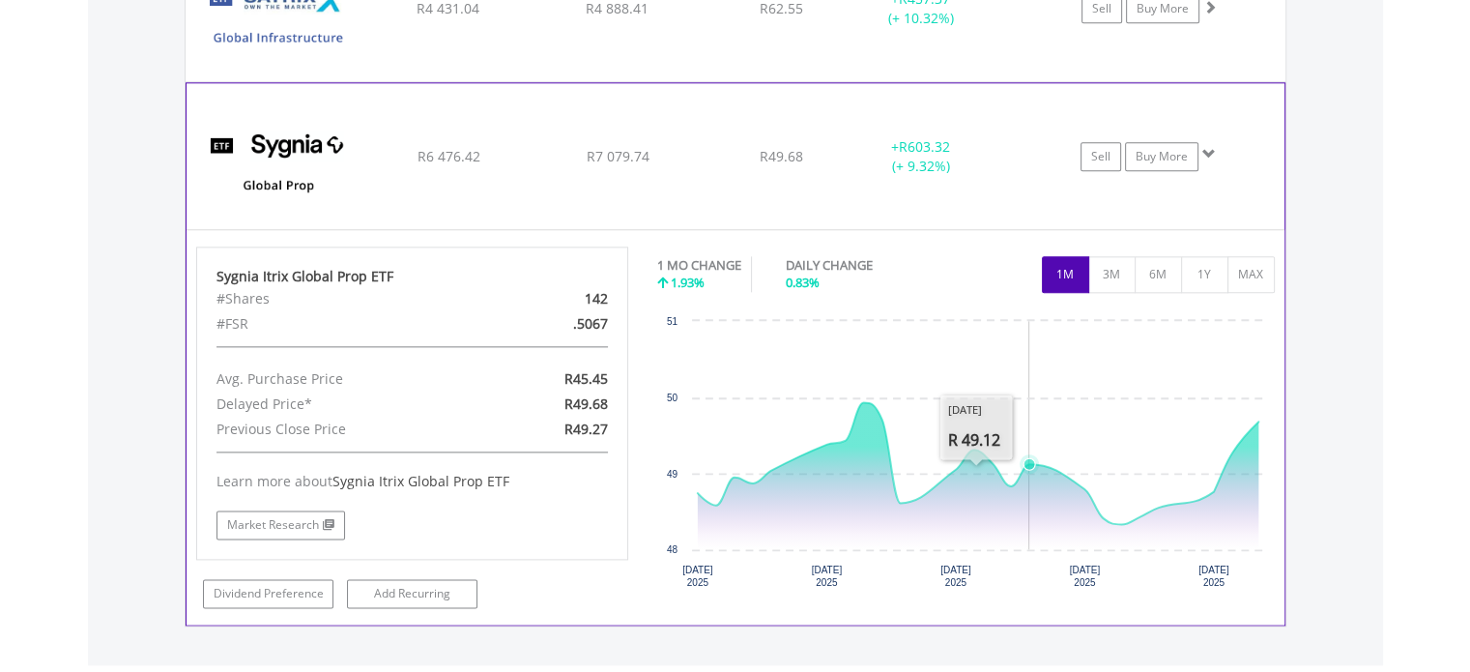
scroll to position [2301, 0]
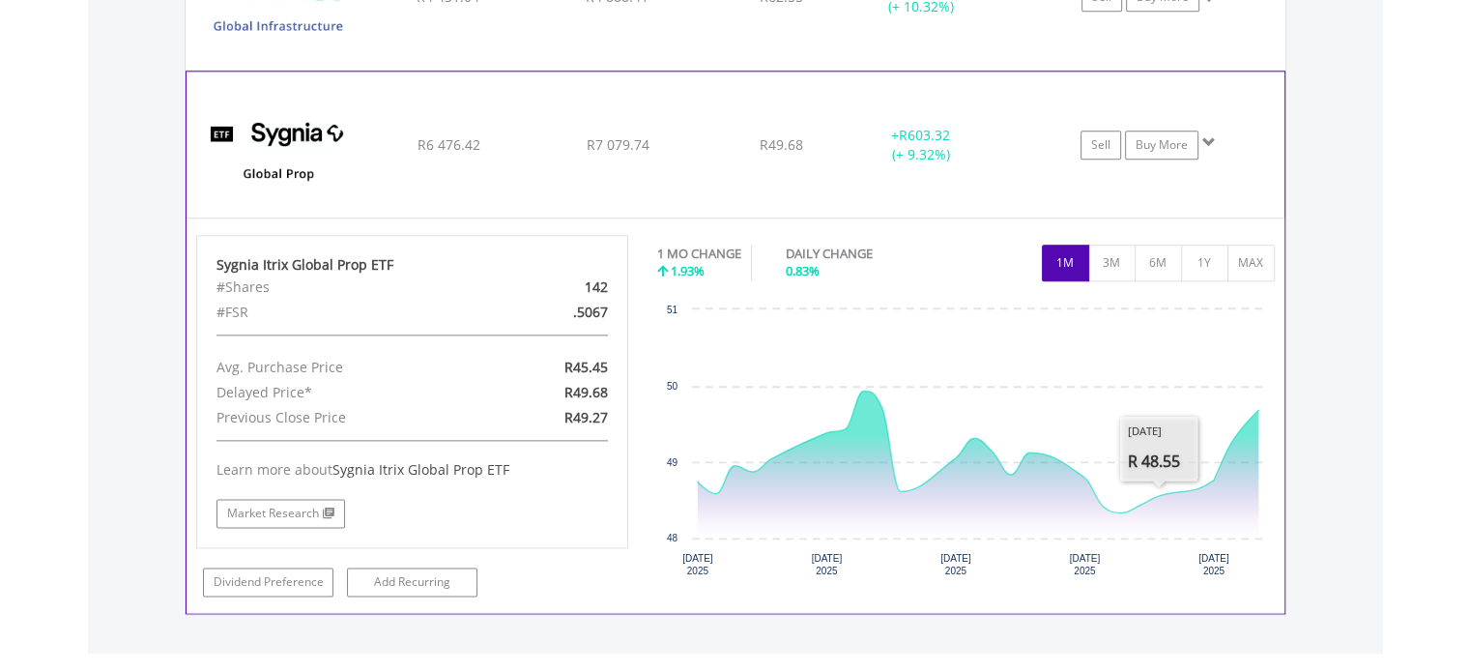
click at [1205, 280] on div "1 MO CHANGE 1.93% DAILY CHANGE 0.83% 1M 3M 6M 1Y MAX" at bounding box center [966, 267] width 618 height 65
click at [1205, 274] on button "1Y" at bounding box center [1204, 263] width 47 height 37
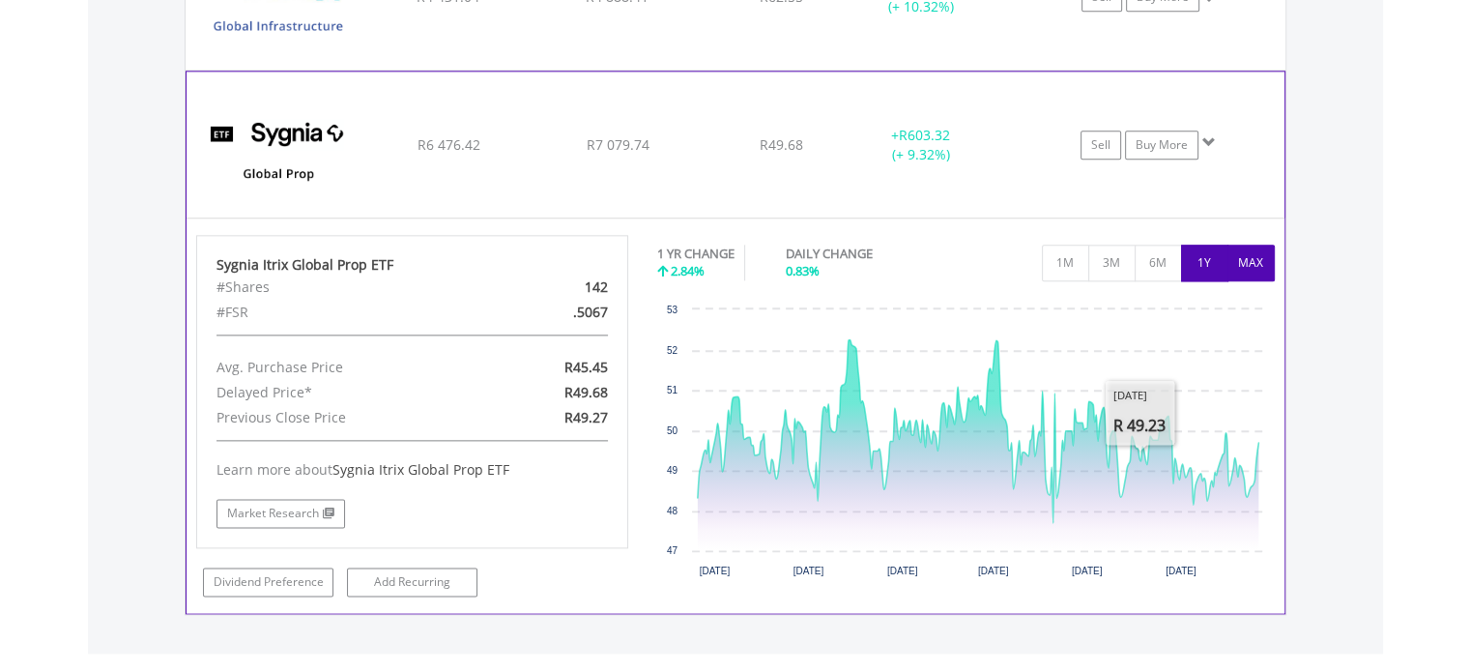
click at [1231, 254] on button "MAX" at bounding box center [1250, 263] width 47 height 37
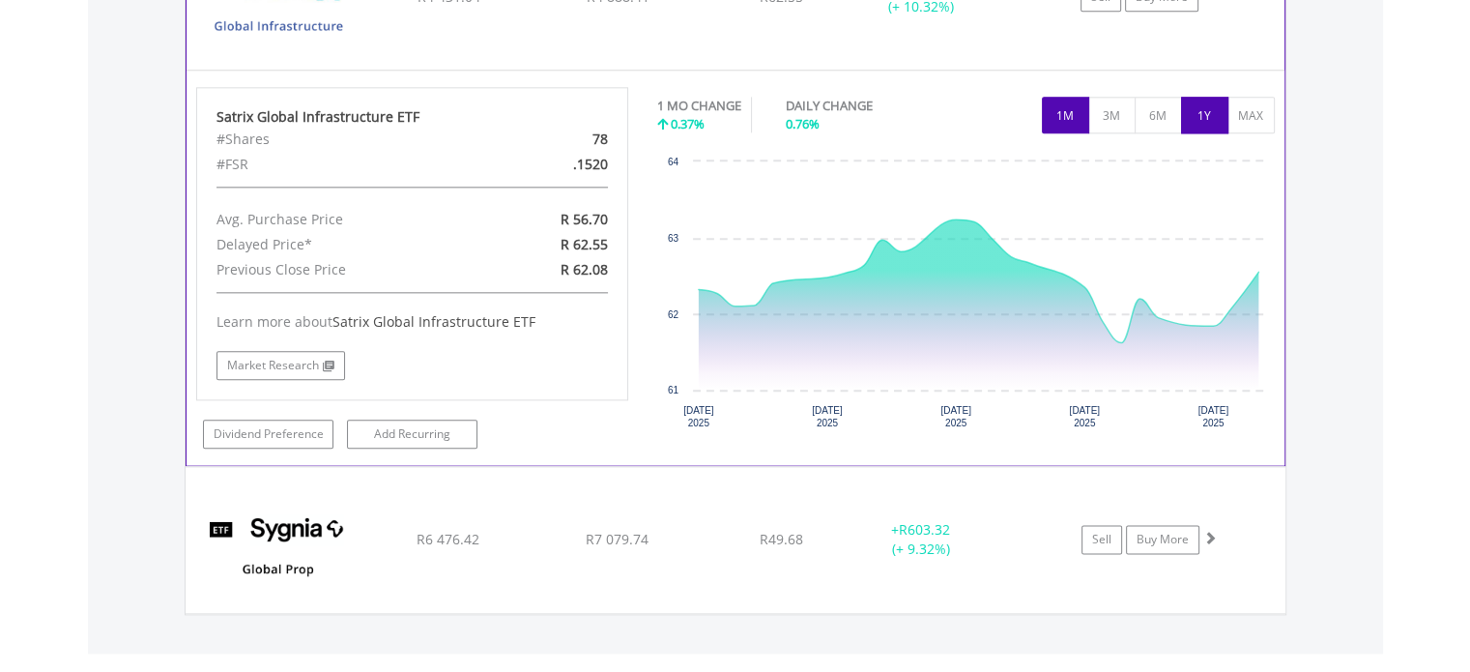
click at [1209, 109] on button "1Y" at bounding box center [1204, 115] width 47 height 37
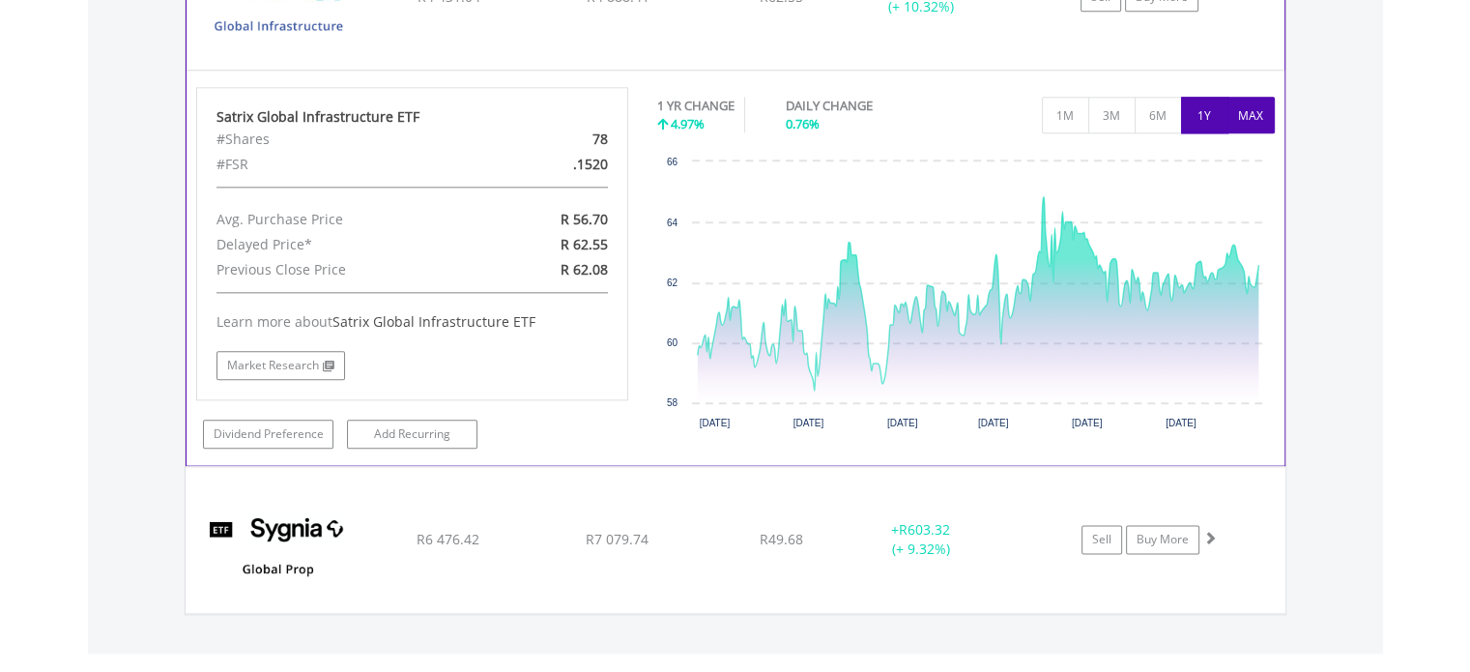
click at [1251, 117] on button "MAX" at bounding box center [1250, 115] width 47 height 37
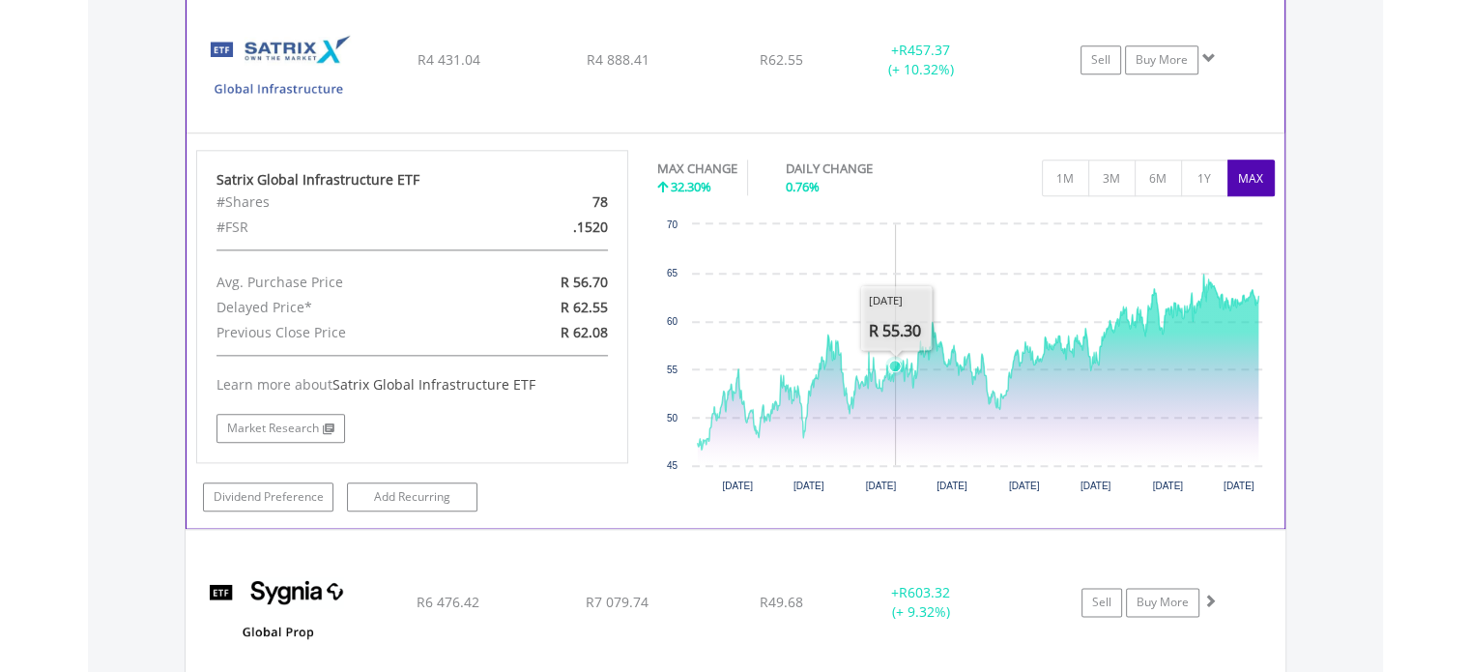
scroll to position [2205, 0]
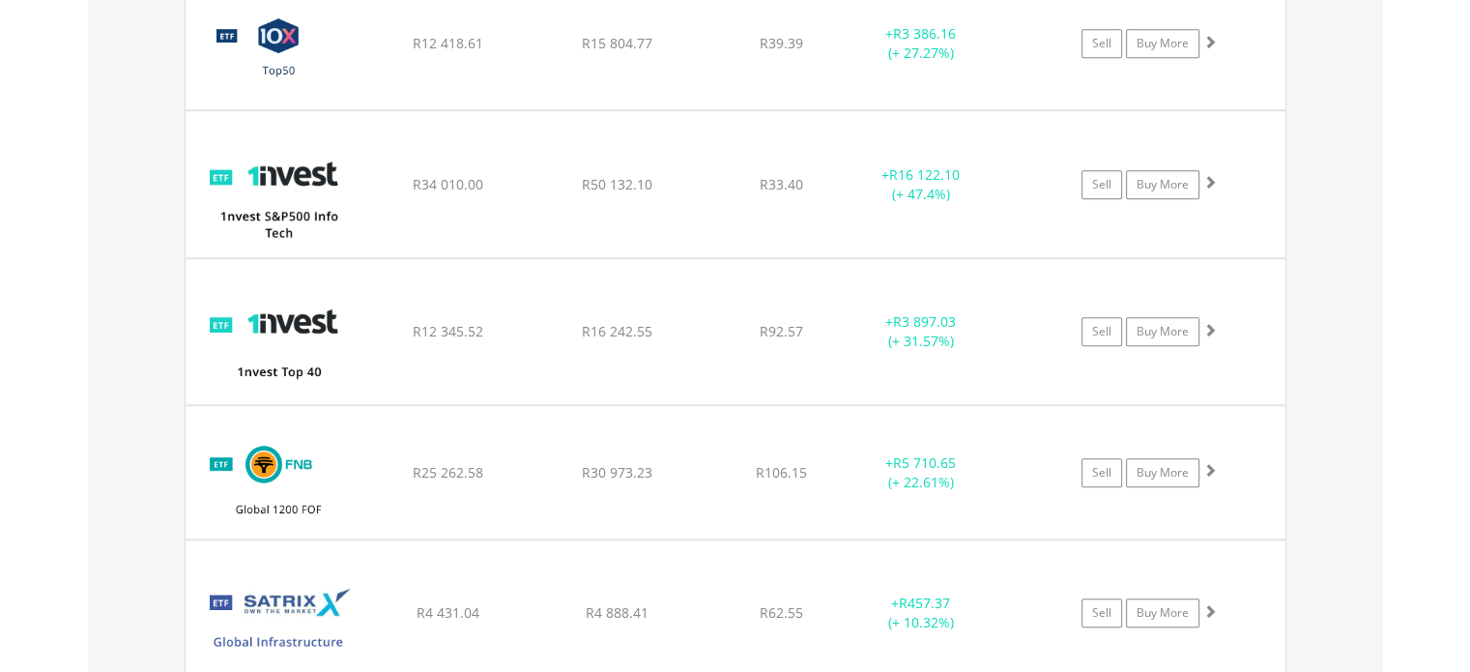
scroll to position [1523, 0]
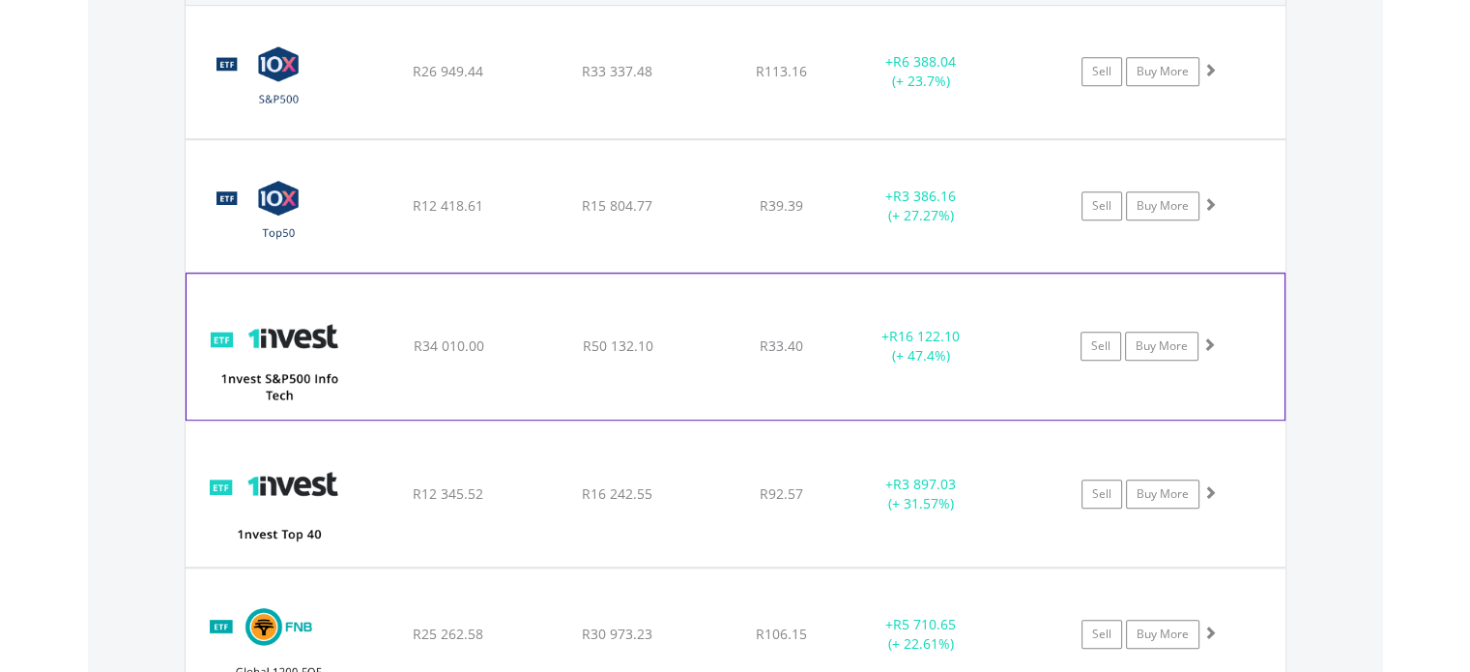
click at [795, 80] on span "R33.40" at bounding box center [781, 71] width 51 height 18
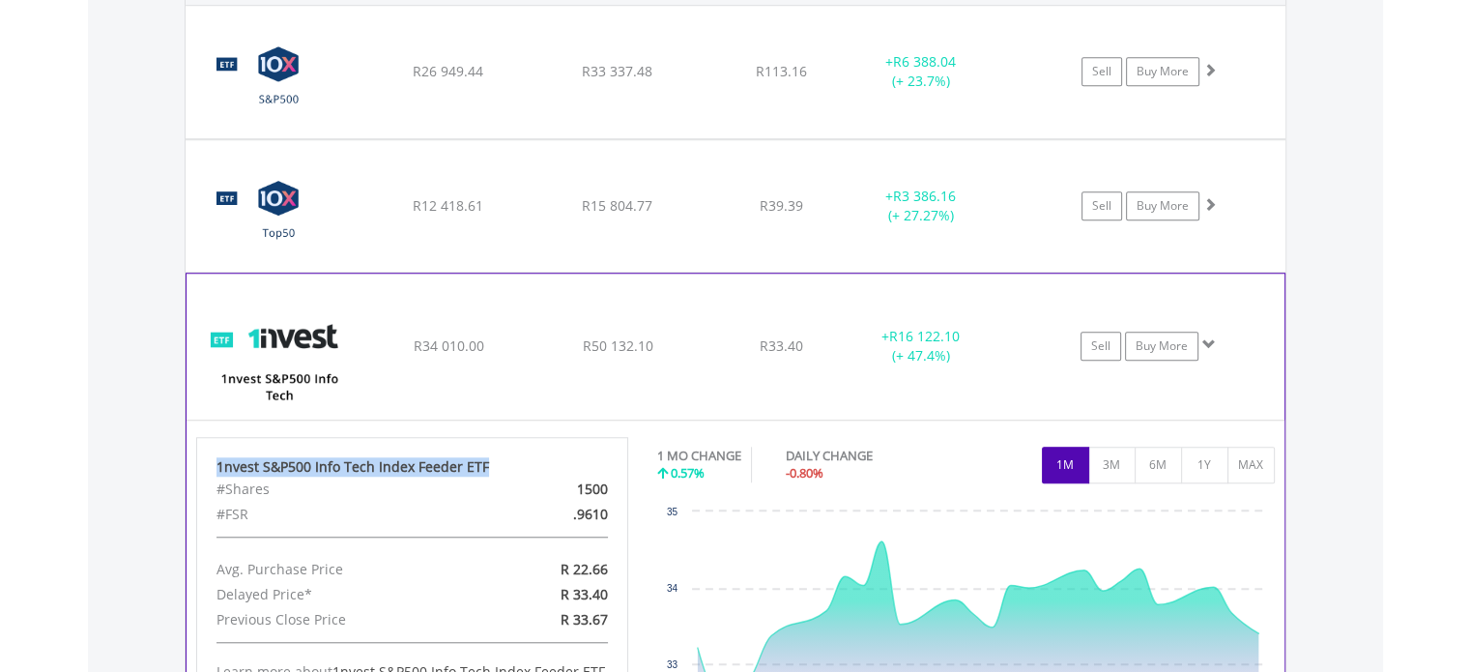
drag, startPoint x: 483, startPoint y: 455, endPoint x: 204, endPoint y: 443, distance: 279.6
click at [204, 443] on div "1nvest S&P500 Info Tech Index Feeder ETF #Shares 1500 #FSR .9610 Avg. Purchase …" at bounding box center [412, 593] width 433 height 313
copy div "1nvest S&P500 Info Tech Index Feeder ETF"
click at [655, 138] on div "﻿ 1nvest S&P500 Info Tech Index Feeder ETF R34 010.00 R50 132.10 R33.40 + R16 1…" at bounding box center [736, 72] width 1100 height 132
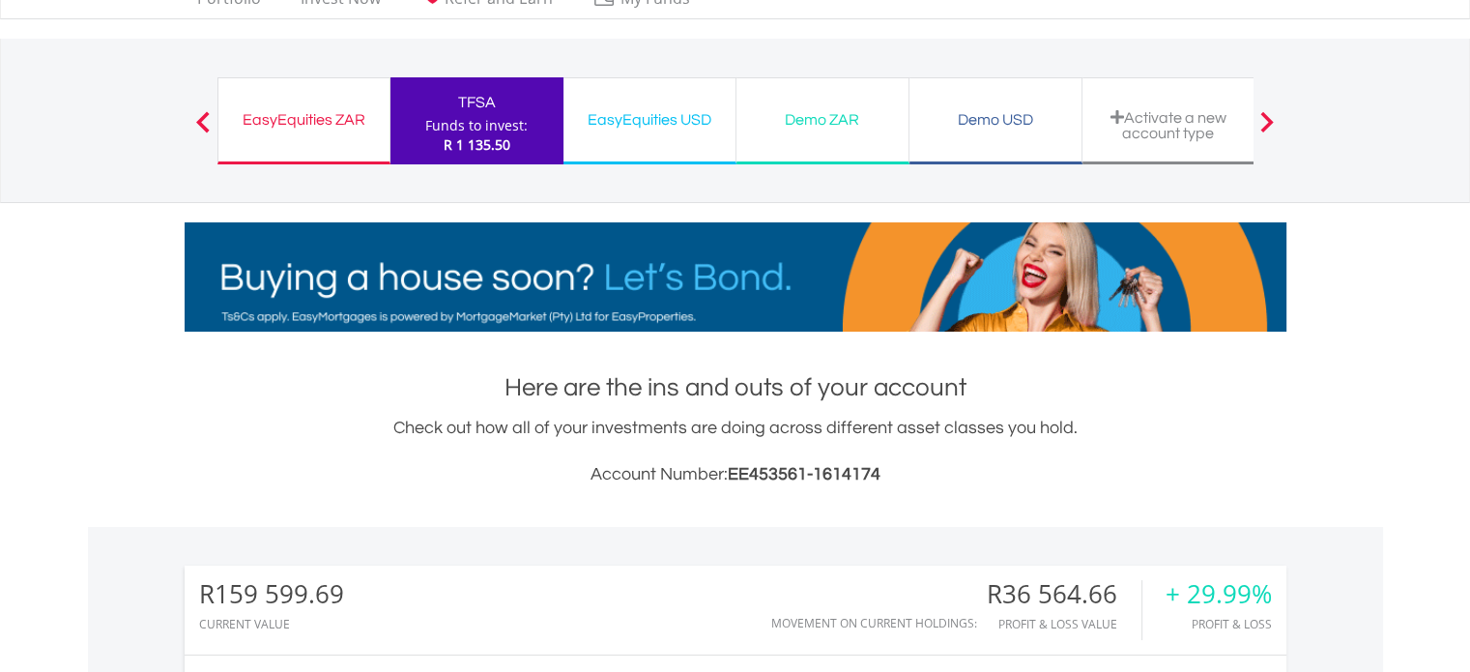
scroll to position [0, 0]
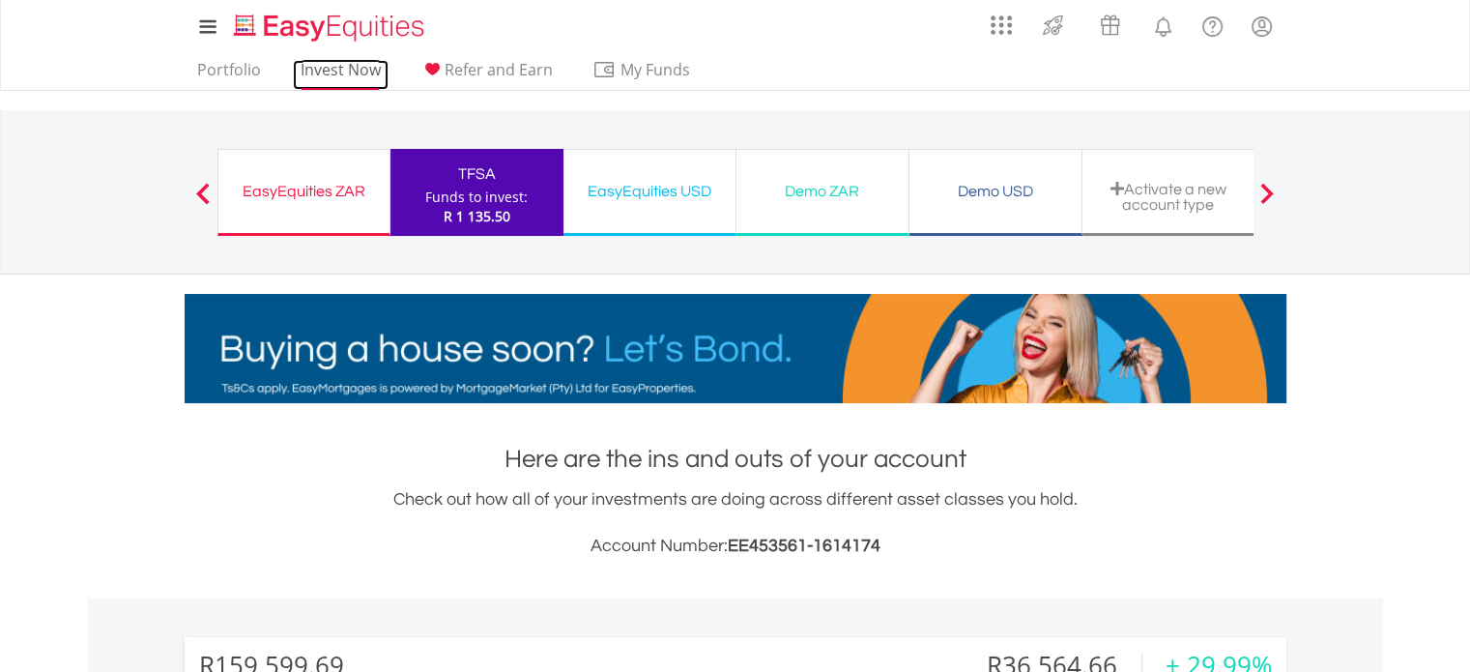
click at [335, 80] on link "Invest Now" at bounding box center [341, 75] width 96 height 30
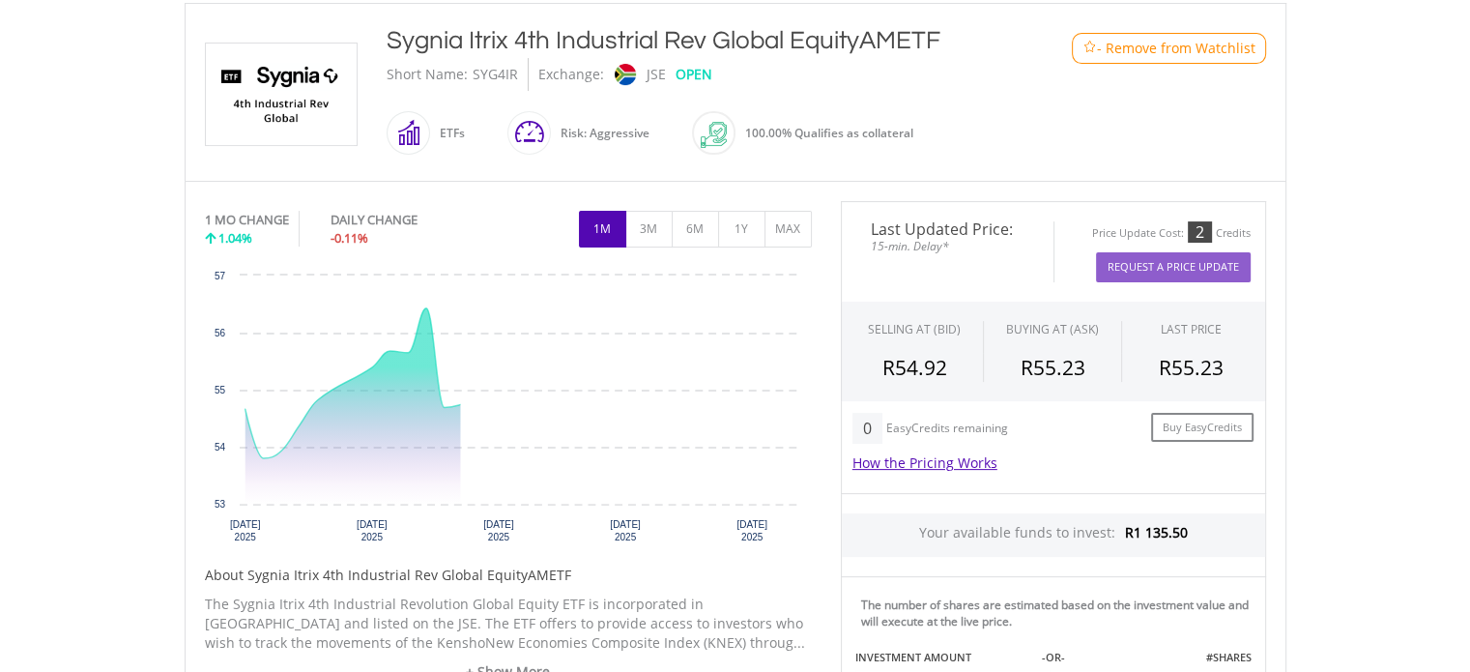
scroll to position [387, 0]
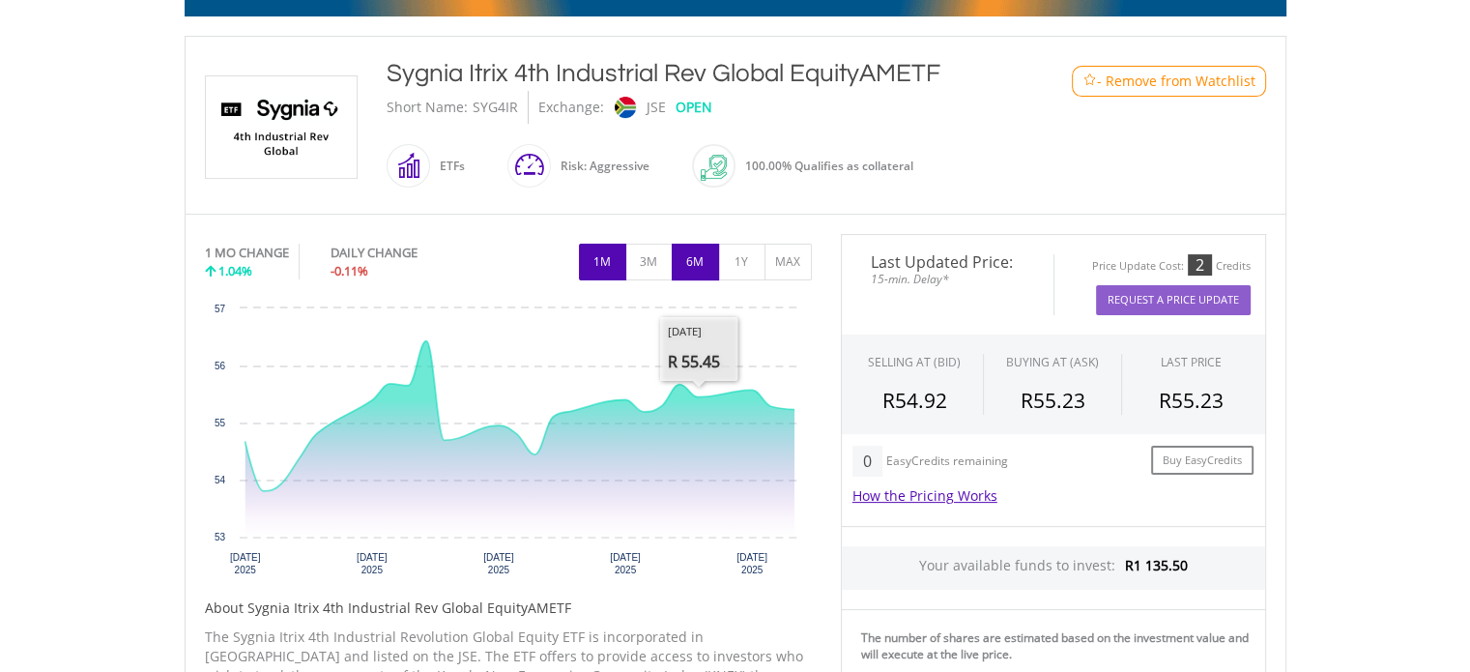
click at [704, 254] on button "6M" at bounding box center [695, 262] width 47 height 37
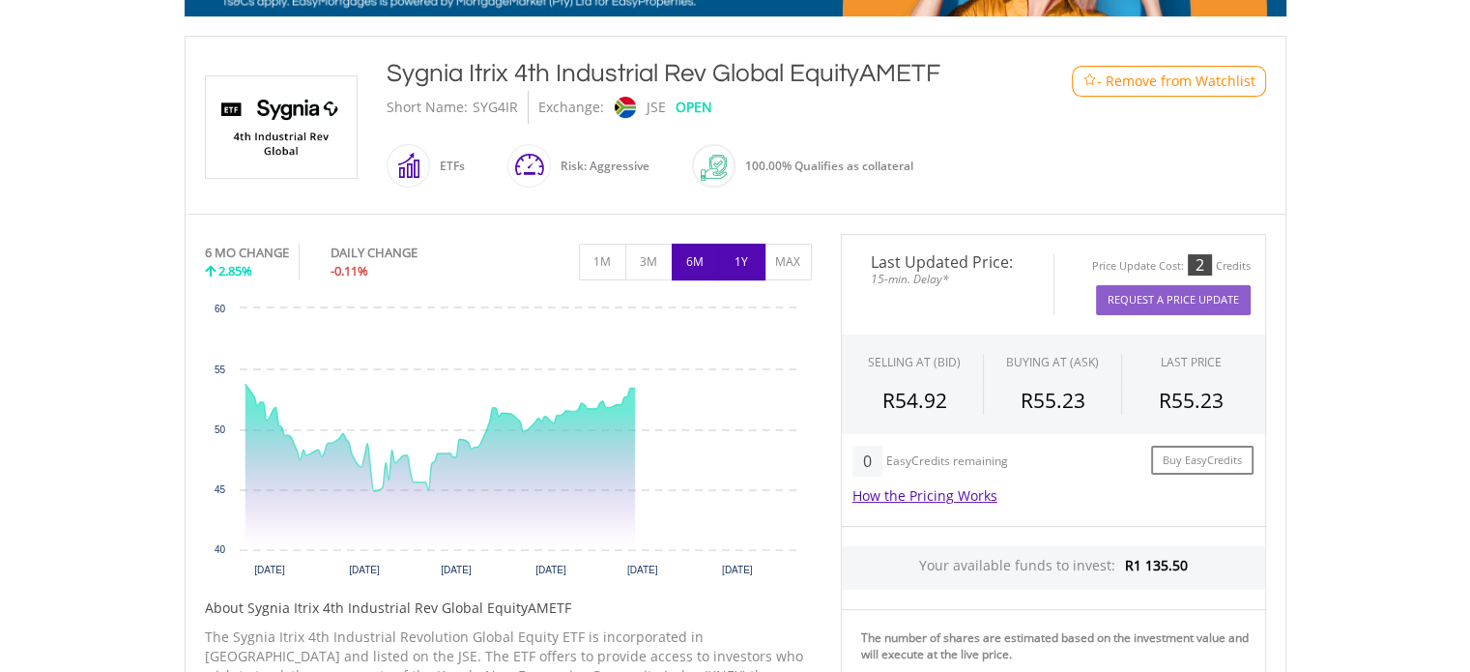
click at [741, 260] on button "1Y" at bounding box center [741, 262] width 47 height 37
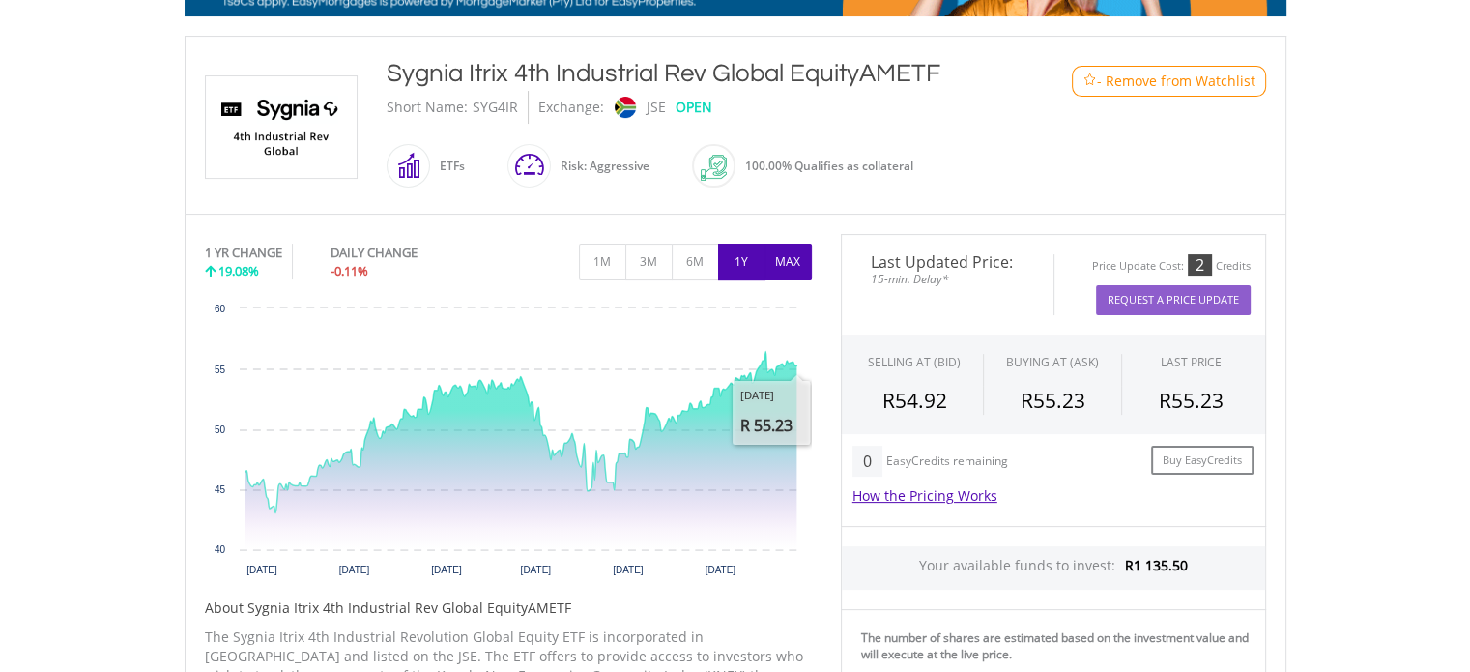
click at [793, 261] on button "MAX" at bounding box center [787, 262] width 47 height 37
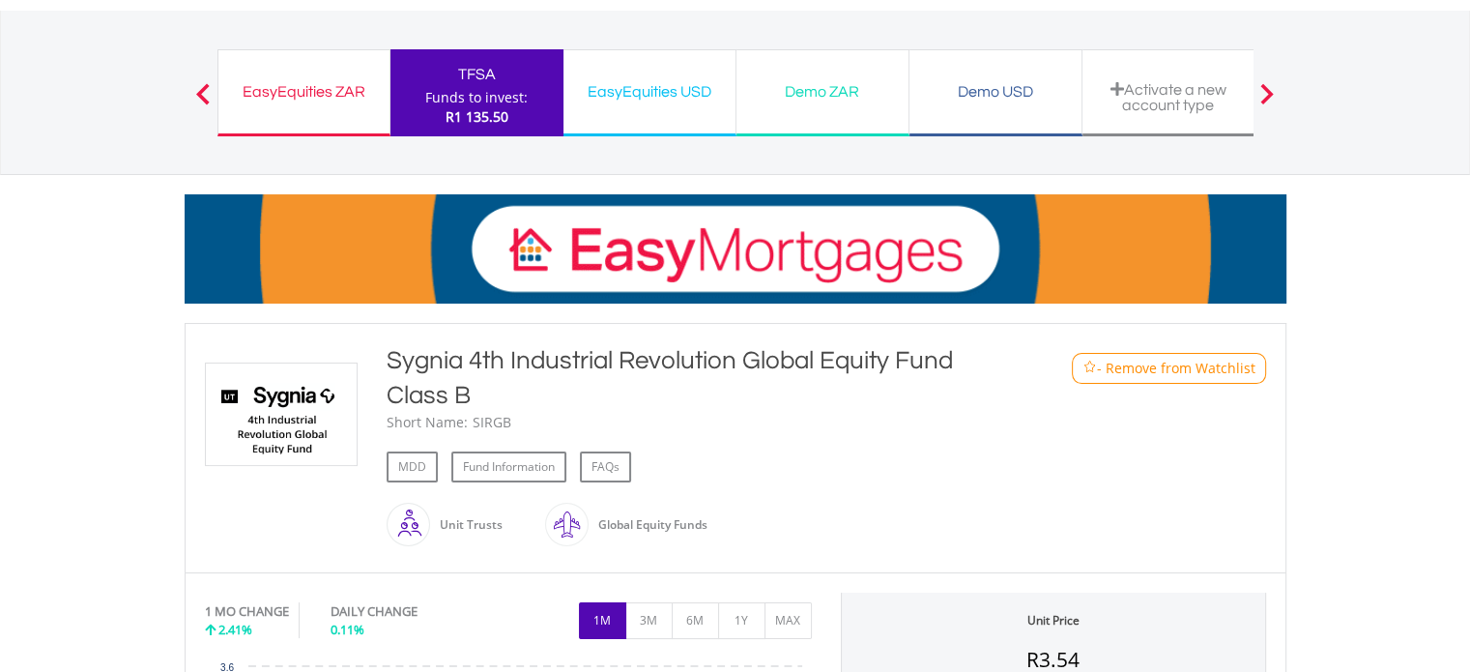
scroll to position [387, 0]
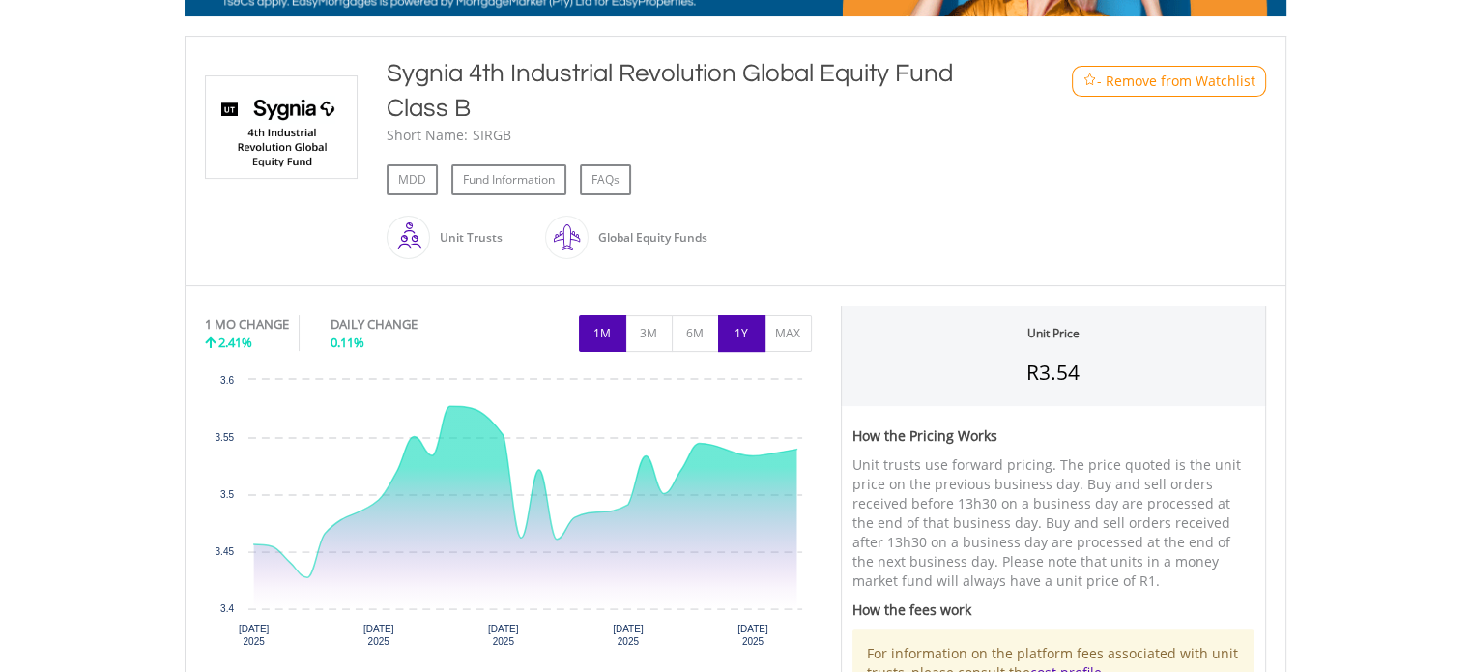
click at [739, 329] on button "1Y" at bounding box center [741, 333] width 47 height 37
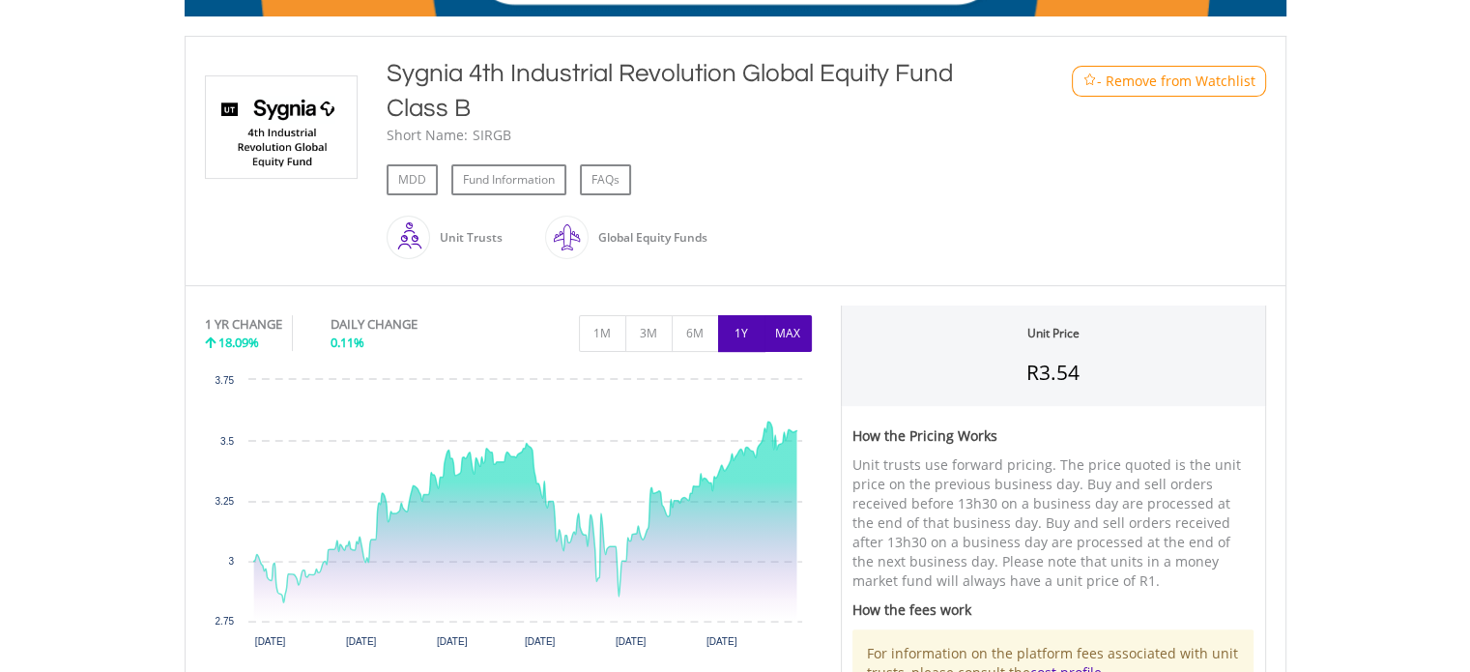
click at [800, 331] on button "MAX" at bounding box center [787, 333] width 47 height 37
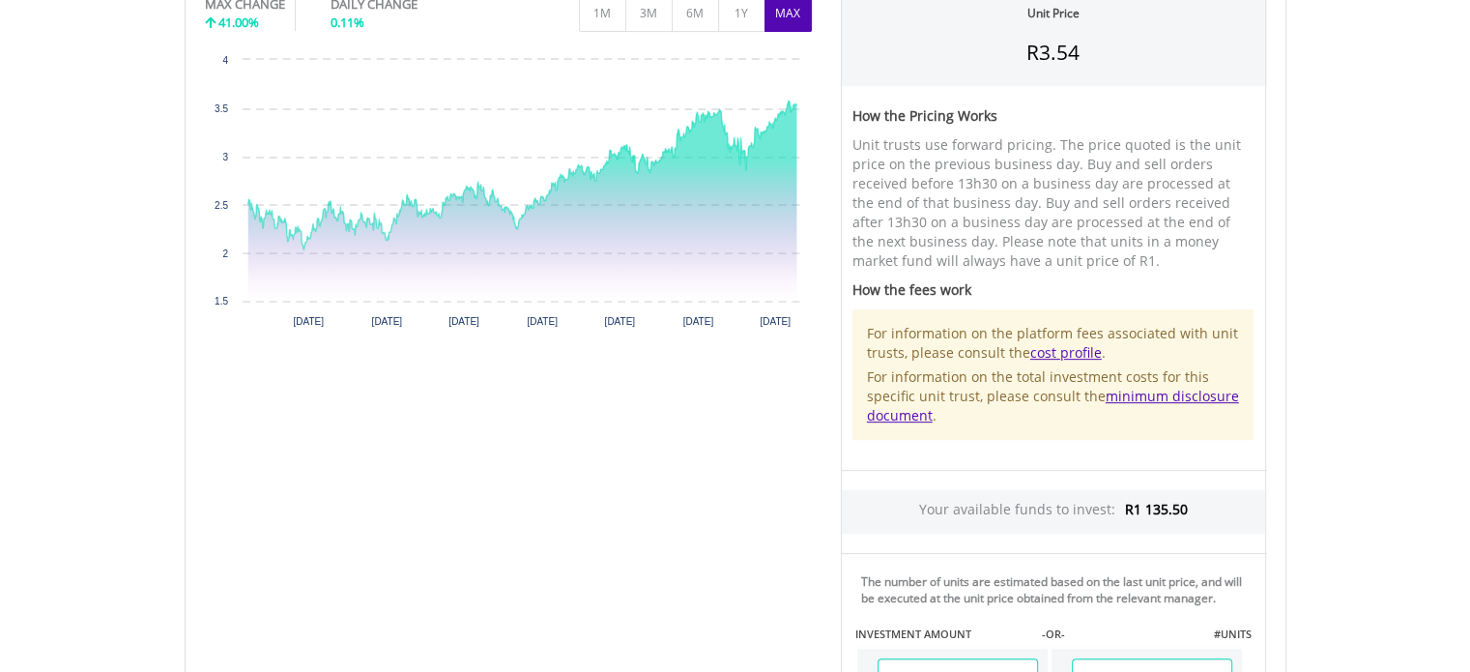
scroll to position [773, 0]
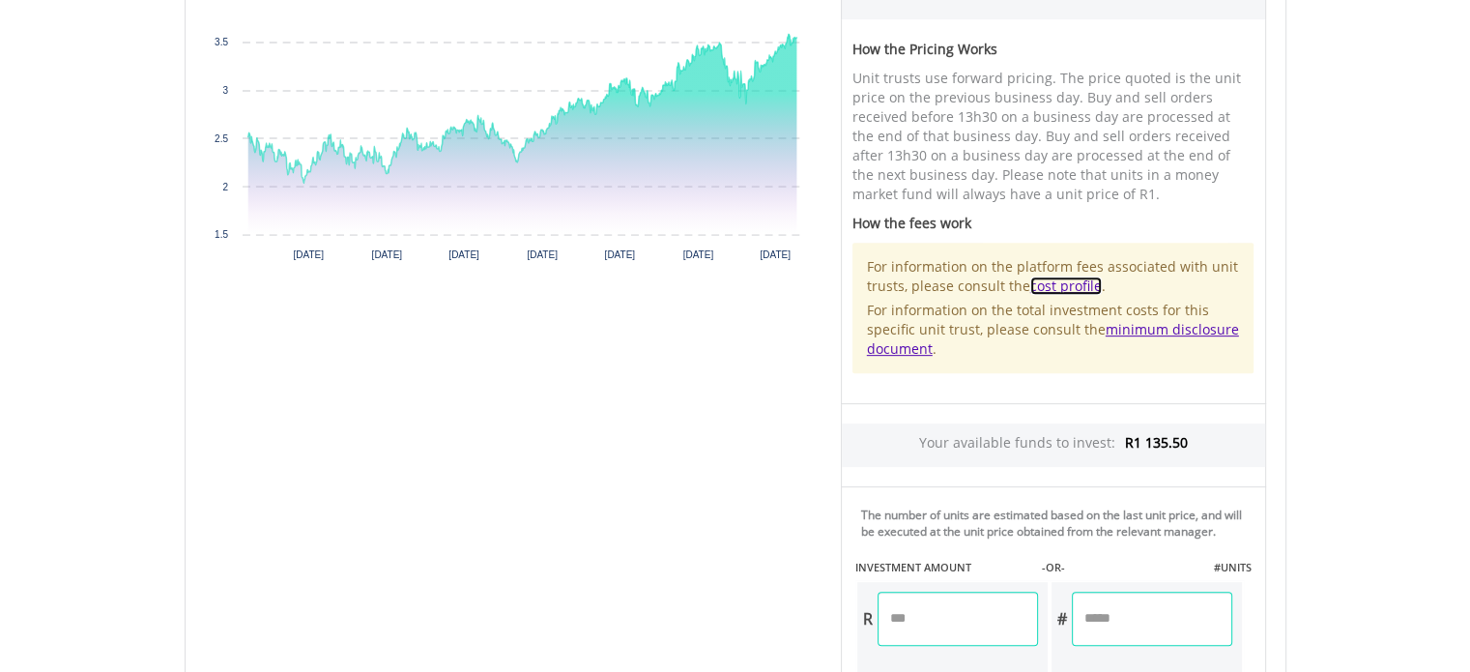
click at [1051, 283] on link "cost profile" at bounding box center [1066, 285] width 72 height 18
